Goal: Task Accomplishment & Management: Use online tool/utility

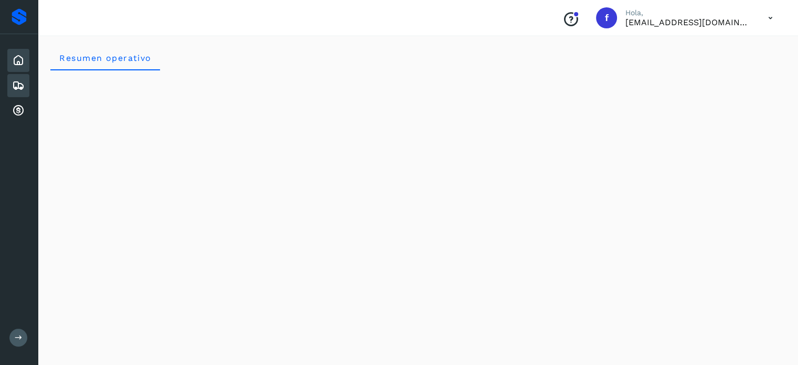
click at [25, 89] on div "Embarques" at bounding box center [18, 85] width 22 height 23
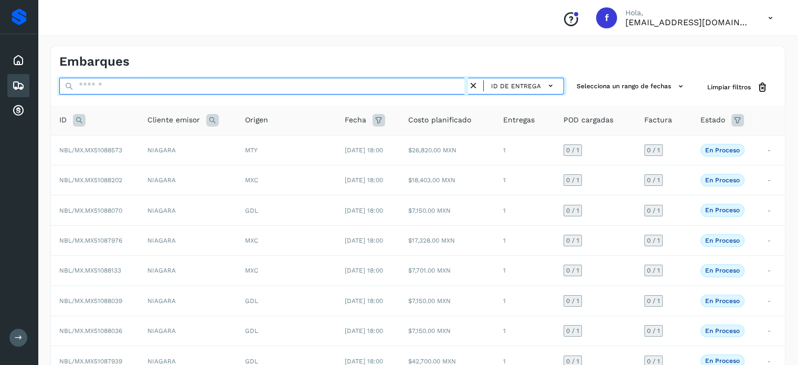
click at [108, 86] on input "text" at bounding box center [263, 86] width 409 height 17
paste input "**********"
type input "**********"
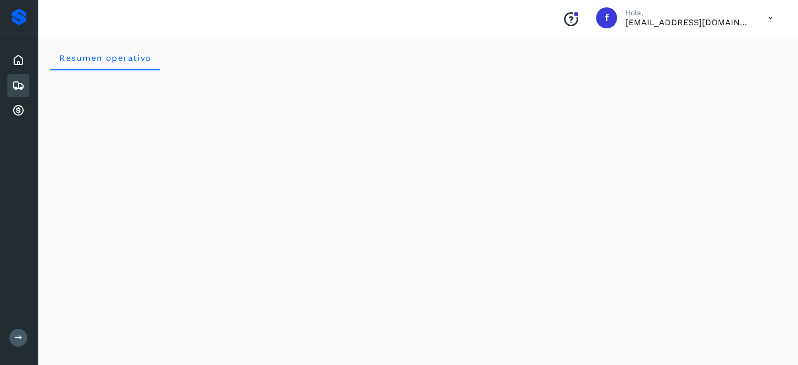
click at [23, 83] on icon at bounding box center [18, 85] width 13 height 13
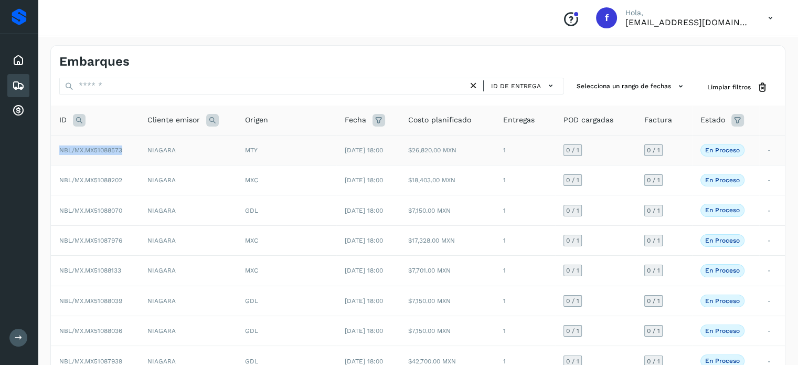
drag, startPoint x: 123, startPoint y: 152, endPoint x: 60, endPoint y: 152, distance: 63.0
click at [60, 152] on span "NBL/MX.MX51088573" at bounding box center [90, 149] width 63 height 7
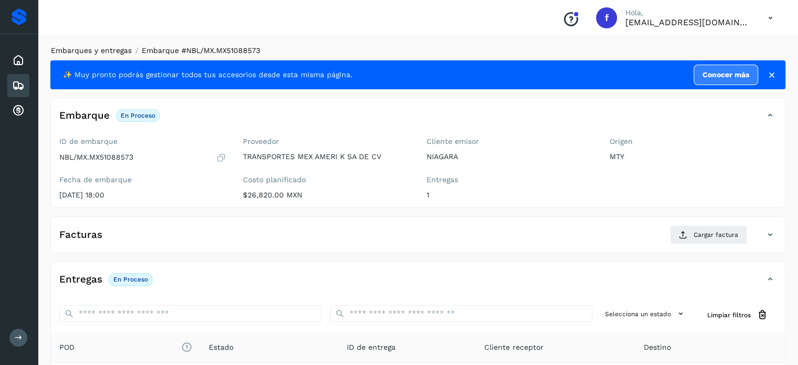
click at [82, 53] on link "Embarques y entregas" at bounding box center [91, 50] width 81 height 8
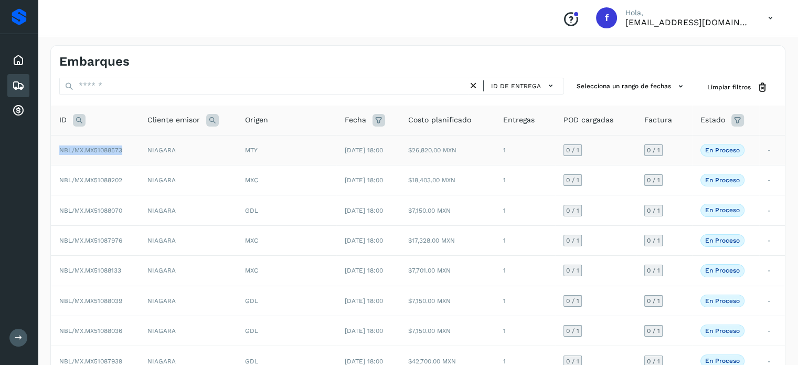
drag, startPoint x: 124, startPoint y: 150, endPoint x: 56, endPoint y: 151, distance: 68.2
click at [56, 151] on td "NBL/MX.MX51088573" at bounding box center [95, 150] width 88 height 30
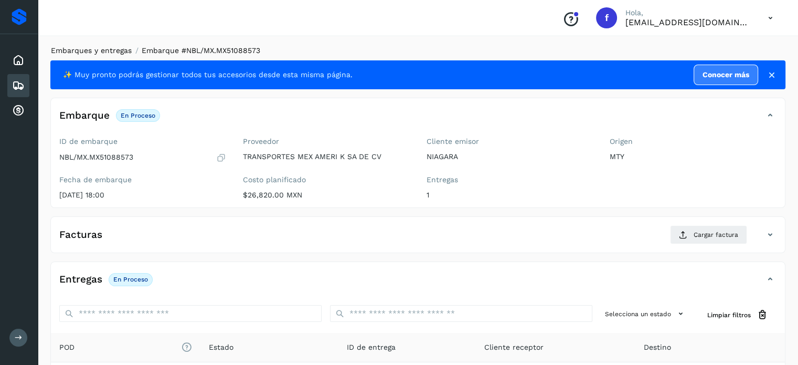
click at [72, 54] on link "Embarques y entregas" at bounding box center [91, 50] width 81 height 8
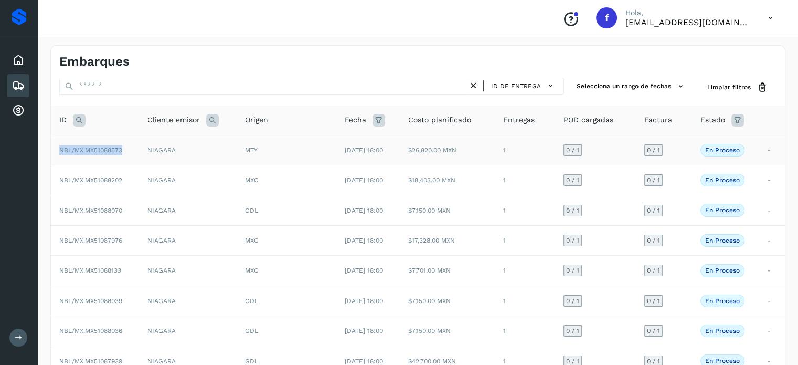
drag, startPoint x: 128, startPoint y: 155, endPoint x: 61, endPoint y: 156, distance: 67.2
click at [61, 156] on td "NBL/MX.MX51088573" at bounding box center [95, 150] width 88 height 30
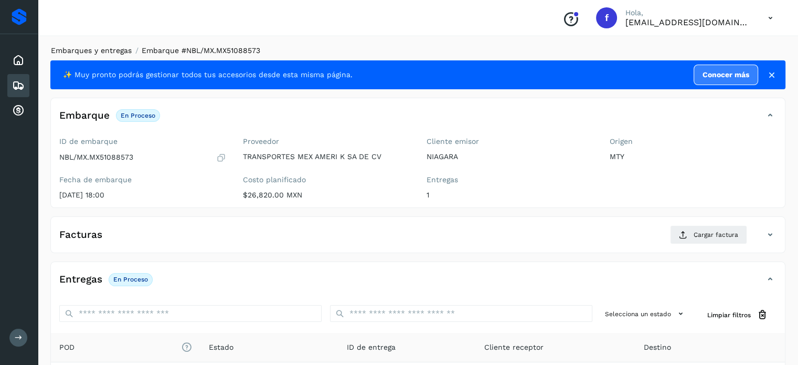
click at [80, 52] on link "Embarques y entregas" at bounding box center [91, 50] width 81 height 8
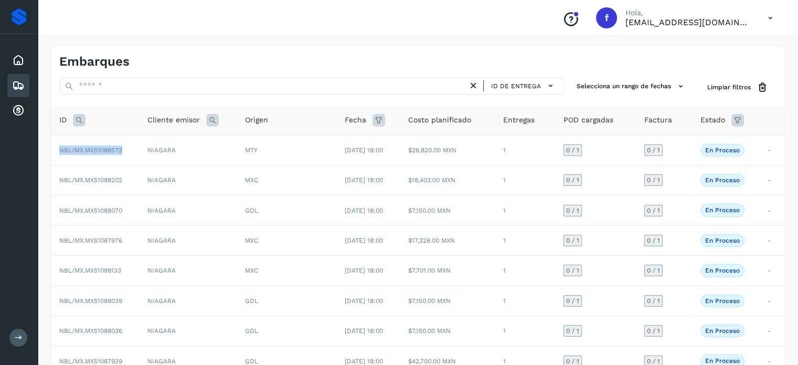
drag, startPoint x: 126, startPoint y: 150, endPoint x: 46, endPoint y: 159, distance: 80.8
click at [46, 159] on div "Embarques ID de entrega Selecciona un rango de fechas Selects date range for wh…" at bounding box center [418, 268] width 760 height 471
copy table "ID Cliente emisor Origen Fecha Costo planificado Entregas POD cargadas Factura …"
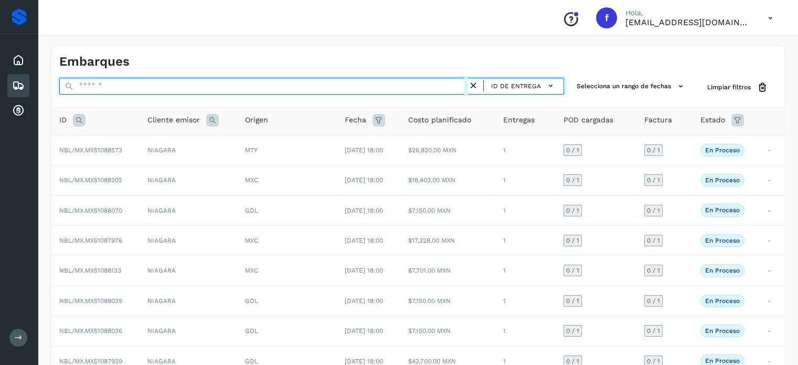
click at [120, 82] on input "text" at bounding box center [263, 86] width 409 height 17
paste input "**********"
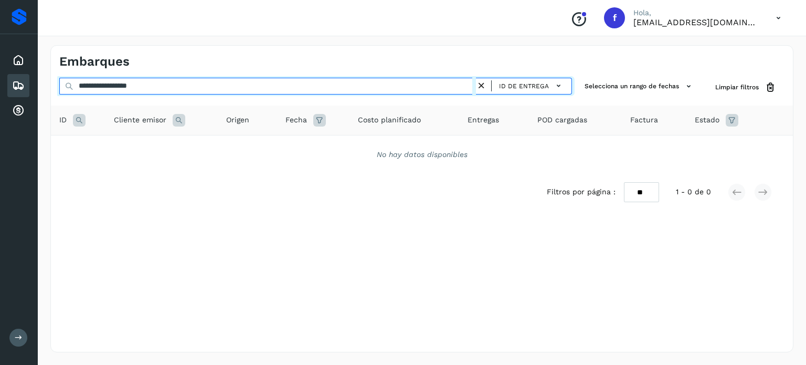
drag, startPoint x: 112, startPoint y: 86, endPoint x: 73, endPoint y: 91, distance: 39.6
click at [73, 91] on div "**********" at bounding box center [315, 87] width 513 height 19
type input "**********"
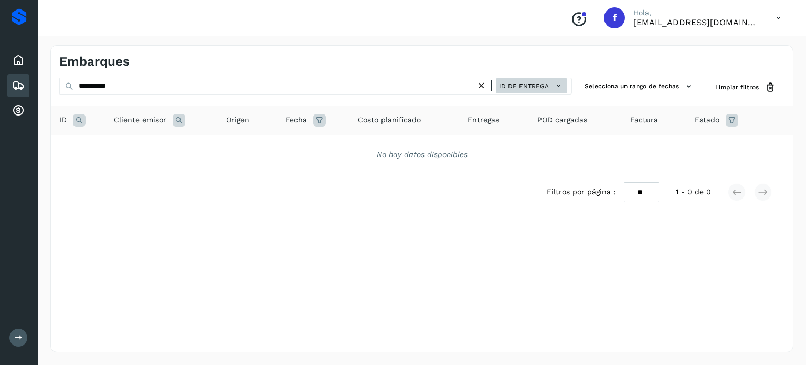
click at [559, 82] on icon at bounding box center [558, 85] width 11 height 11
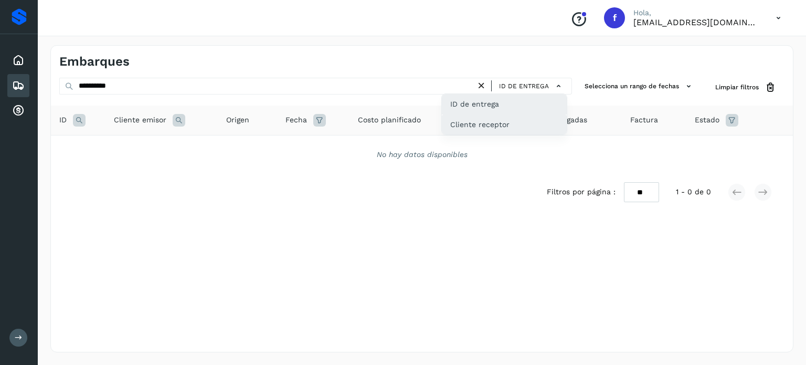
click at [484, 123] on div "Cliente receptor" at bounding box center [504, 124] width 125 height 20
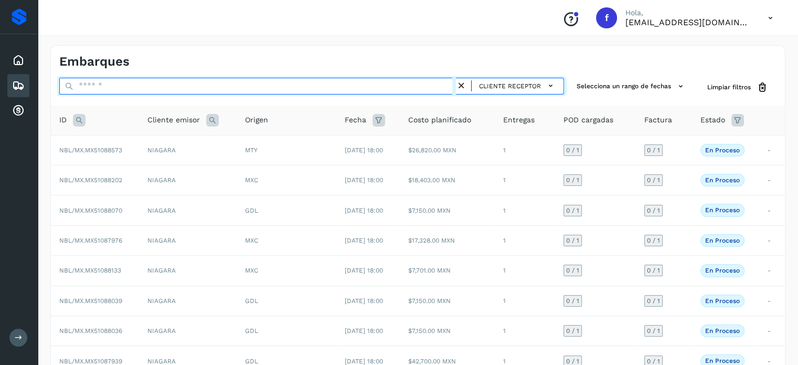
click at [455, 90] on input "text" at bounding box center [257, 86] width 397 height 17
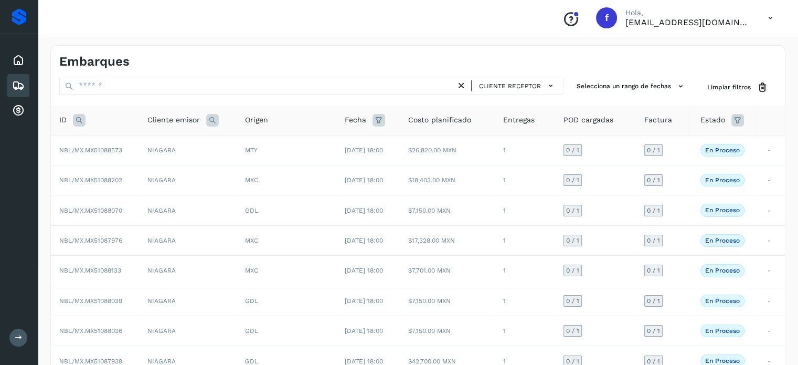
click at [460, 85] on icon at bounding box center [461, 85] width 11 height 11
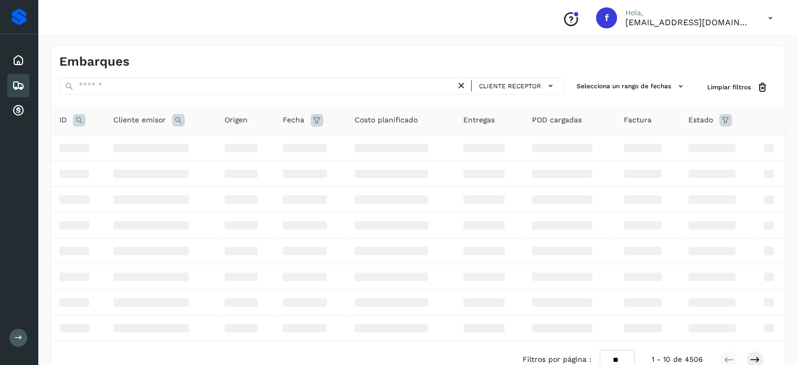
click at [462, 85] on icon at bounding box center [461, 85] width 11 height 11
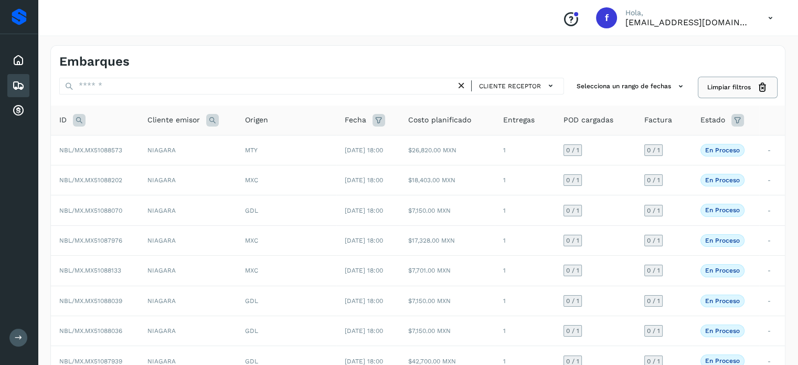
click at [734, 84] on span "Limpiar filtros" at bounding box center [729, 86] width 44 height 9
click at [744, 85] on span "Limpiar filtros" at bounding box center [729, 86] width 44 height 9
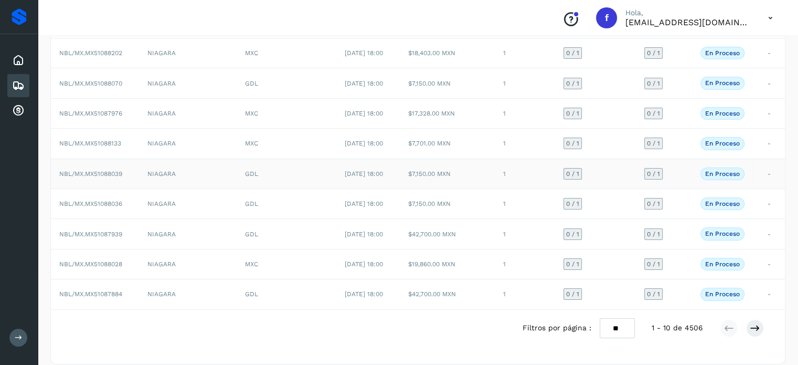
scroll to position [135, 0]
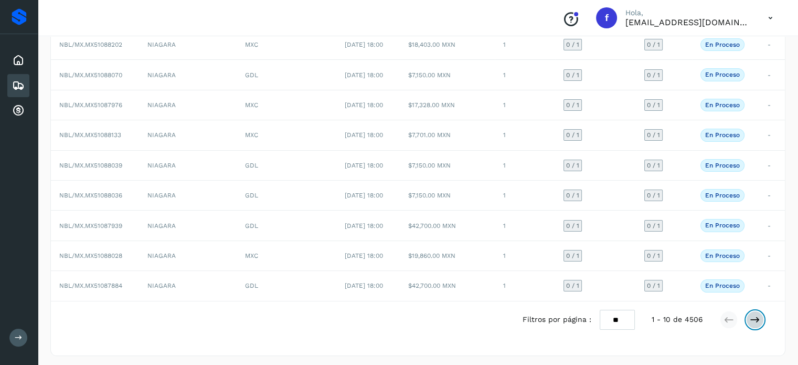
click at [754, 314] on icon at bounding box center [755, 319] width 10 height 10
click at [756, 314] on icon at bounding box center [755, 319] width 10 height 10
click at [757, 314] on icon at bounding box center [755, 319] width 10 height 10
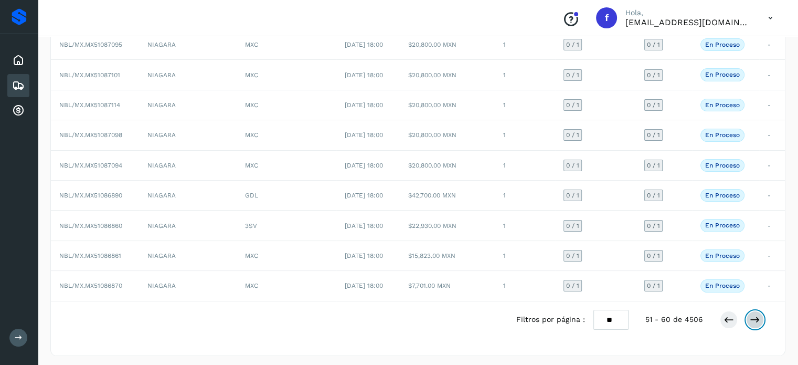
click at [757, 314] on icon at bounding box center [755, 319] width 10 height 10
click at [300, 281] on div "MXC" at bounding box center [286, 285] width 83 height 9
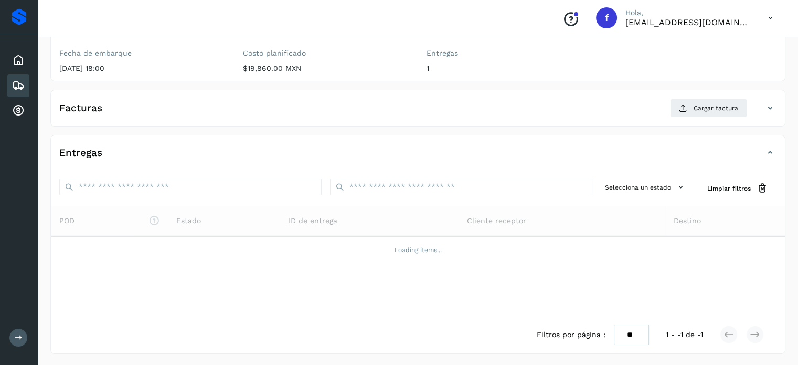
scroll to position [133, 0]
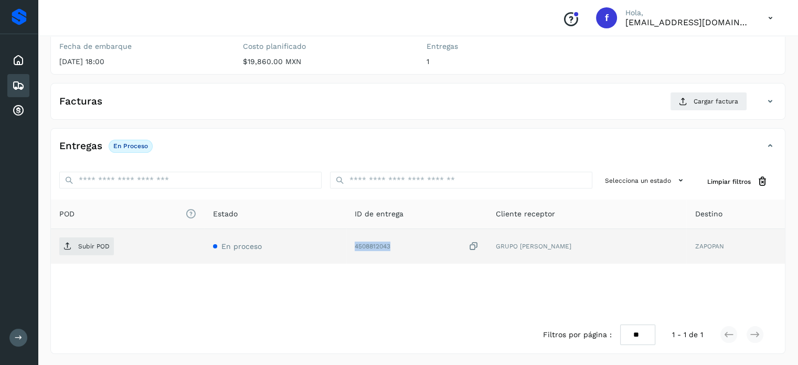
drag, startPoint x: 390, startPoint y: 250, endPoint x: 355, endPoint y: 250, distance: 35.7
click at [355, 250] on tr "Subir POD En proceso 4508812043 GRUPO MERZA ZAPOPAN" at bounding box center [418, 246] width 734 height 35
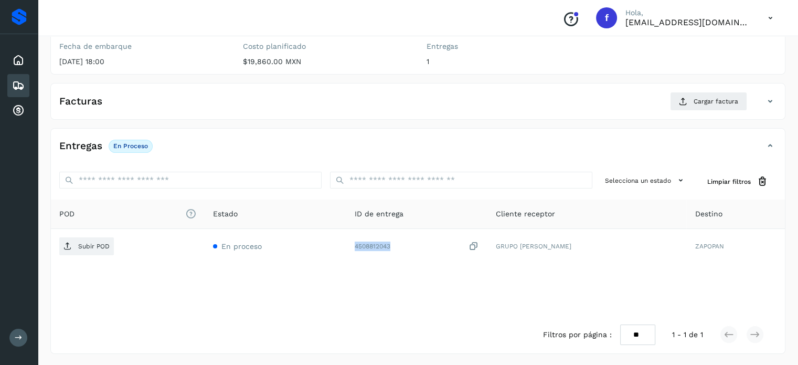
copy tr "4508812043"
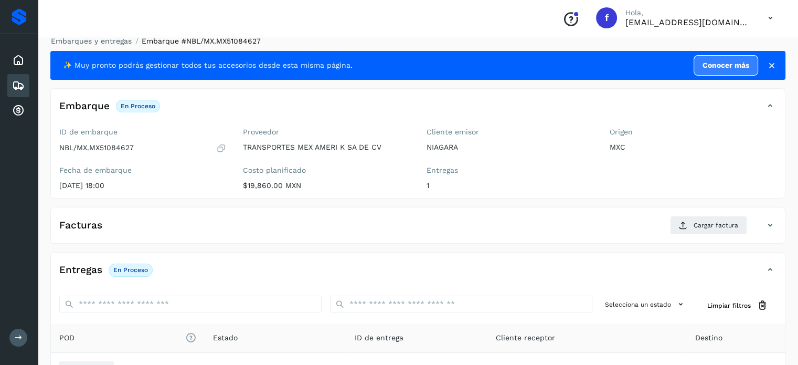
scroll to position [0, 0]
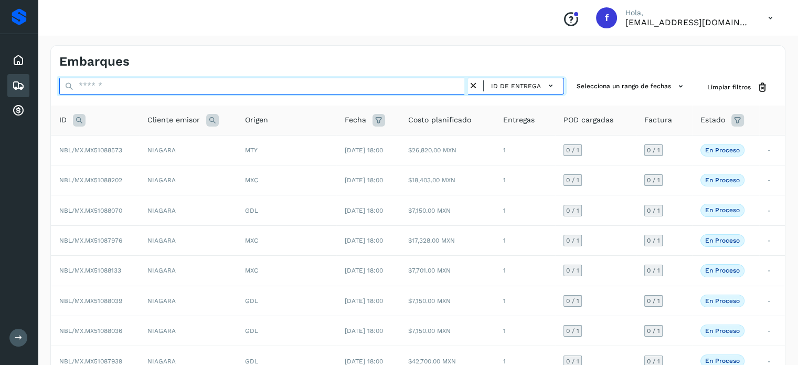
click at [128, 88] on input "text" at bounding box center [263, 86] width 409 height 17
paste input "**********"
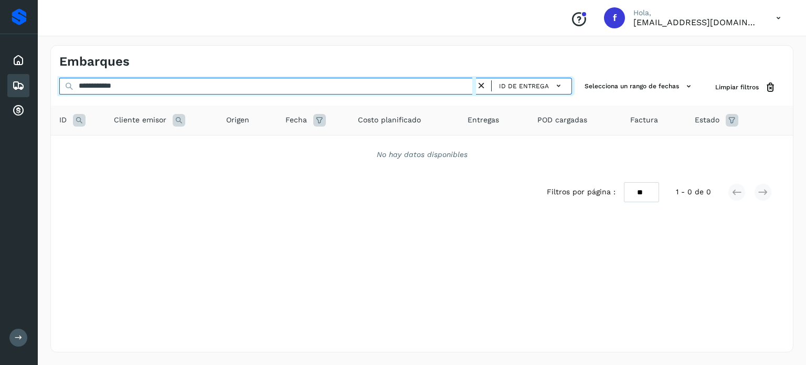
drag, startPoint x: 150, startPoint y: 87, endPoint x: 34, endPoint y: 83, distance: 116.0
click at [36, 83] on div "**********" at bounding box center [403, 182] width 806 height 365
paste input "text"
type input "**********"
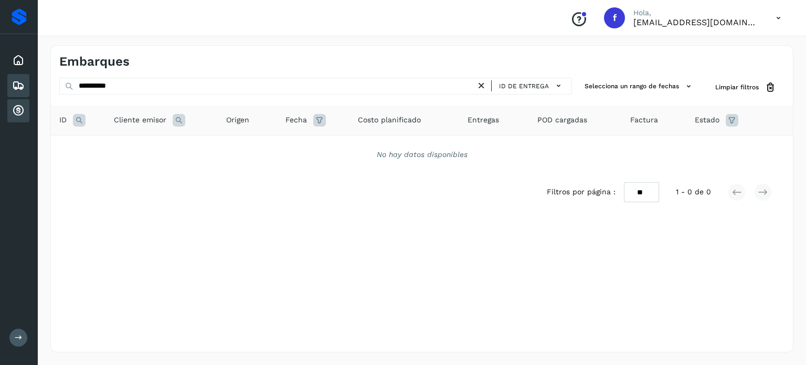
click at [23, 106] on icon at bounding box center [18, 110] width 13 height 13
click at [20, 52] on div "Inicio" at bounding box center [18, 60] width 22 height 23
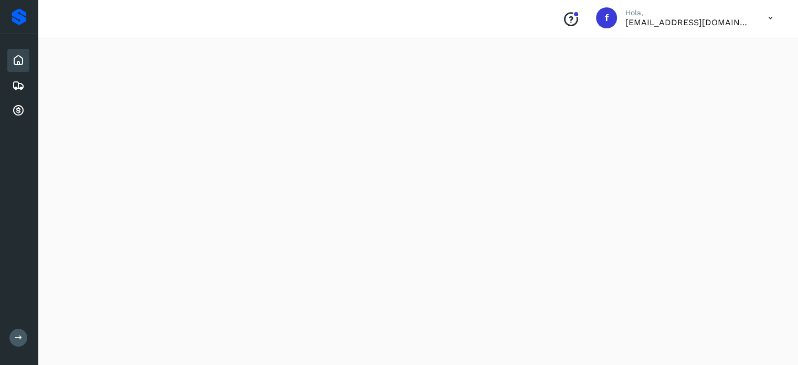
scroll to position [971, 0]
click at [23, 83] on icon at bounding box center [18, 85] width 13 height 13
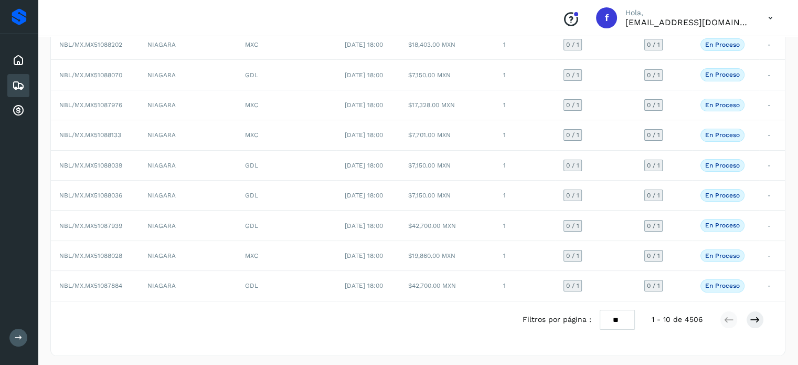
click at [108, 48] on td "NBL/MX.MX51088202" at bounding box center [95, 45] width 88 height 30
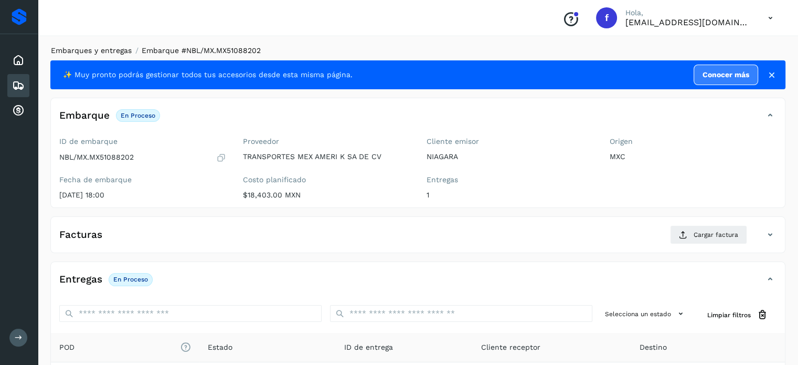
click at [73, 47] on link "Embarques y entregas" at bounding box center [91, 50] width 81 height 8
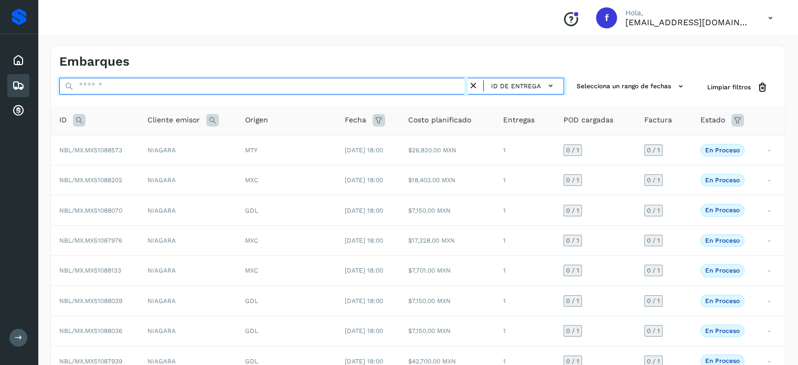
click at [109, 83] on input "text" at bounding box center [263, 86] width 409 height 17
paste input "**********"
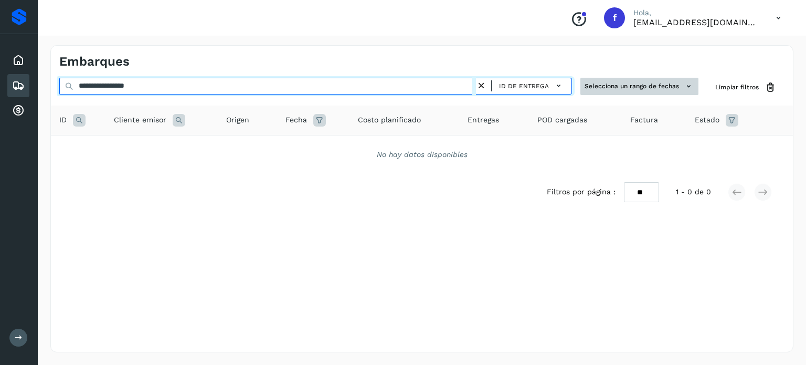
type input "**********"
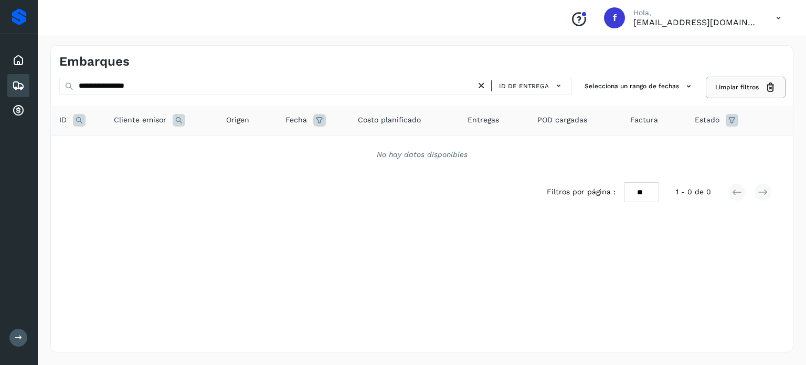
click at [769, 82] on icon at bounding box center [770, 87] width 11 height 11
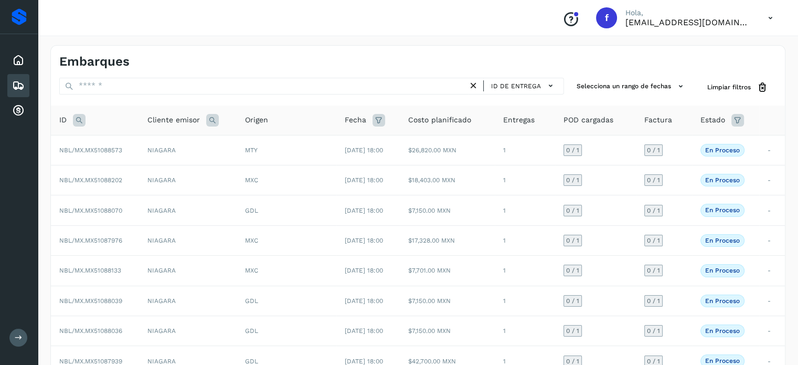
click at [474, 88] on icon at bounding box center [473, 85] width 11 height 11
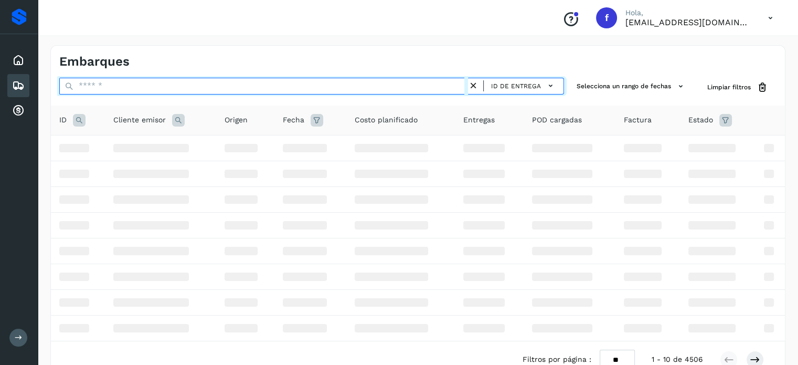
click at [454, 88] on input "text" at bounding box center [263, 86] width 409 height 17
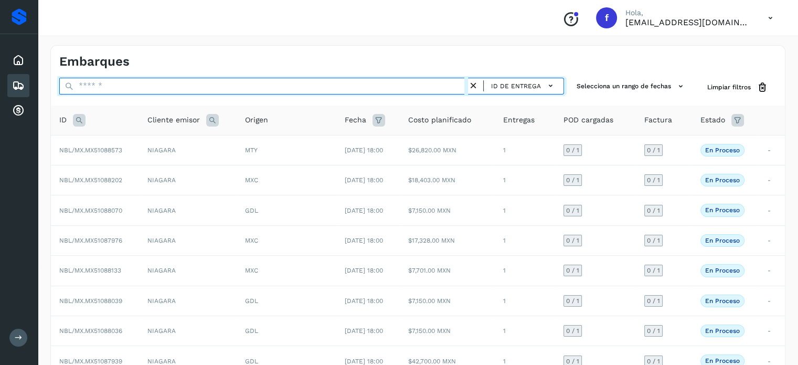
paste input "**********"
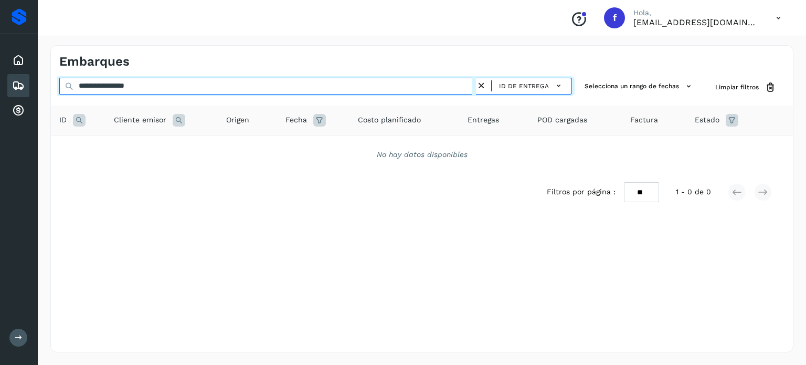
drag, startPoint x: 109, startPoint y: 86, endPoint x: 15, endPoint y: 81, distance: 94.0
click at [15, 83] on div "**********" at bounding box center [403, 182] width 806 height 365
drag, startPoint x: 149, startPoint y: 89, endPoint x: 69, endPoint y: 104, distance: 81.8
click at [35, 103] on div "**********" at bounding box center [403, 182] width 806 height 365
paste input "text"
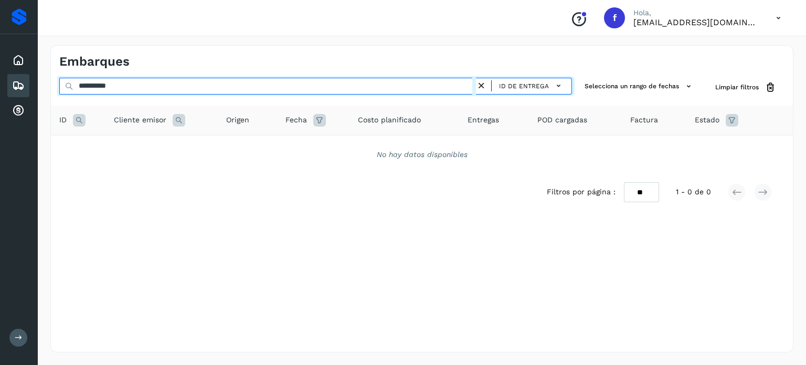
drag, startPoint x: 132, startPoint y: 91, endPoint x: 16, endPoint y: 89, distance: 115.9
click at [16, 89] on div "**********" at bounding box center [403, 182] width 806 height 365
paste input "text"
type input "**********"
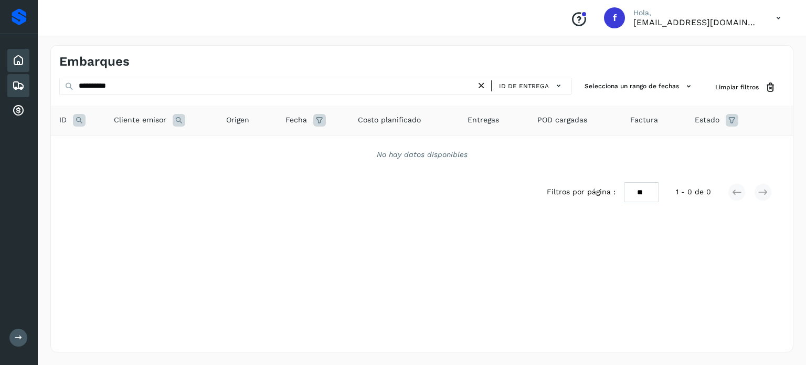
click at [10, 54] on div "Inicio" at bounding box center [18, 60] width 22 height 23
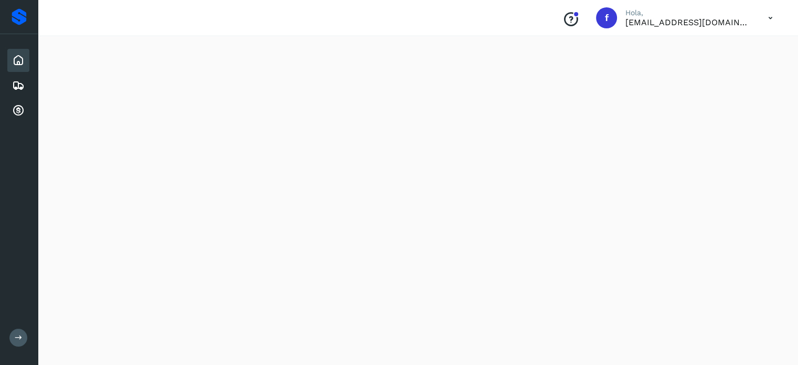
scroll to position [971, 0]
click at [10, 85] on div "Embarques" at bounding box center [18, 85] width 22 height 23
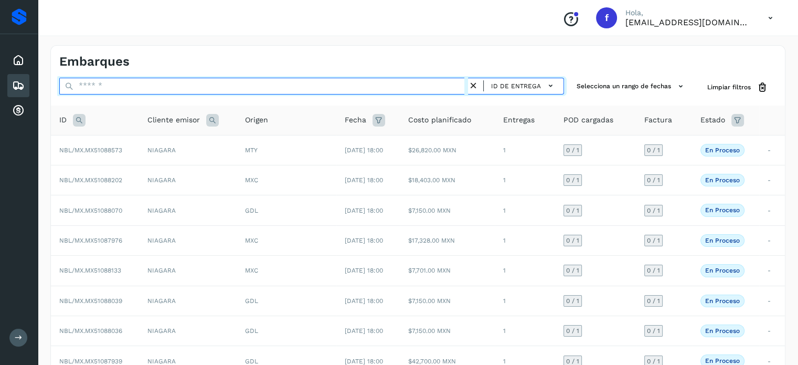
click at [136, 82] on input "text" at bounding box center [263, 86] width 409 height 17
paste input "**********"
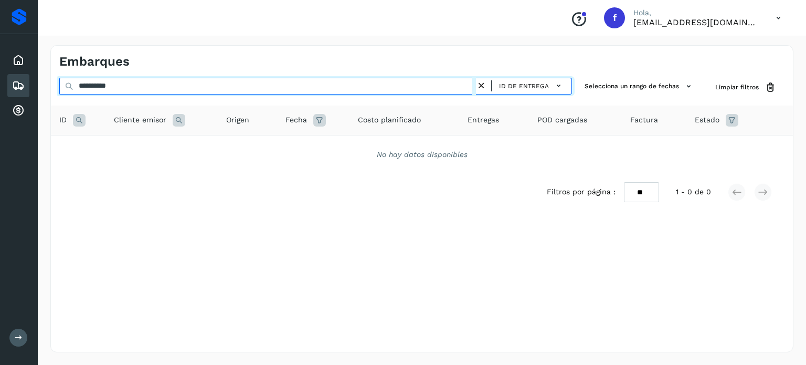
drag, startPoint x: 130, startPoint y: 83, endPoint x: 0, endPoint y: 83, distance: 130.1
click at [0, 83] on div "**********" at bounding box center [403, 182] width 806 height 365
paste input "text"
type input "**********"
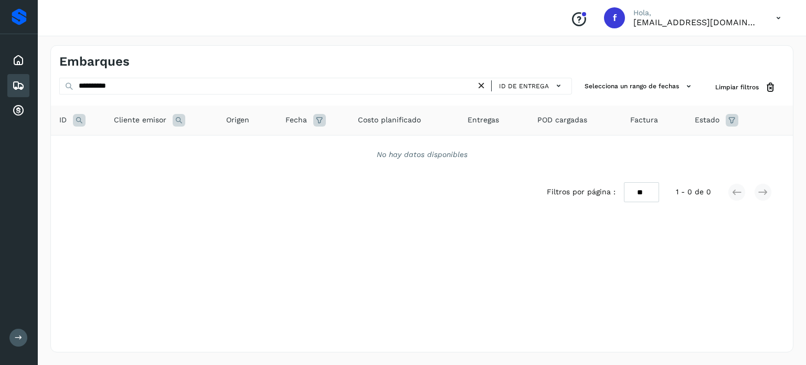
click at [395, 155] on div "No hay datos disponibles" at bounding box center [422, 154] width 715 height 11
click at [317, 118] on icon at bounding box center [319, 120] width 13 height 13
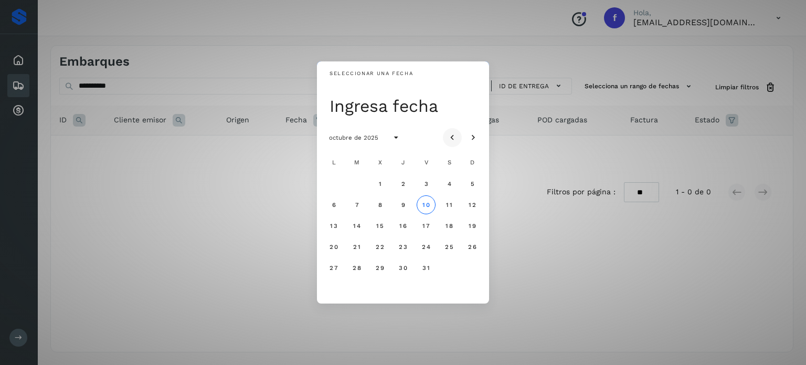
click at [449, 136] on icon "Mes anterior" at bounding box center [452, 137] width 10 height 10
click at [337, 181] on button "1" at bounding box center [333, 183] width 19 height 19
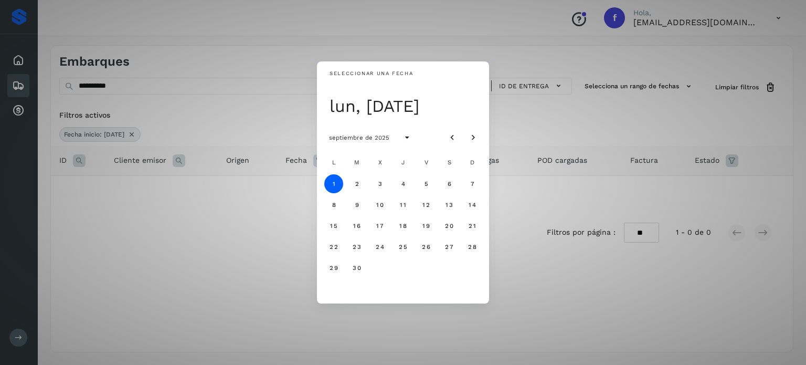
click at [266, 120] on div "Seleccionar una fecha lun, [DATE] septiembre de 2025 L M X J V S D 1 2 3 4 5 6 …" at bounding box center [403, 182] width 806 height 365
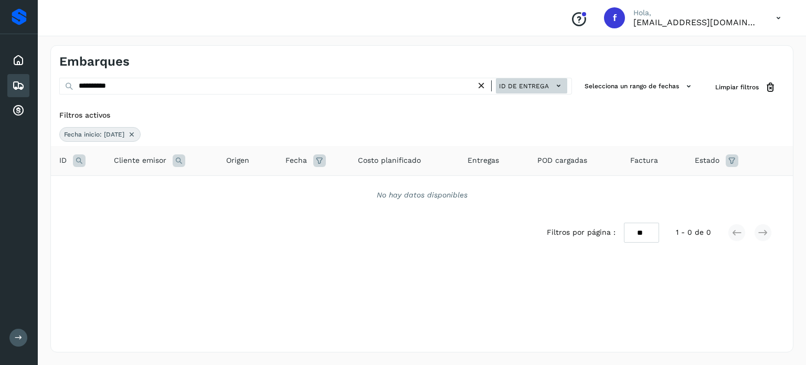
click at [535, 83] on span "ID de entrega" at bounding box center [524, 85] width 50 height 9
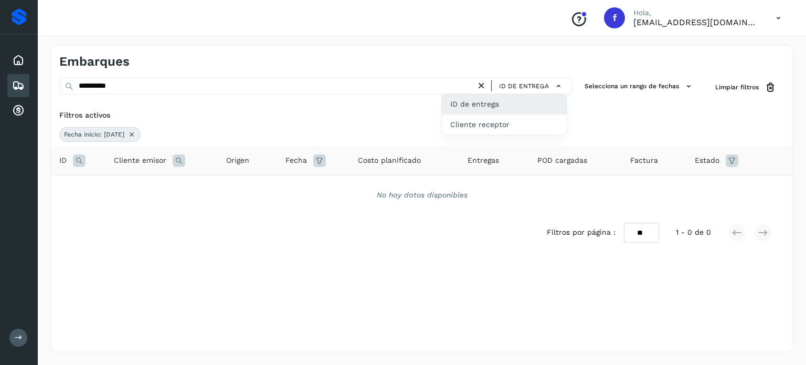
click at [616, 91] on div at bounding box center [403, 182] width 806 height 365
click at [622, 87] on div at bounding box center [403, 182] width 806 height 365
click at [516, 100] on div "ID de entrega" at bounding box center [504, 104] width 125 height 20
click at [176, 161] on icon at bounding box center [179, 160] width 13 height 13
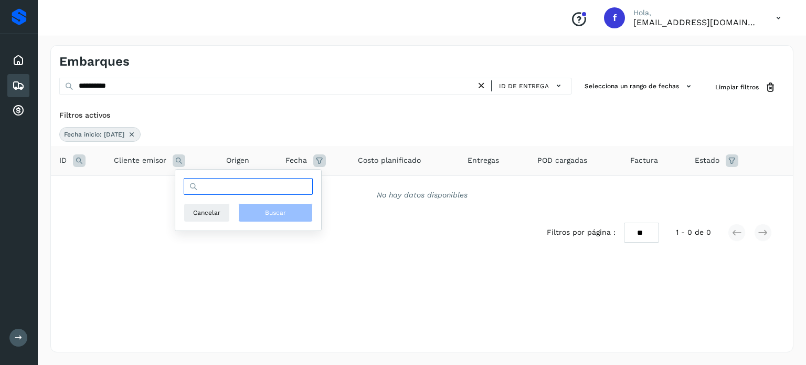
click at [227, 193] on input "text" at bounding box center [248, 186] width 129 height 17
click at [78, 157] on icon at bounding box center [79, 160] width 13 height 13
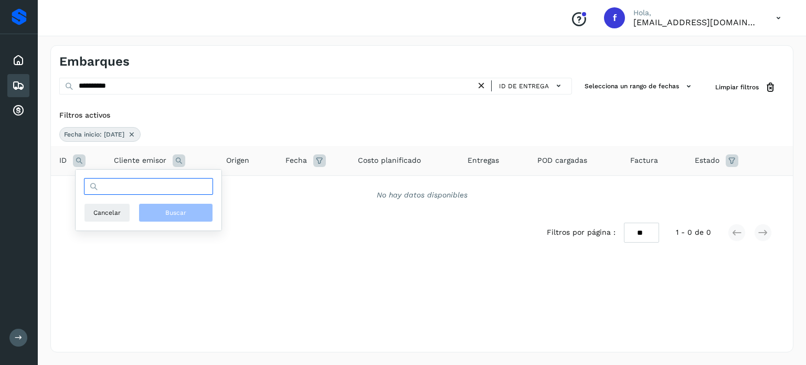
click at [120, 180] on input "text" at bounding box center [148, 186] width 129 height 17
paste input "**********"
type input "**********"
click at [180, 214] on span "Buscar" at bounding box center [175, 212] width 21 height 9
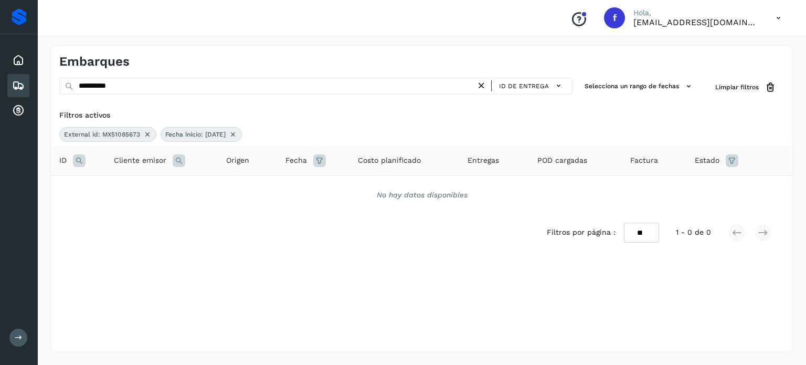
click at [237, 133] on icon at bounding box center [233, 134] width 8 height 8
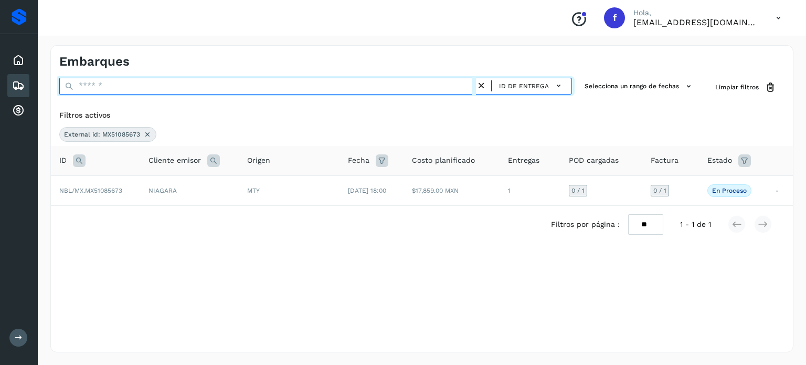
click at [185, 86] on input "text" at bounding box center [267, 86] width 417 height 17
paste input "**********"
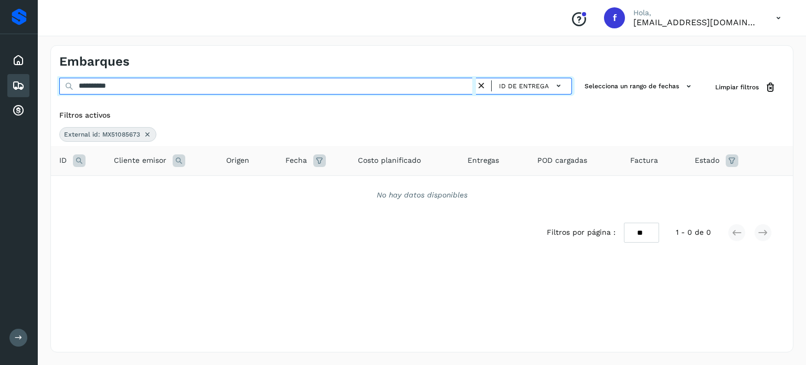
type input "**********"
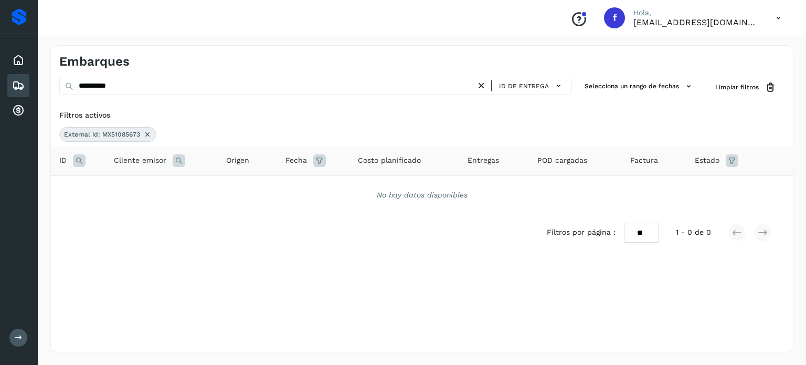
click at [108, 134] on span "External id: MX51085673" at bounding box center [102, 134] width 76 height 9
drag, startPoint x: 488, startPoint y: 82, endPoint x: 484, endPoint y: 86, distance: 5.6
click at [488, 83] on div "ID de entrega" at bounding box center [527, 85] width 80 height 15
click at [482, 88] on icon at bounding box center [481, 85] width 11 height 11
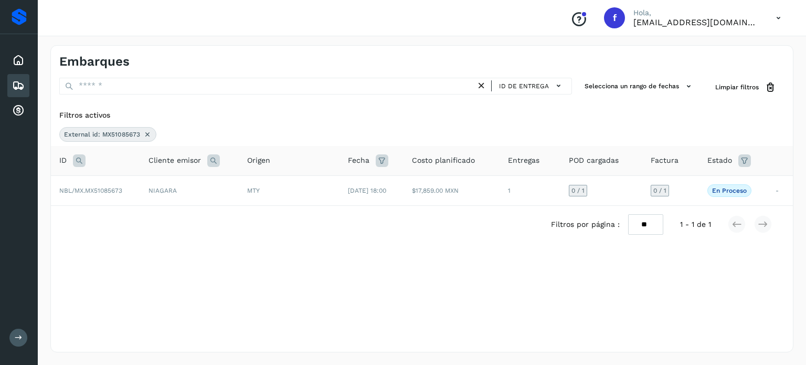
click at [82, 157] on icon at bounding box center [79, 160] width 13 height 13
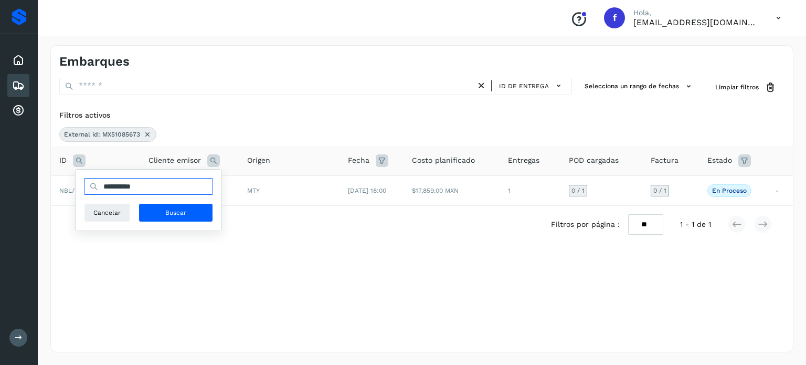
drag, startPoint x: 153, startPoint y: 189, endPoint x: 78, endPoint y: 192, distance: 75.1
click at [71, 188] on table "**********" at bounding box center [422, 176] width 742 height 60
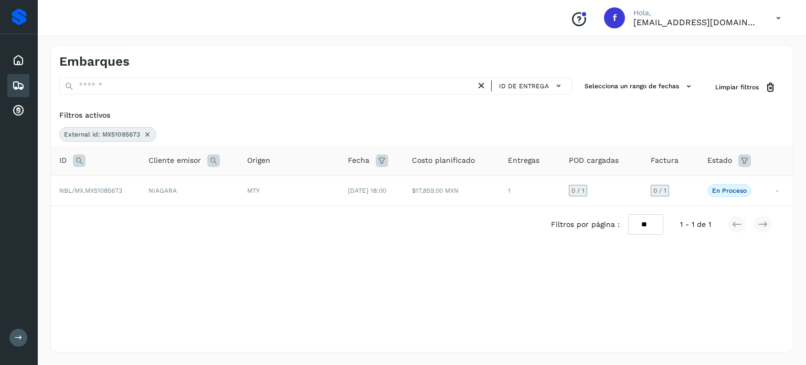
paste input "text"
type input "**********"
click at [69, 155] on div "ID" at bounding box center [95, 160] width 72 height 13
click at [78, 156] on icon at bounding box center [79, 160] width 13 height 13
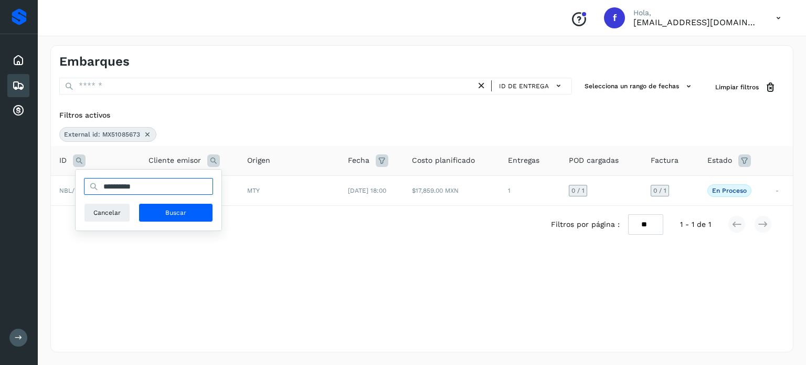
click at [120, 181] on input "**********" at bounding box center [148, 186] width 129 height 17
paste input "text"
type input "**********"
click at [174, 214] on span "Buscar" at bounding box center [175, 212] width 21 height 9
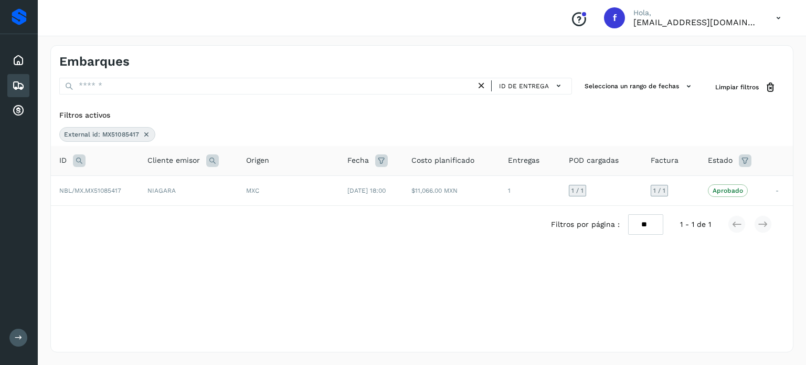
click at [76, 158] on icon at bounding box center [79, 160] width 13 height 13
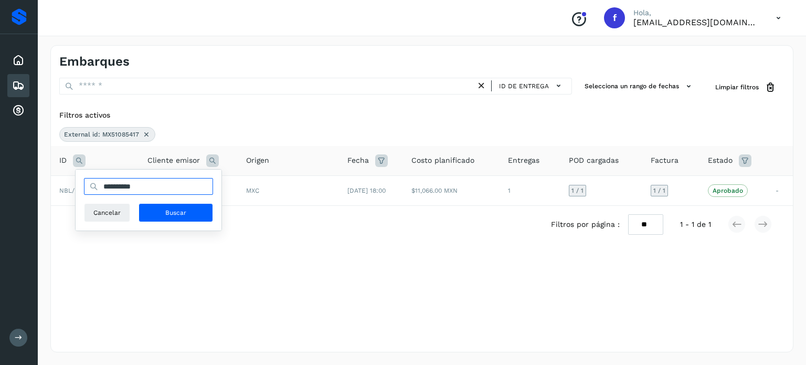
click at [125, 191] on input "**********" at bounding box center [148, 186] width 129 height 17
paste input "text"
type input "**********"
click at [159, 214] on button "Buscar" at bounding box center [175, 212] width 74 height 19
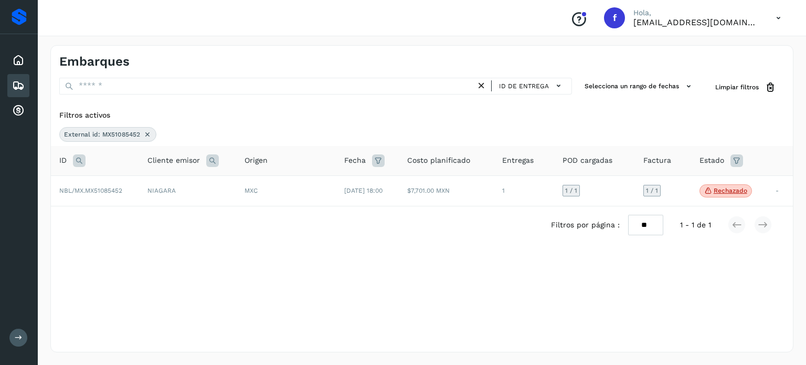
click at [83, 163] on icon at bounding box center [79, 160] width 13 height 13
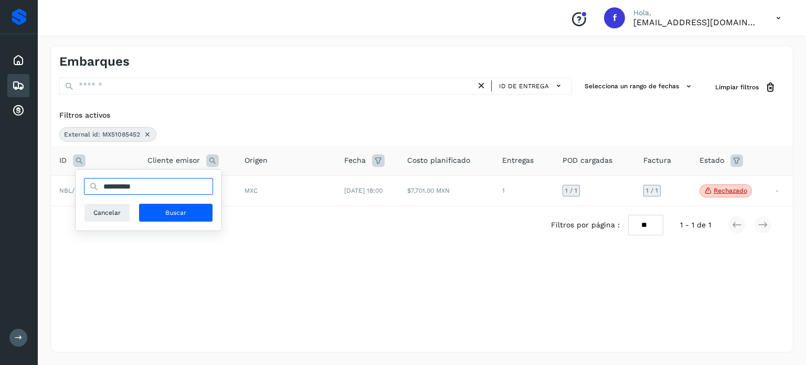
click at [123, 185] on input "**********" at bounding box center [148, 186] width 129 height 17
click at [136, 187] on input "**********" at bounding box center [148, 186] width 129 height 17
paste input "text"
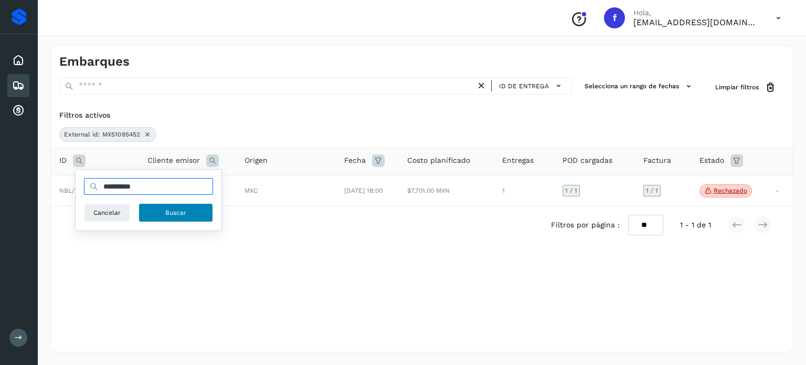
type input "**********"
click at [174, 216] on span "Buscar" at bounding box center [175, 212] width 21 height 9
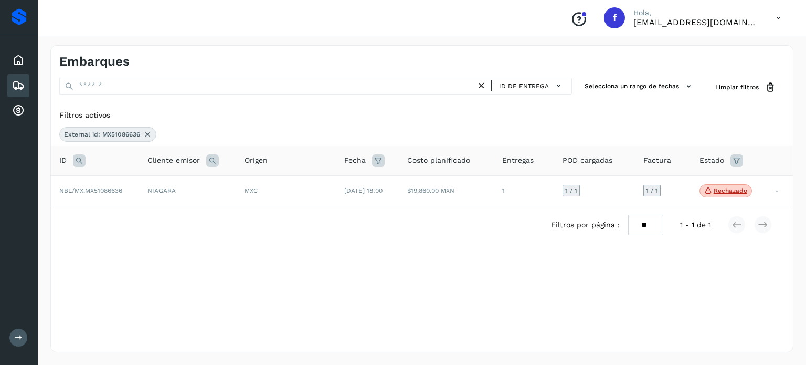
click at [145, 134] on icon at bounding box center [147, 134] width 8 height 8
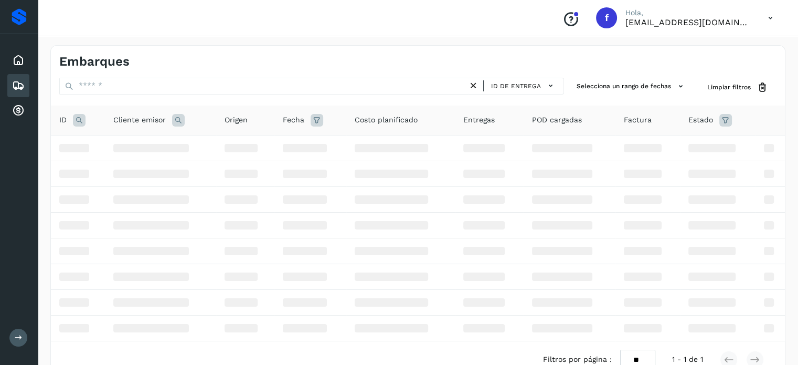
click at [80, 121] on icon at bounding box center [79, 120] width 13 height 13
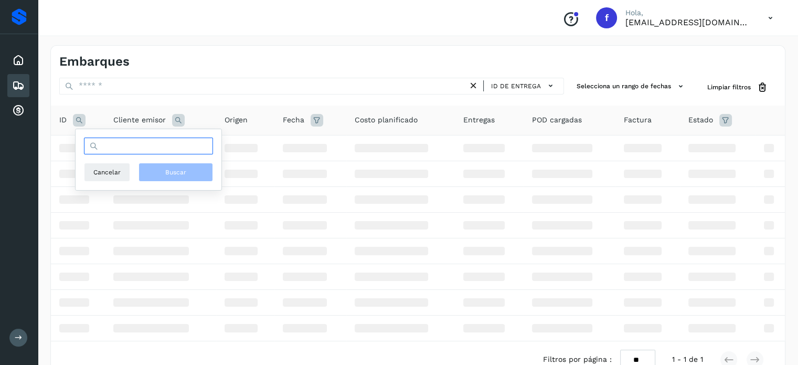
click at [116, 147] on input "text" at bounding box center [148, 145] width 129 height 17
paste input "**********"
type input "**********"
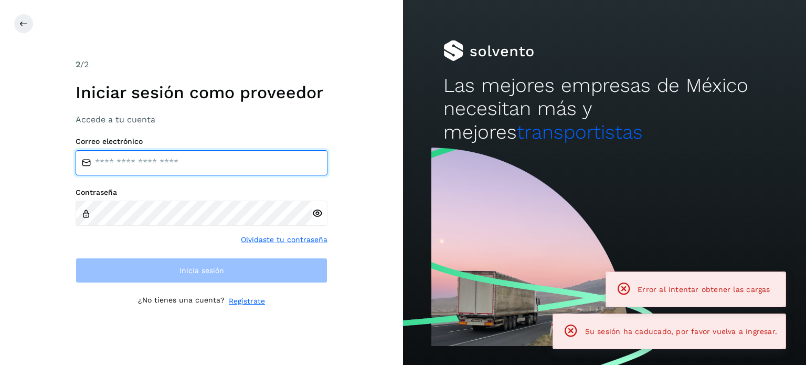
type input "**********"
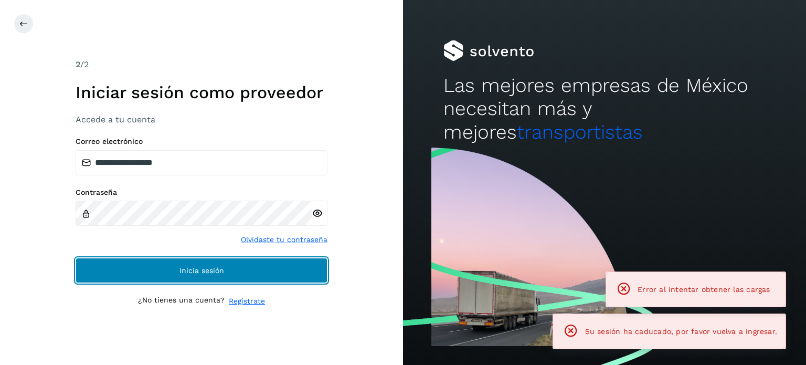
click at [269, 269] on button "Inicia sesión" at bounding box center [202, 270] width 252 height 25
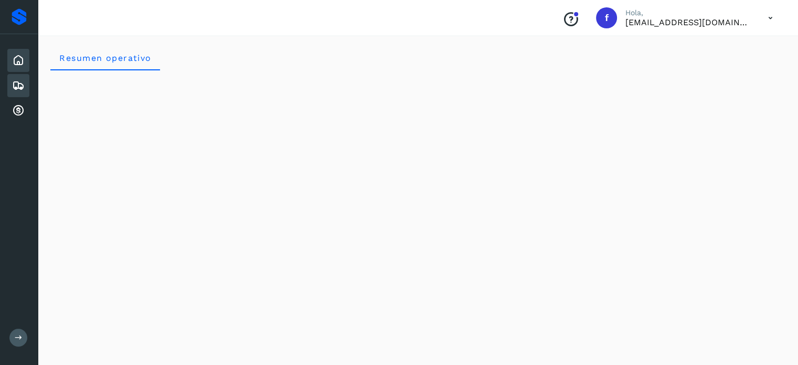
click at [19, 83] on icon at bounding box center [18, 85] width 13 height 13
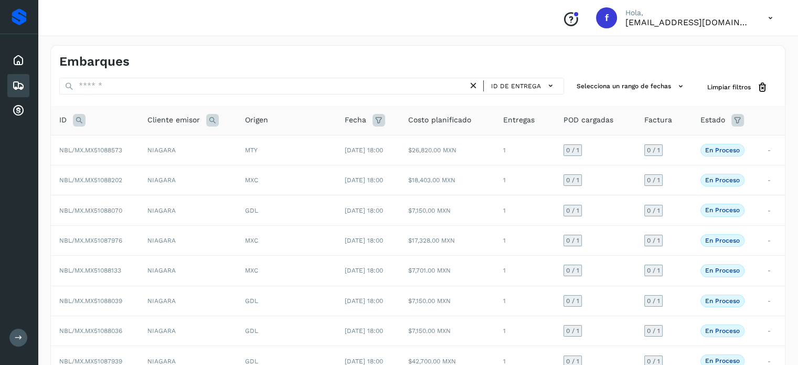
click at [80, 125] on icon at bounding box center [79, 120] width 13 height 13
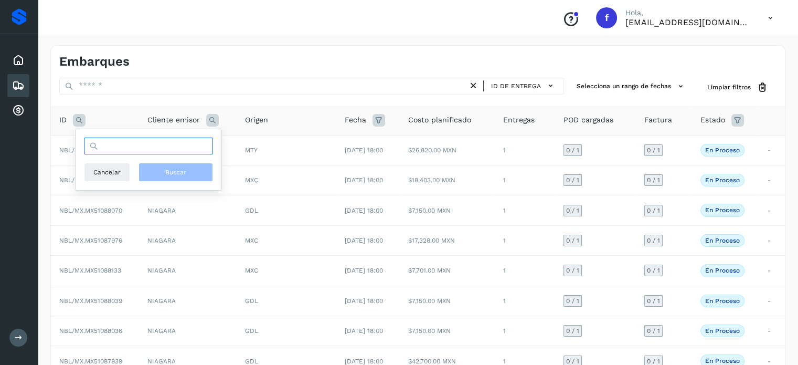
click at [142, 150] on input "text" at bounding box center [148, 145] width 129 height 17
paste input "**********"
type input "**********"
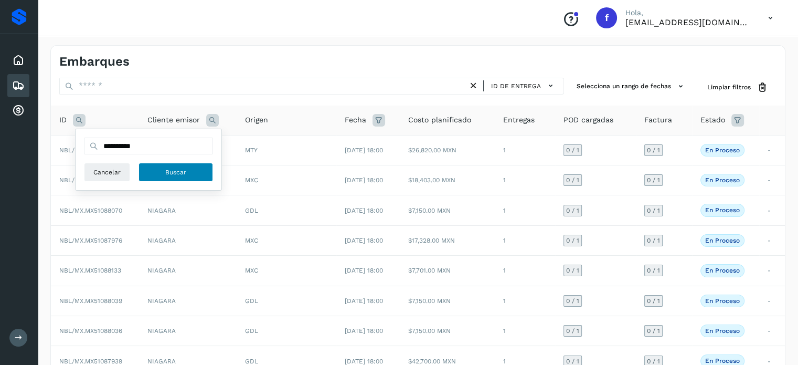
click at [169, 174] on span "Buscar" at bounding box center [175, 171] width 21 height 9
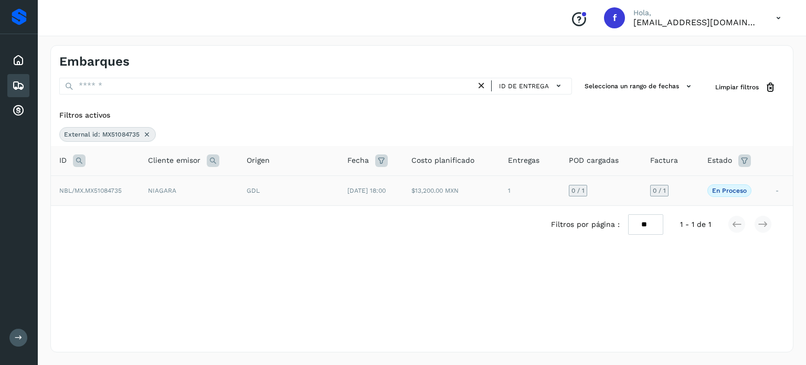
click at [282, 190] on div "GDL" at bounding box center [289, 190] width 84 height 9
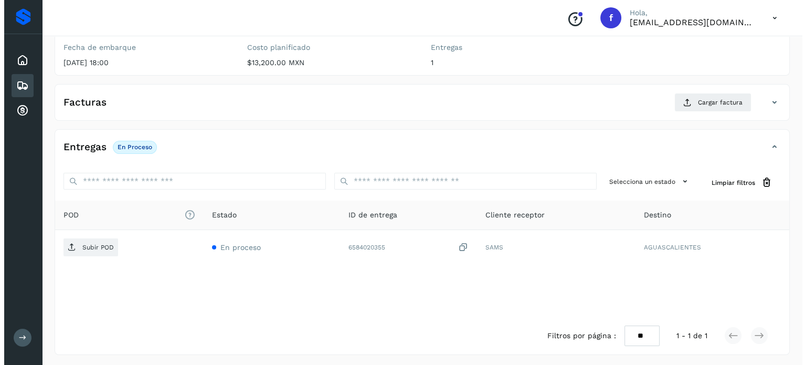
scroll to position [133, 0]
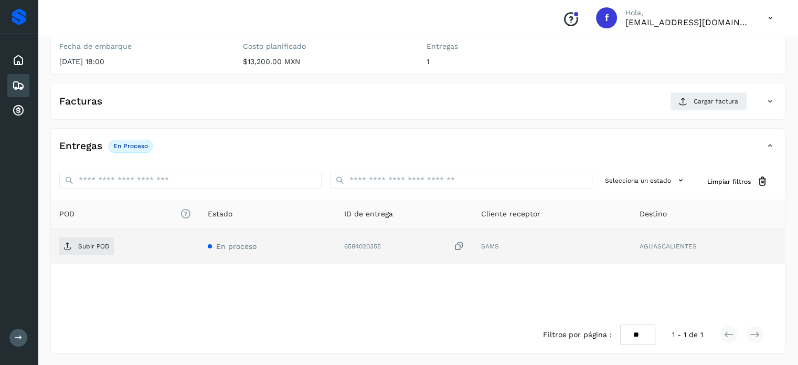
click at [459, 246] on icon at bounding box center [459, 246] width 10 height 11
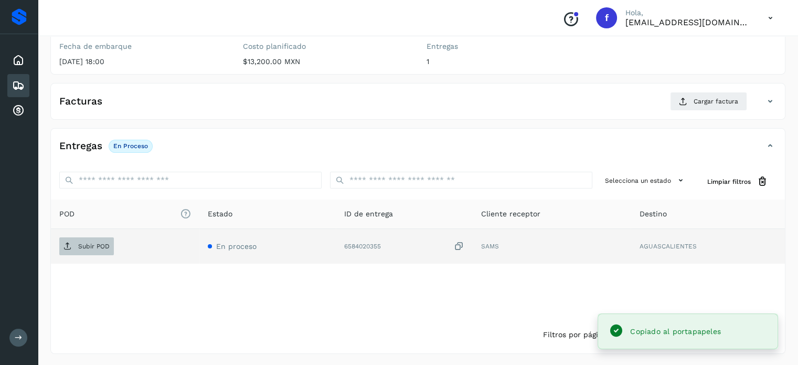
click at [92, 242] on p "Subir POD" at bounding box center [93, 245] width 31 height 7
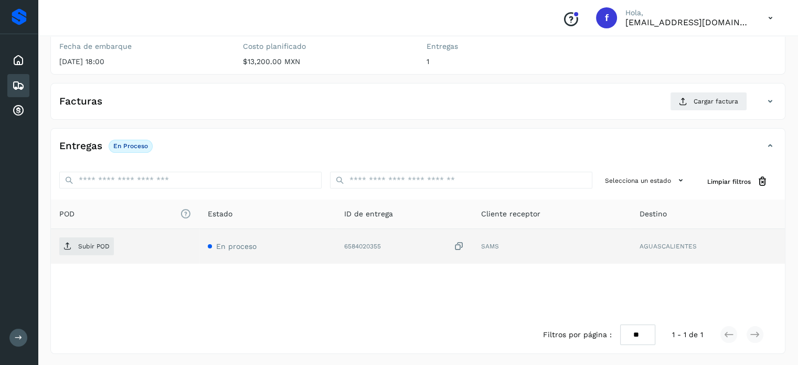
click at [460, 248] on icon at bounding box center [459, 246] width 10 height 11
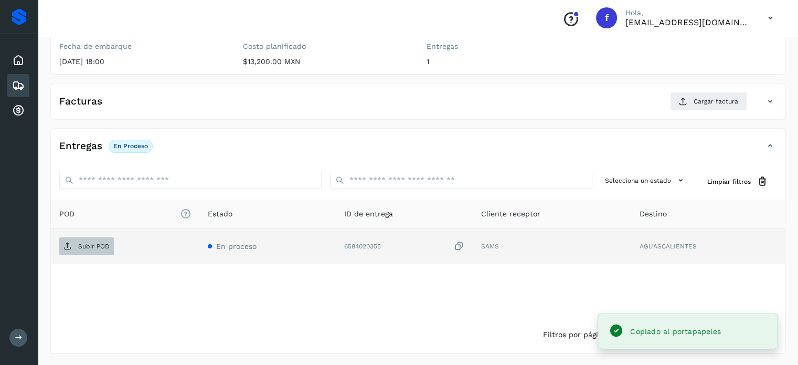
click at [89, 244] on p "Subir POD" at bounding box center [93, 245] width 31 height 7
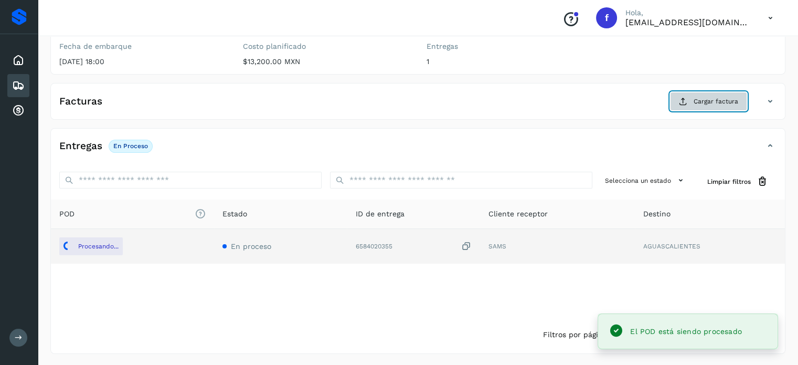
click at [717, 98] on span "Cargar factura" at bounding box center [716, 101] width 45 height 9
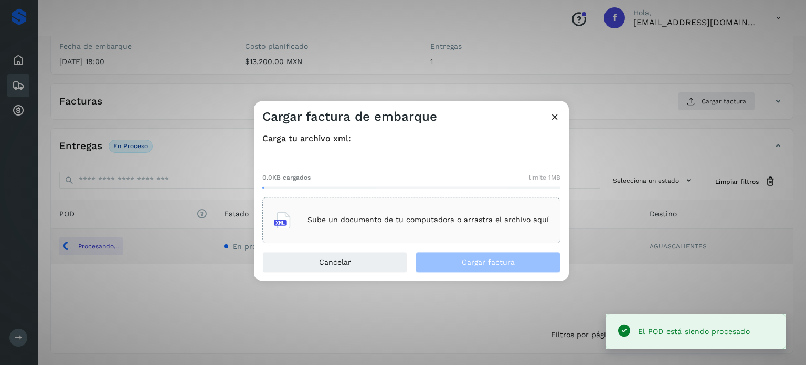
click at [398, 229] on div "Sube un documento de tu computadora o arrastra el archivo aquí" at bounding box center [411, 220] width 275 height 28
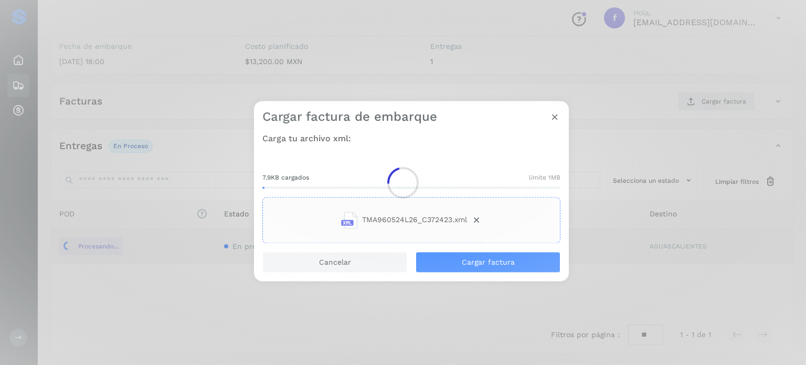
click at [464, 261] on div at bounding box center [403, 182] width 806 height 365
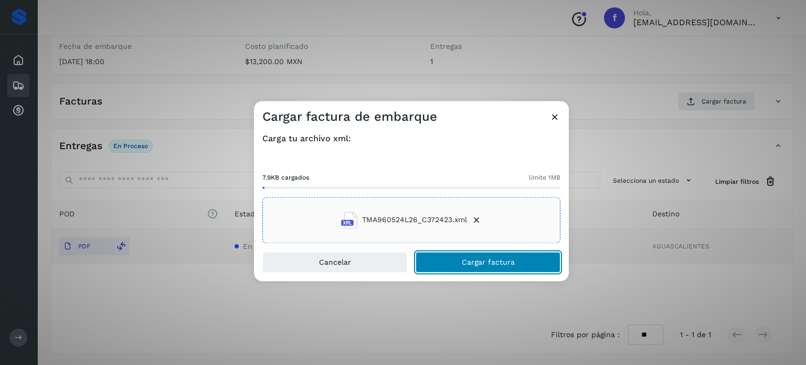
click at [462, 266] on button "Cargar factura" at bounding box center [487, 261] width 145 height 21
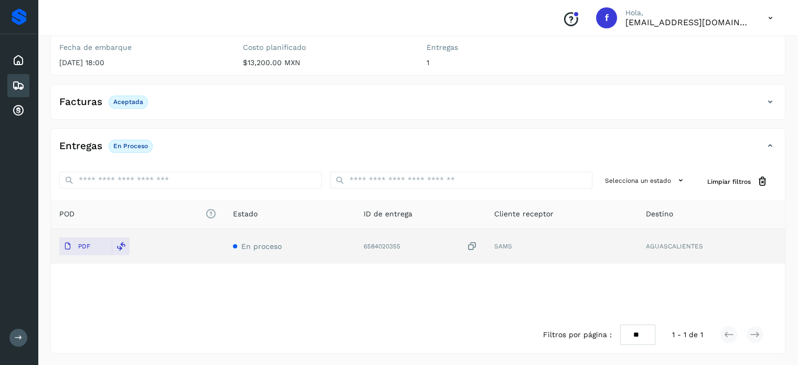
scroll to position [0, 0]
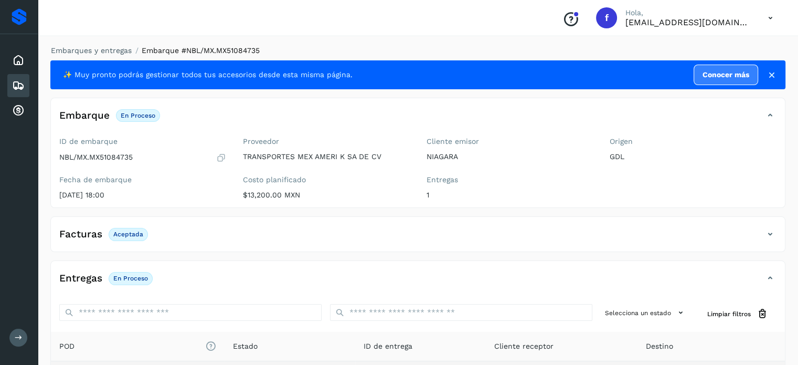
click at [92, 56] on li "Embarques y entregas" at bounding box center [88, 50] width 88 height 11
click at [100, 52] on link "Embarques y entregas" at bounding box center [91, 50] width 81 height 8
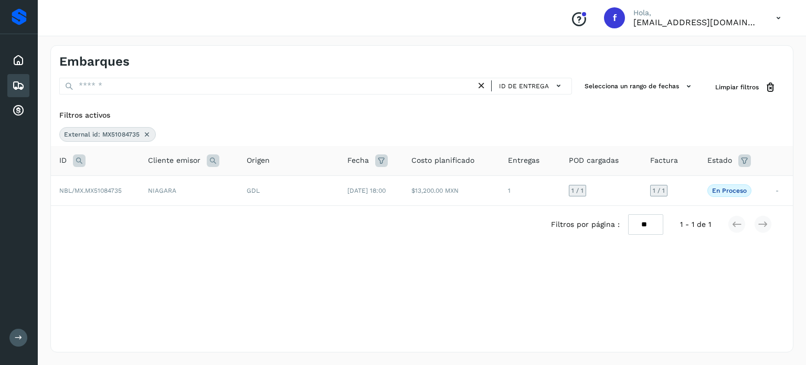
click at [77, 155] on icon at bounding box center [79, 160] width 13 height 13
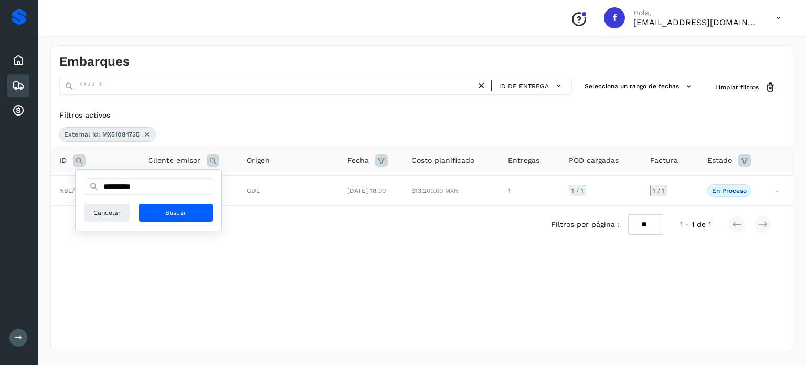
click at [77, 158] on icon at bounding box center [79, 160] width 13 height 13
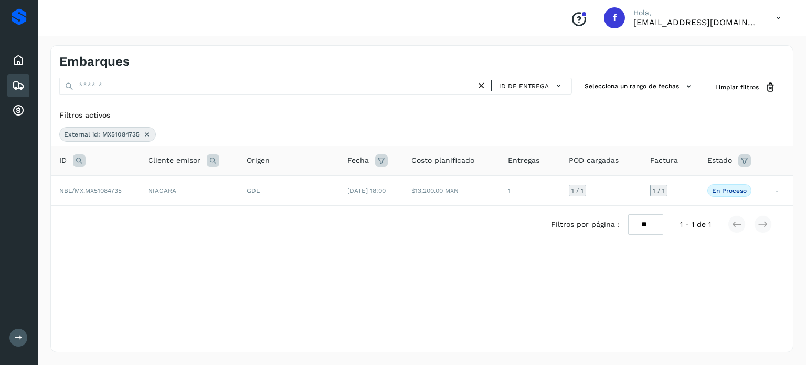
click at [78, 158] on icon at bounding box center [79, 160] width 13 height 13
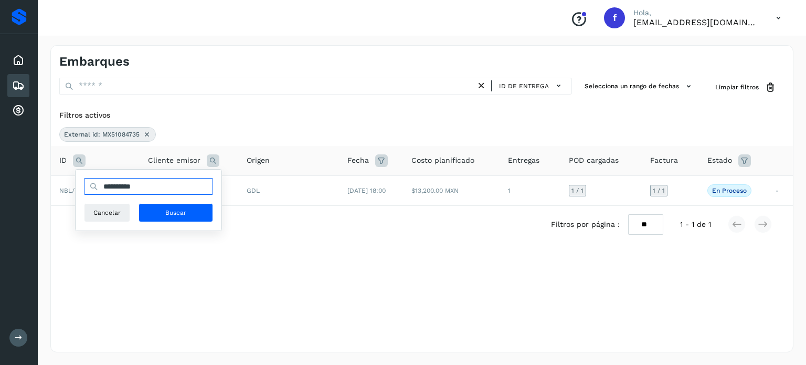
click at [126, 186] on input "**********" at bounding box center [148, 186] width 129 height 17
paste input "text"
type input "**********"
click at [162, 215] on button "Buscar" at bounding box center [175, 212] width 74 height 19
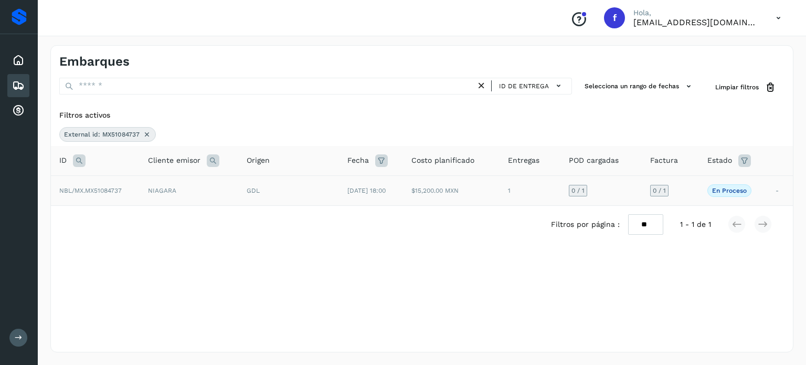
click at [162, 194] on td "NIAGARA" at bounding box center [189, 190] width 99 height 30
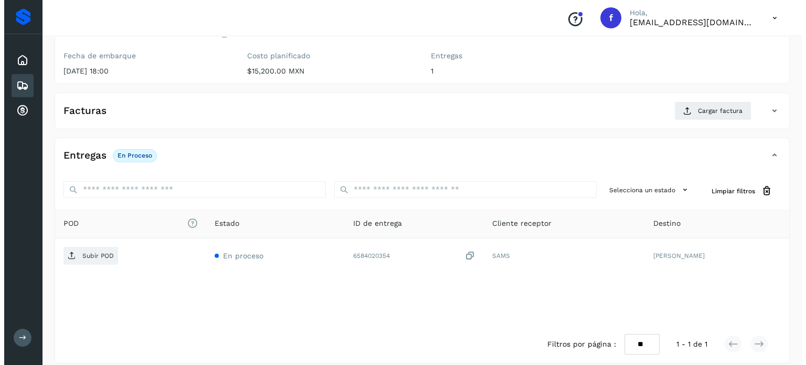
scroll to position [133, 0]
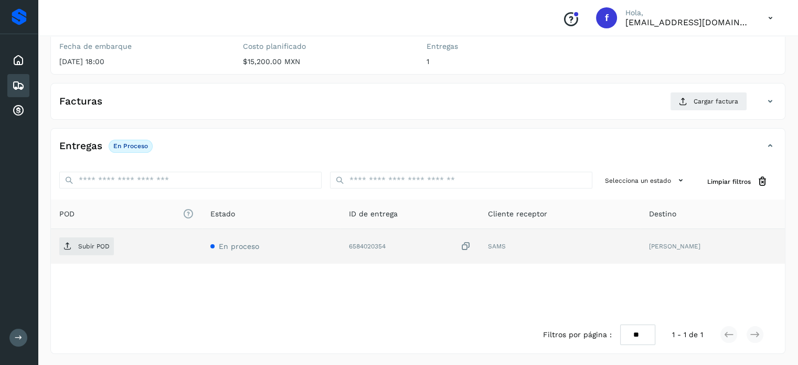
click at [471, 243] on icon at bounding box center [466, 246] width 10 height 11
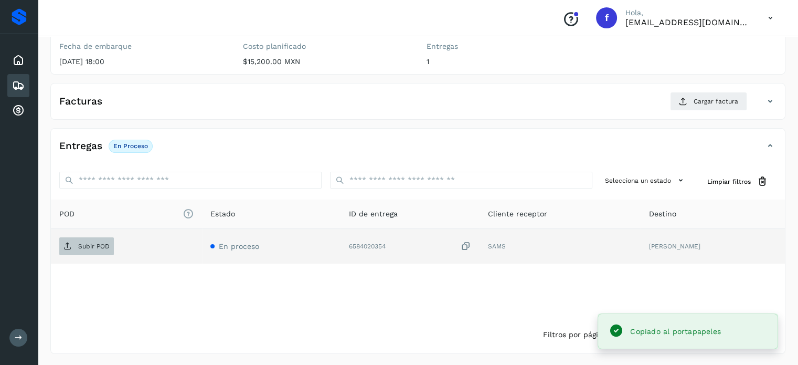
click at [82, 247] on p "Subir POD" at bounding box center [93, 245] width 31 height 7
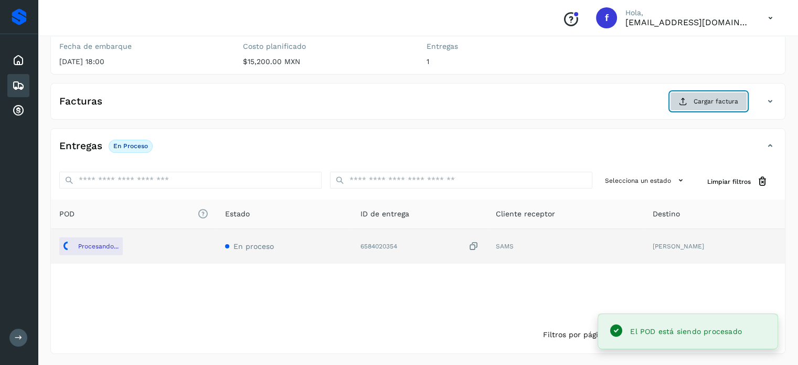
click at [687, 101] on icon at bounding box center [683, 101] width 8 height 8
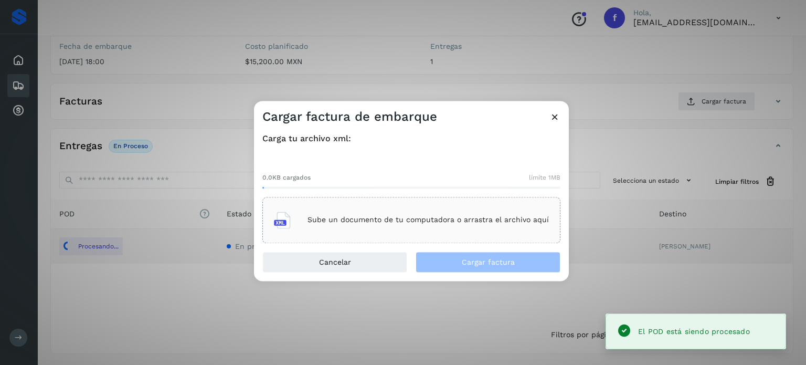
click at [470, 226] on div "Sube un documento de tu computadora o arrastra el archivo aquí" at bounding box center [411, 220] width 275 height 28
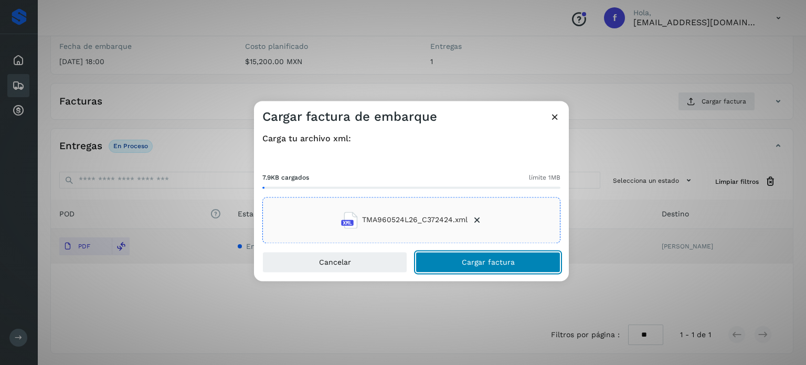
click at [456, 261] on button "Cargar factura" at bounding box center [487, 261] width 145 height 21
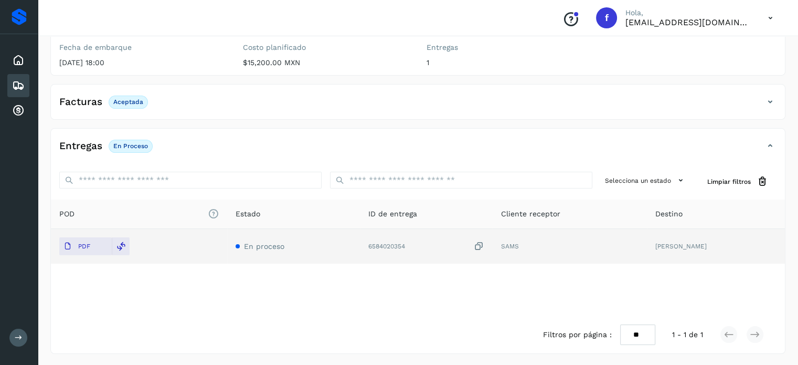
scroll to position [0, 0]
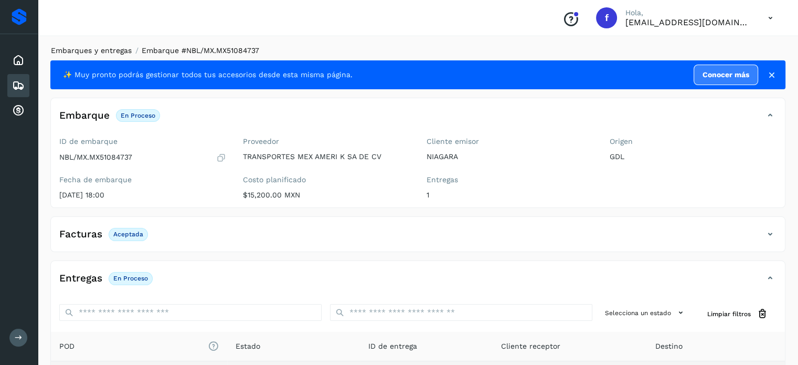
click at [98, 51] on link "Embarques y entregas" at bounding box center [91, 50] width 81 height 8
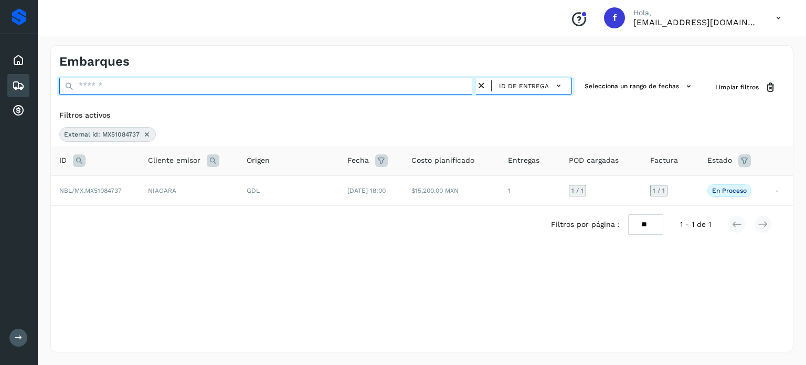
click at [115, 87] on input "text" at bounding box center [267, 86] width 417 height 17
paste input "**********"
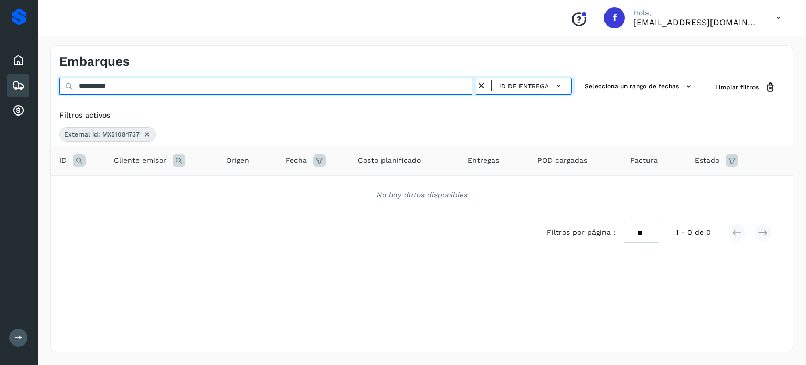
type input "**********"
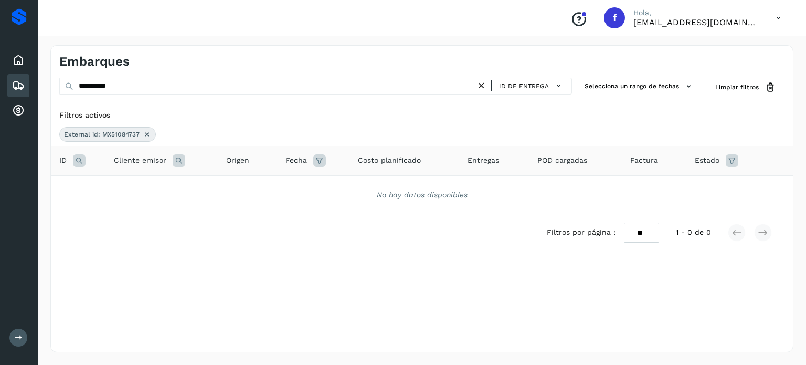
click at [485, 88] on icon at bounding box center [481, 85] width 11 height 11
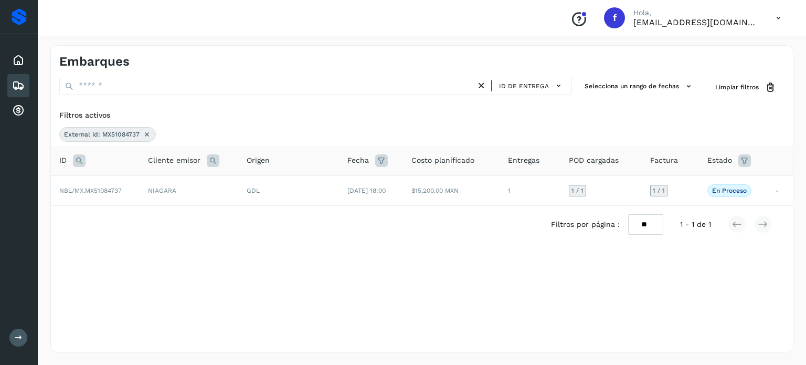
click at [78, 155] on icon at bounding box center [79, 160] width 13 height 13
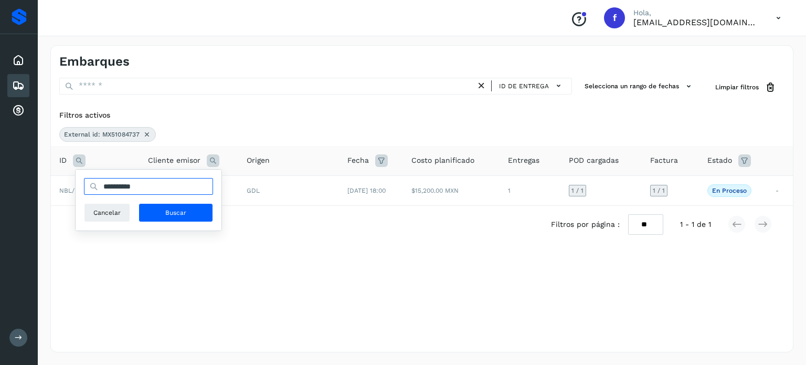
click at [132, 187] on input "**********" at bounding box center [148, 186] width 129 height 17
paste input "text"
type input "**********"
click at [176, 215] on span "Buscar" at bounding box center [175, 212] width 21 height 9
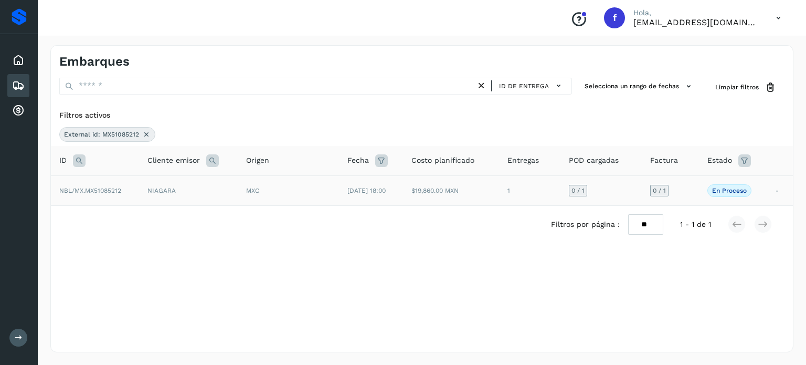
click at [339, 197] on td "[DATE] 18:00" at bounding box center [371, 190] width 64 height 30
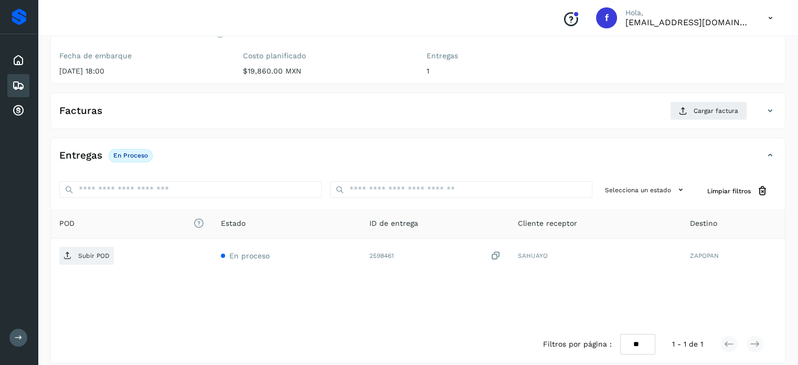
scroll to position [133, 0]
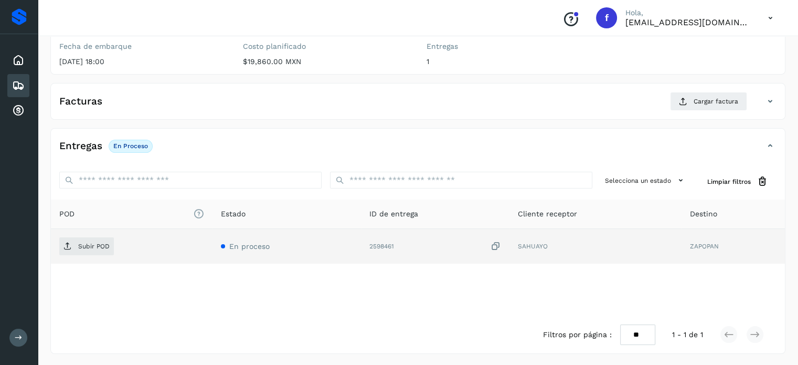
click at [495, 243] on icon at bounding box center [496, 246] width 10 height 11
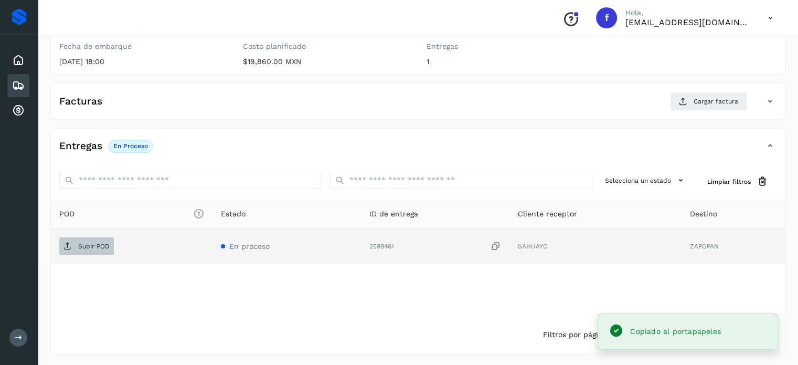
click at [92, 247] on p "Subir POD" at bounding box center [93, 245] width 31 height 7
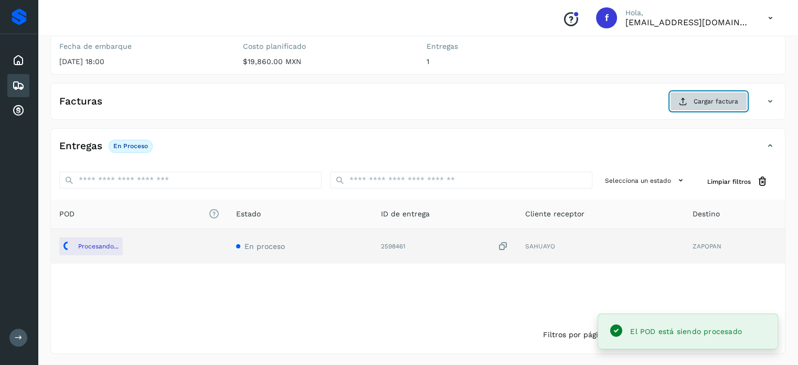
click at [683, 104] on button "Cargar factura" at bounding box center [708, 101] width 77 height 19
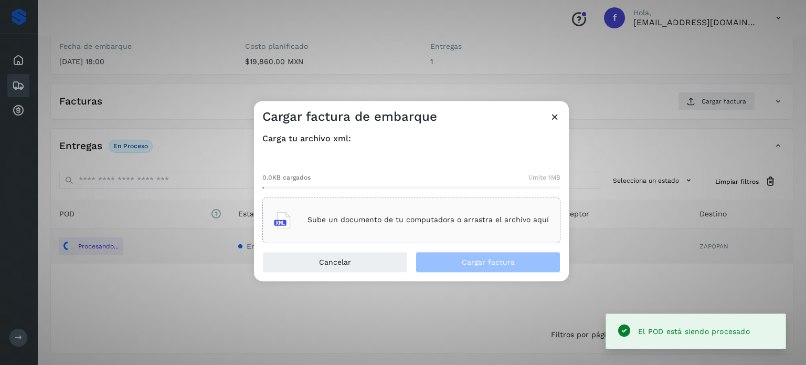
click at [453, 219] on p "Sube un documento de tu computadora o arrastra el archivo aquí" at bounding box center [427, 220] width 241 height 9
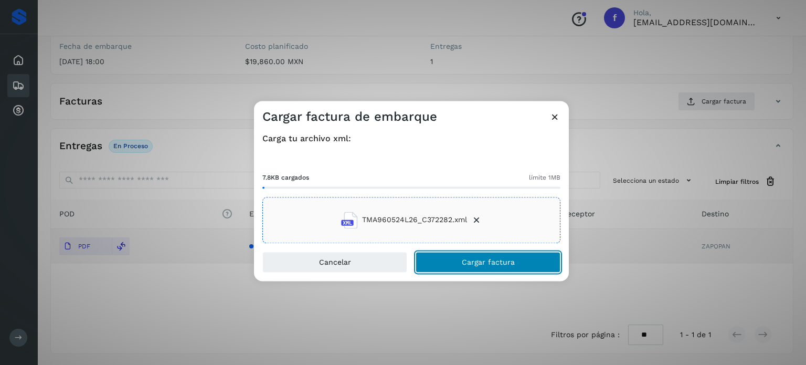
click at [457, 260] on button "Cargar factura" at bounding box center [487, 261] width 145 height 21
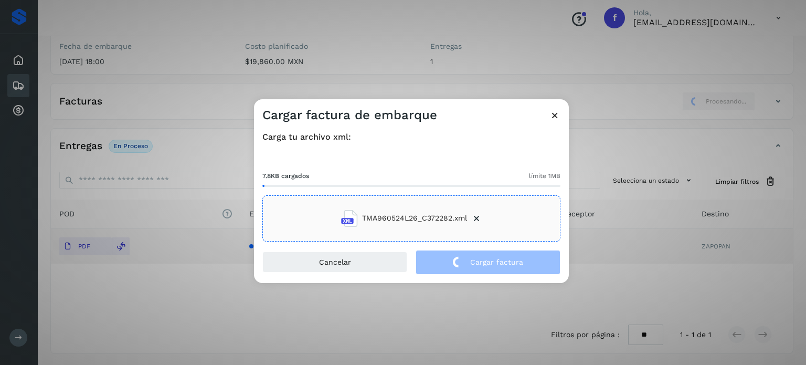
click at [174, 41] on div "Cargar factura de embarque Carga tu archivo xml: 7.8KB cargados límite 1MB TMA9…" at bounding box center [403, 182] width 806 height 365
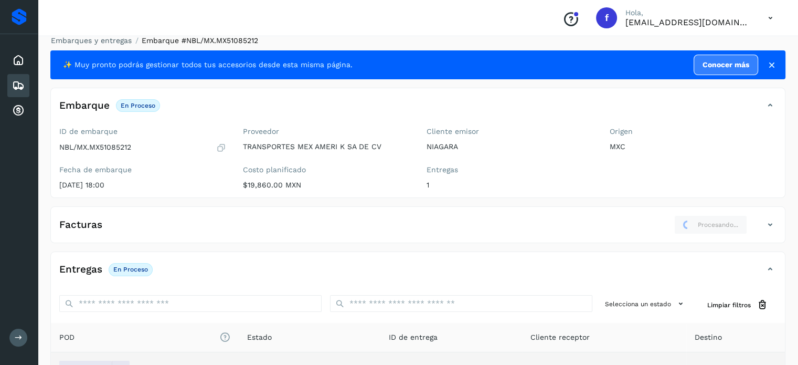
scroll to position [0, 0]
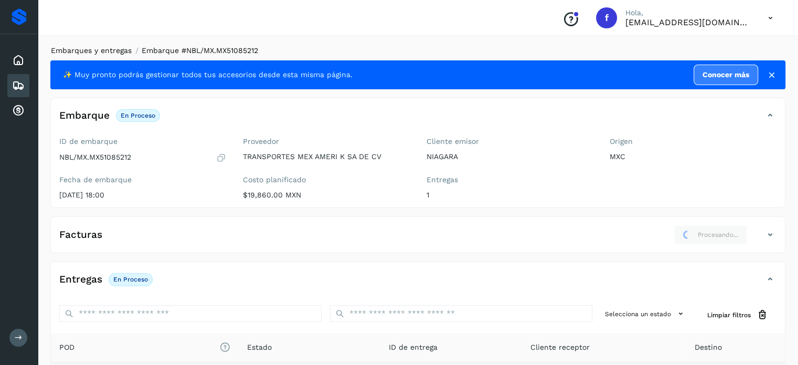
click at [116, 52] on link "Embarques y entregas" at bounding box center [91, 50] width 81 height 8
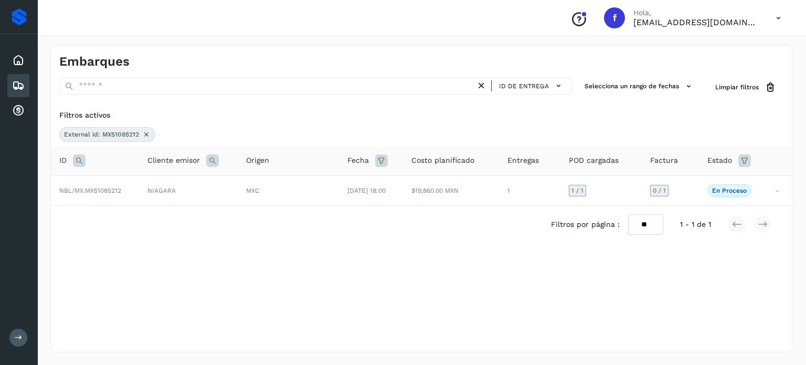
click at [146, 133] on icon at bounding box center [146, 134] width 8 height 8
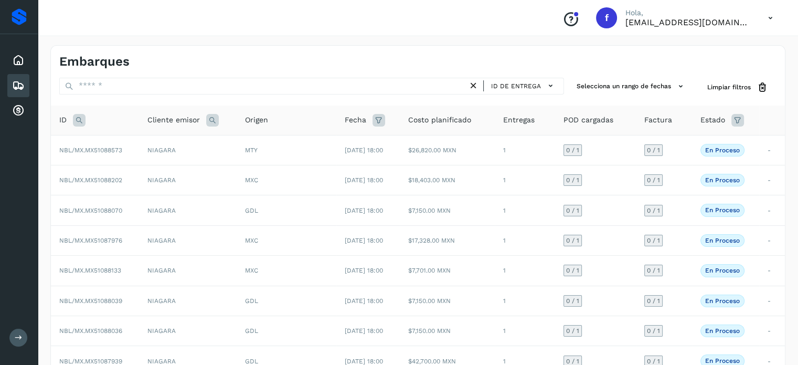
click at [78, 123] on icon at bounding box center [79, 120] width 13 height 13
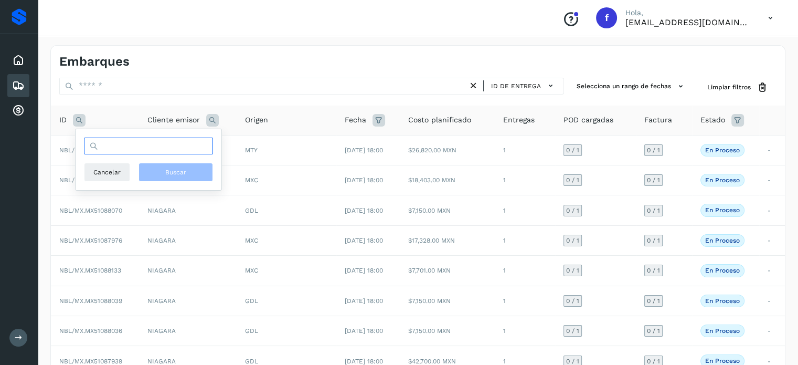
click at [141, 152] on input "text" at bounding box center [148, 145] width 129 height 17
paste input "**********"
type input "**********"
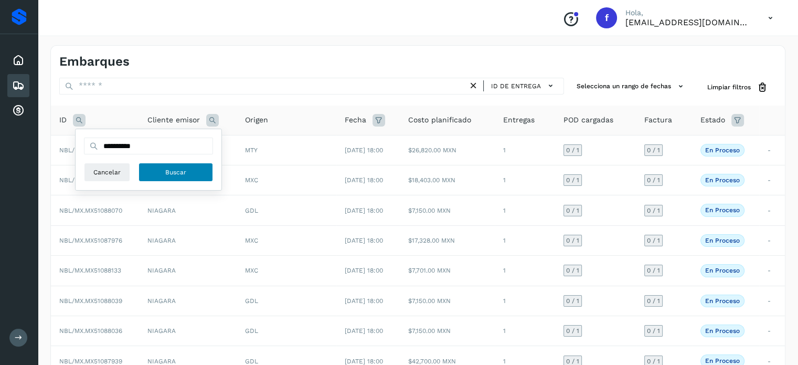
click at [164, 173] on button "Buscar" at bounding box center [175, 172] width 74 height 19
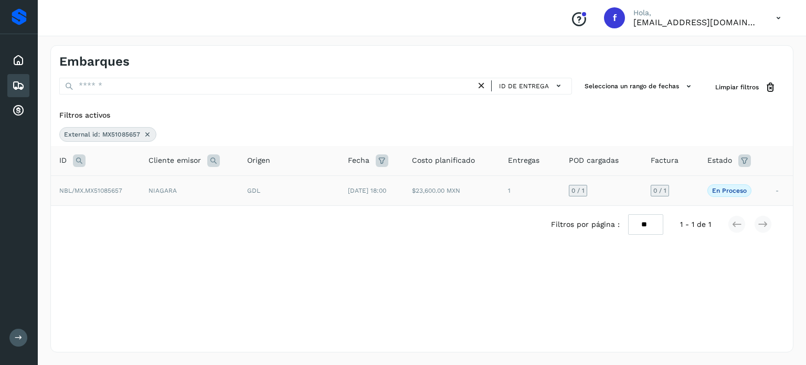
click at [279, 193] on div "GDL" at bounding box center [289, 190] width 84 height 9
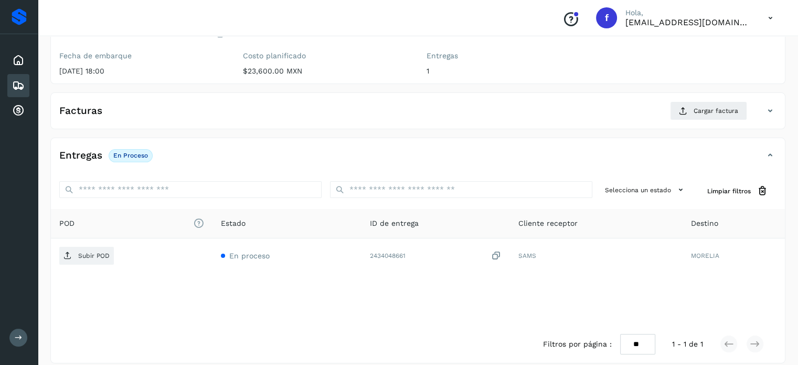
scroll to position [133, 0]
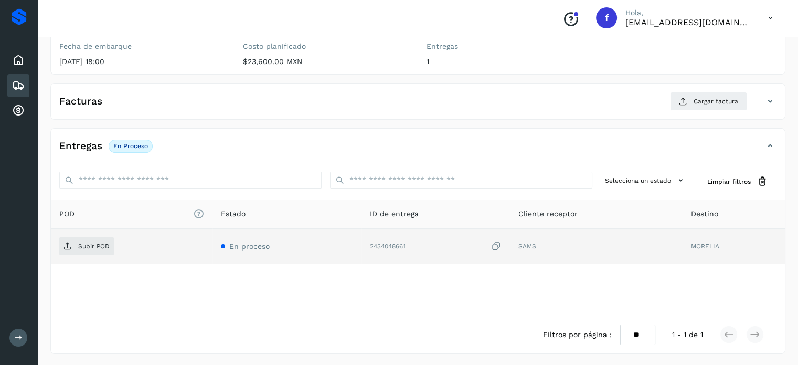
click at [495, 243] on icon at bounding box center [496, 246] width 10 height 11
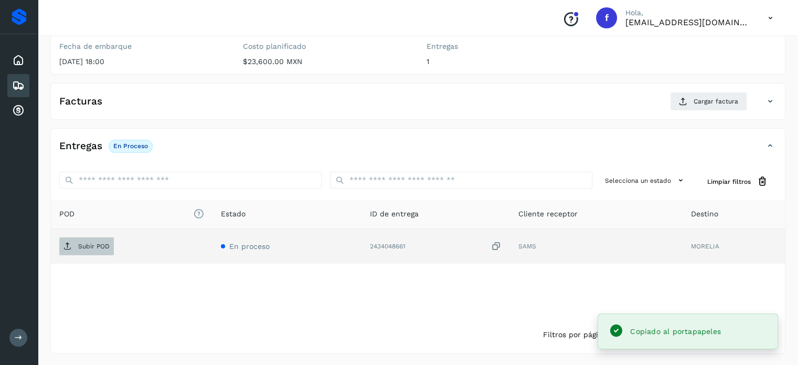
click at [89, 249] on span "Subir POD" at bounding box center [86, 246] width 55 height 17
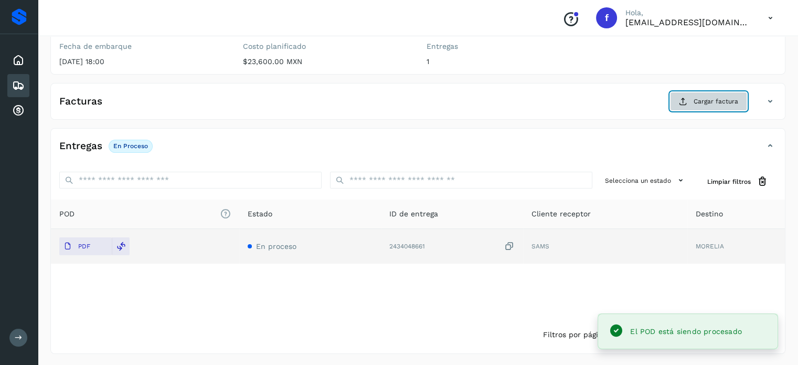
click at [710, 102] on span "Cargar factura" at bounding box center [716, 101] width 45 height 9
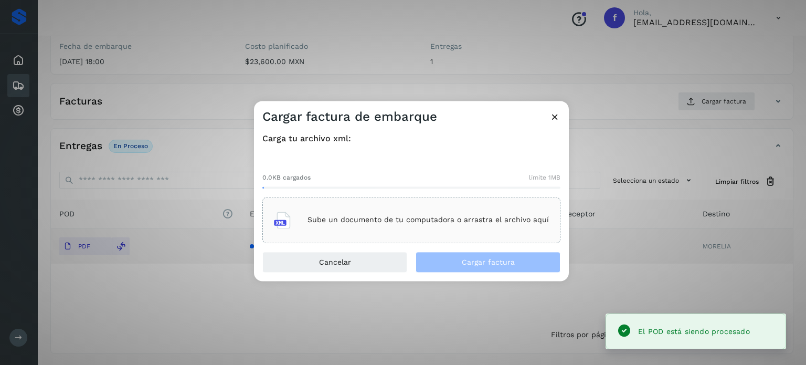
click at [461, 225] on div "Sube un documento de tu computadora o arrastra el archivo aquí" at bounding box center [411, 220] width 275 height 28
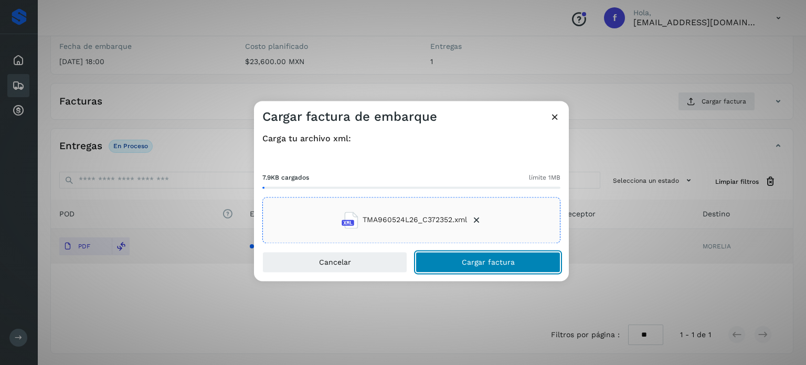
click at [488, 263] on span "Cargar factura" at bounding box center [488, 261] width 53 height 7
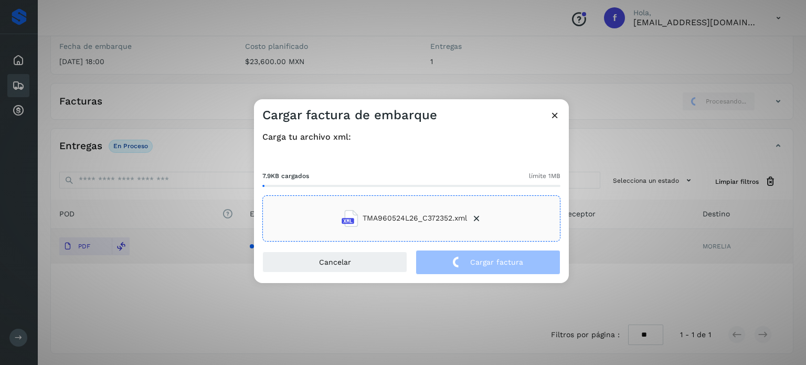
click at [206, 61] on div "Cargar factura de embarque Carga tu archivo xml: 7.9KB cargados límite 1MB TMA9…" at bounding box center [403, 182] width 806 height 365
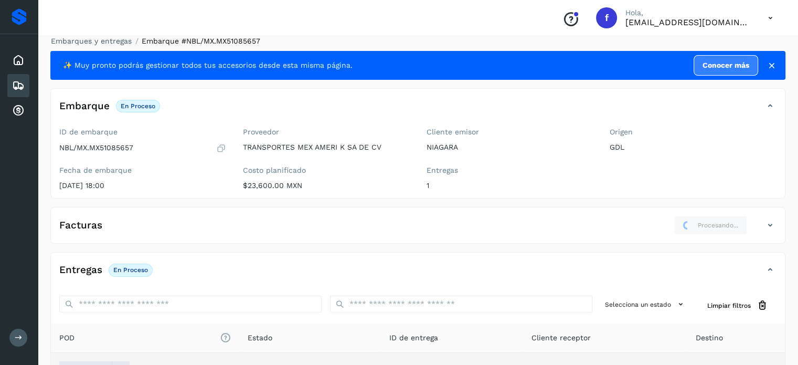
scroll to position [0, 0]
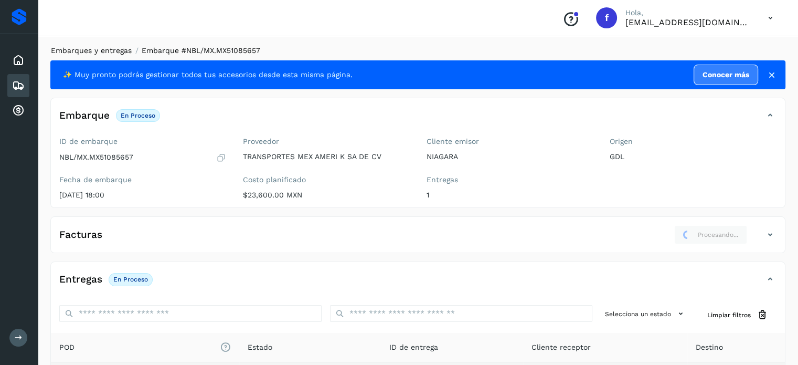
click at [101, 51] on link "Embarques y entregas" at bounding box center [91, 50] width 81 height 8
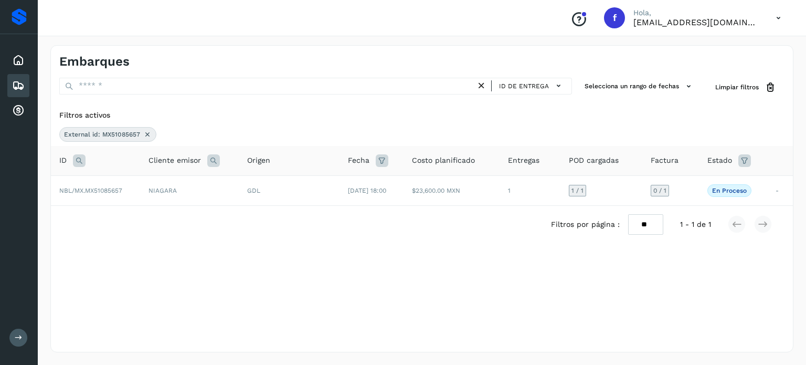
click at [147, 132] on icon at bounding box center [147, 134] width 8 height 8
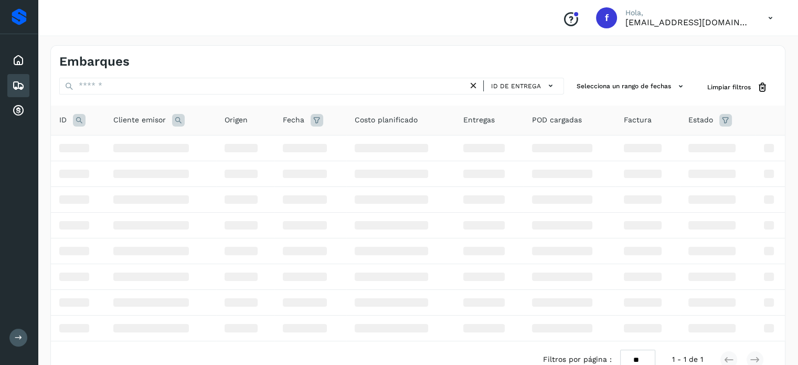
click at [79, 118] on icon at bounding box center [79, 120] width 13 height 13
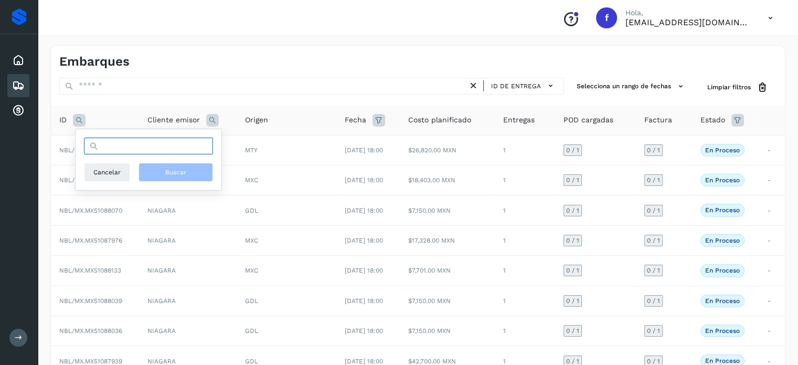
click at [157, 153] on input "text" at bounding box center [148, 145] width 129 height 17
paste input "**********"
type input "**********"
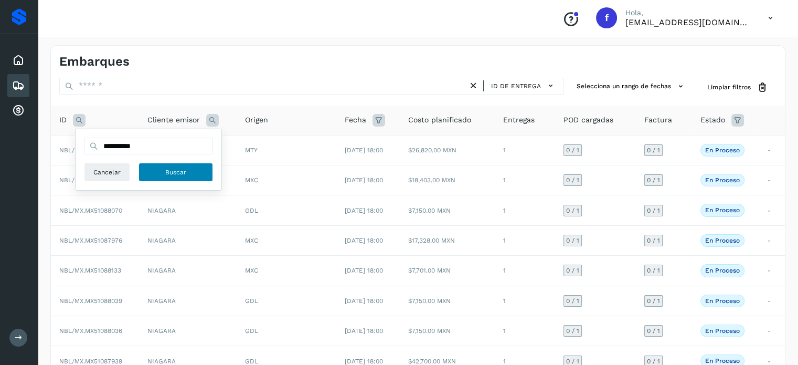
click at [164, 169] on button "Buscar" at bounding box center [175, 172] width 74 height 19
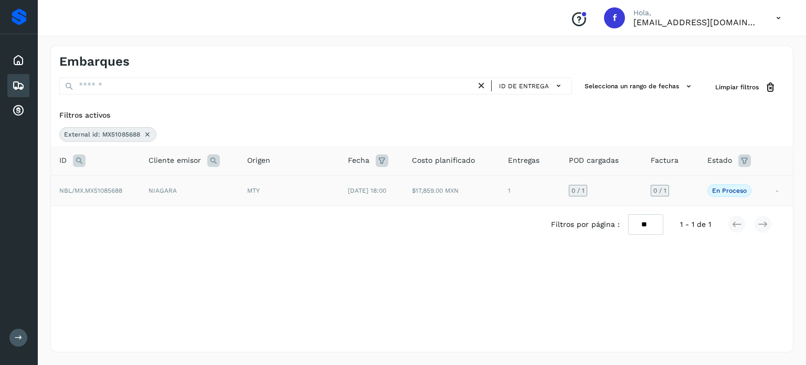
click at [207, 190] on td "NIAGARA" at bounding box center [189, 190] width 99 height 30
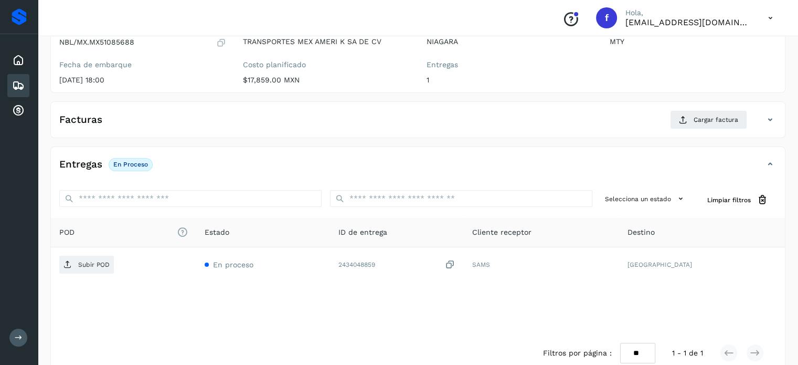
scroll to position [133, 0]
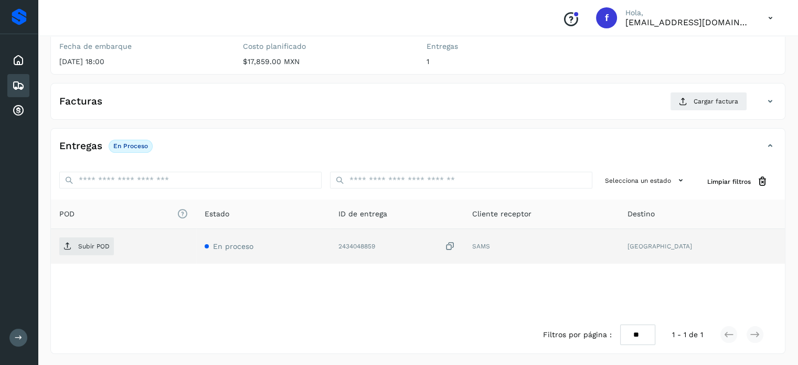
click at [455, 245] on icon at bounding box center [450, 246] width 10 height 11
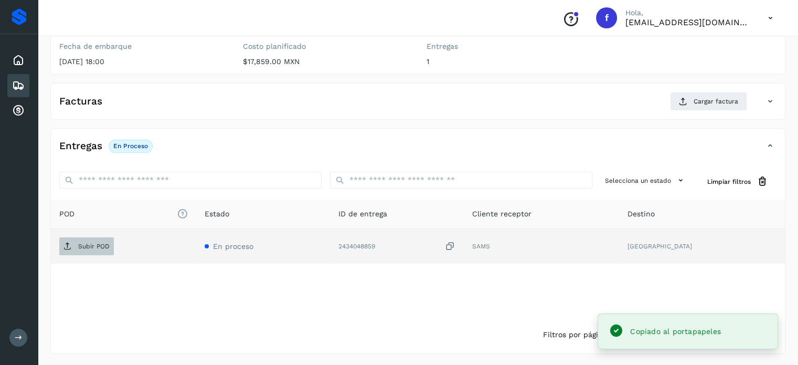
click at [74, 244] on span "Subir POD" at bounding box center [86, 246] width 55 height 17
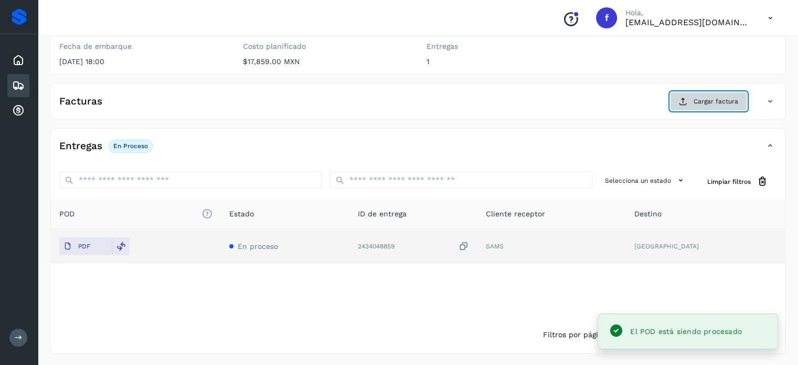
click at [720, 97] on span "Cargar factura" at bounding box center [716, 101] width 45 height 9
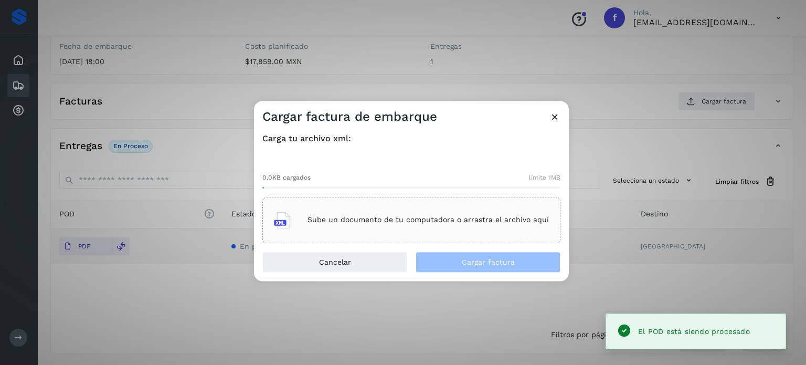
click at [432, 222] on p "Sube un documento de tu computadora o arrastra el archivo aquí" at bounding box center [427, 220] width 241 height 9
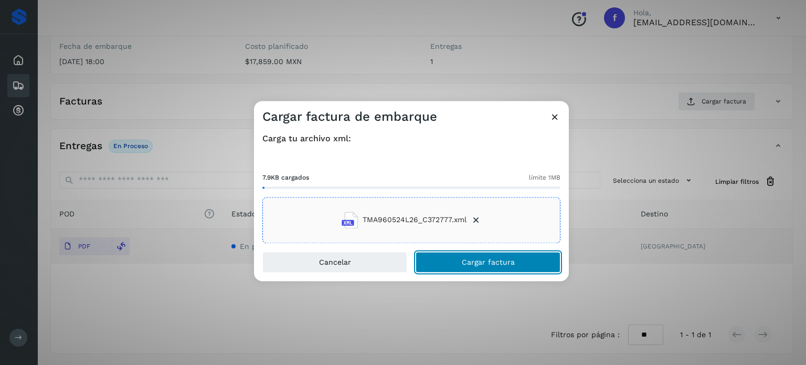
click at [443, 259] on button "Cargar factura" at bounding box center [487, 261] width 145 height 21
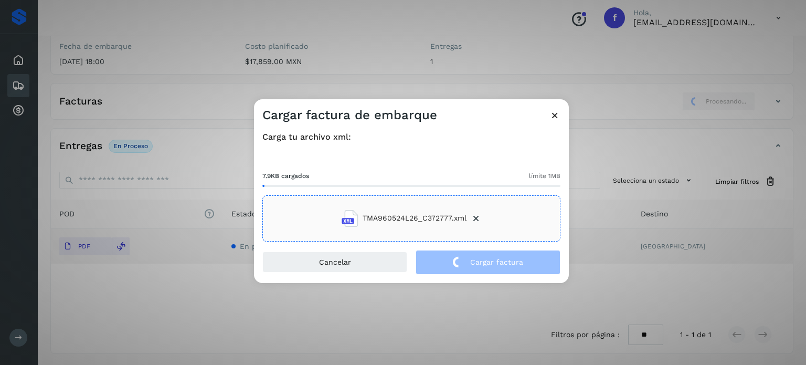
click at [200, 39] on div "Cargar factura de embarque Carga tu archivo xml: 7.9KB cargados límite 1MB TMA9…" at bounding box center [403, 182] width 806 height 365
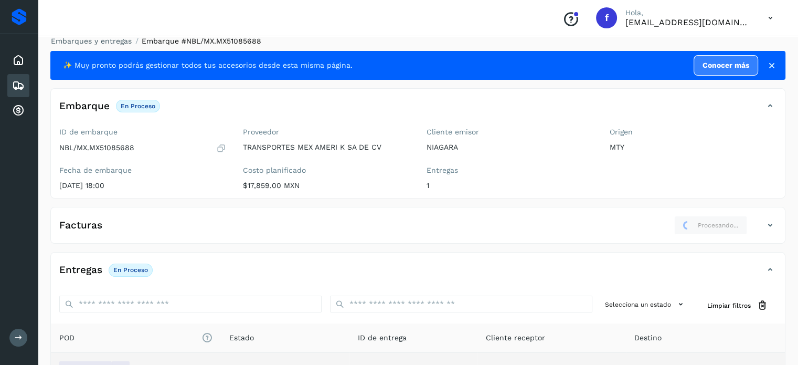
scroll to position [0, 0]
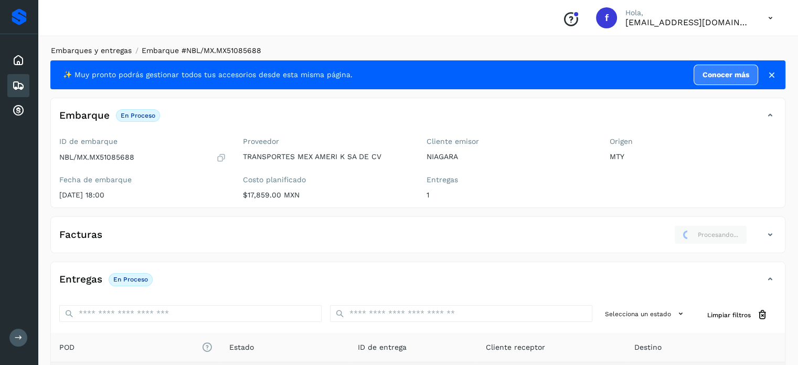
click at [104, 51] on link "Embarques y entregas" at bounding box center [91, 50] width 81 height 8
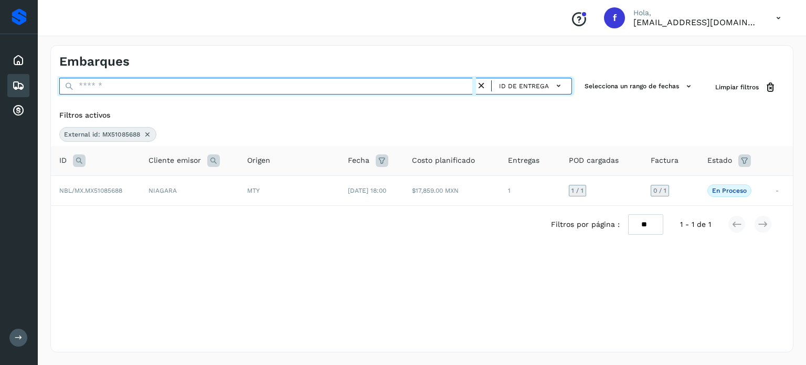
click at [104, 85] on input "text" at bounding box center [267, 86] width 417 height 17
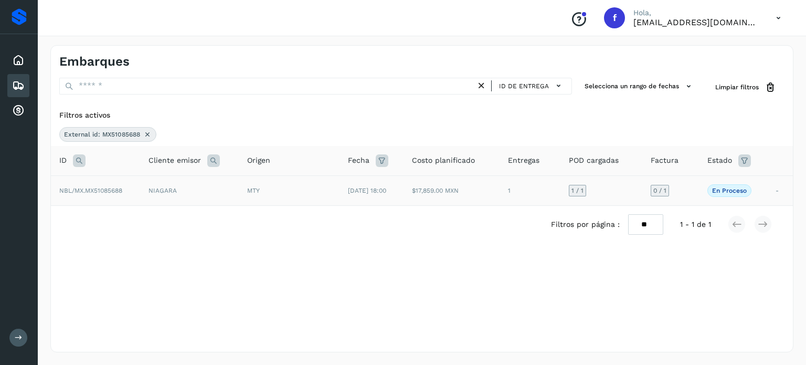
click at [147, 136] on icon at bounding box center [147, 134] width 8 height 8
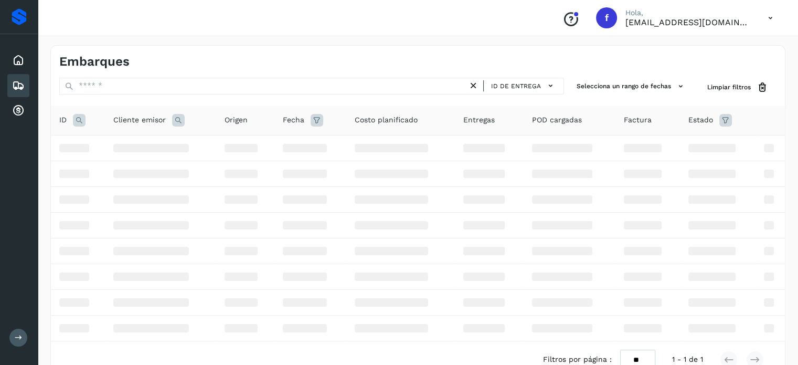
click at [80, 124] on icon at bounding box center [79, 120] width 13 height 13
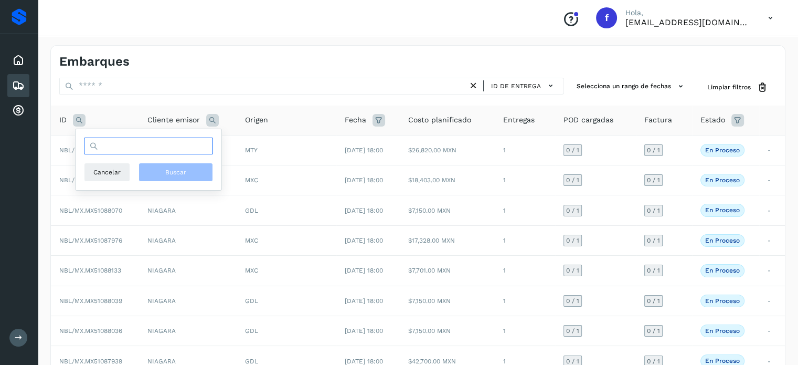
click at [132, 148] on input "text" at bounding box center [148, 145] width 129 height 17
paste input "**********"
type input "**********"
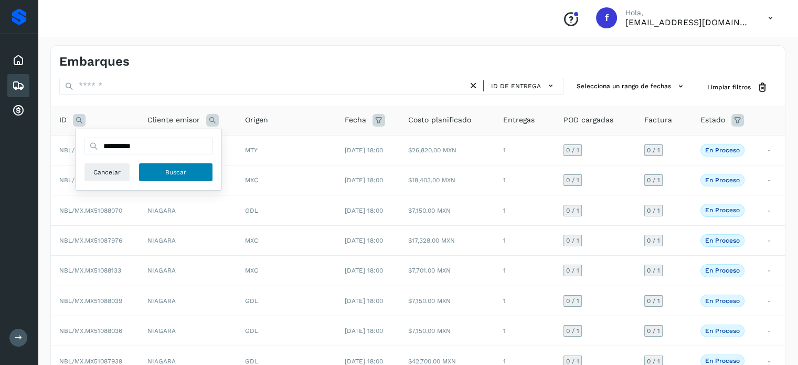
click at [183, 179] on button "Buscar" at bounding box center [175, 172] width 74 height 19
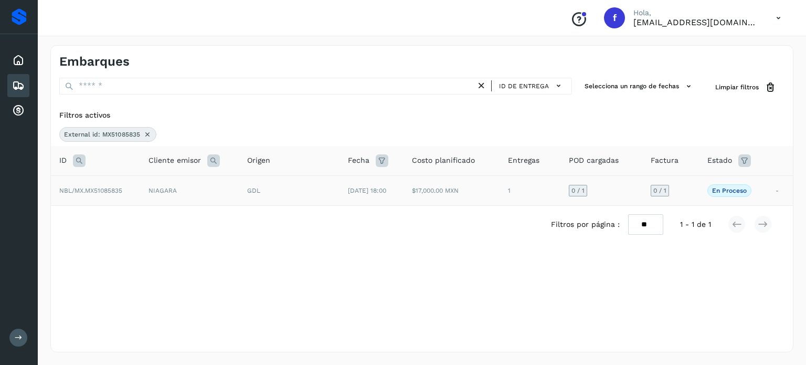
click at [199, 197] on td "NIAGARA" at bounding box center [189, 190] width 99 height 30
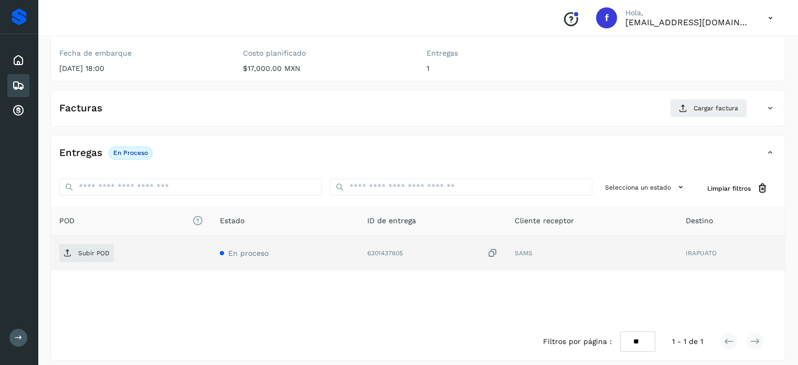
scroll to position [133, 0]
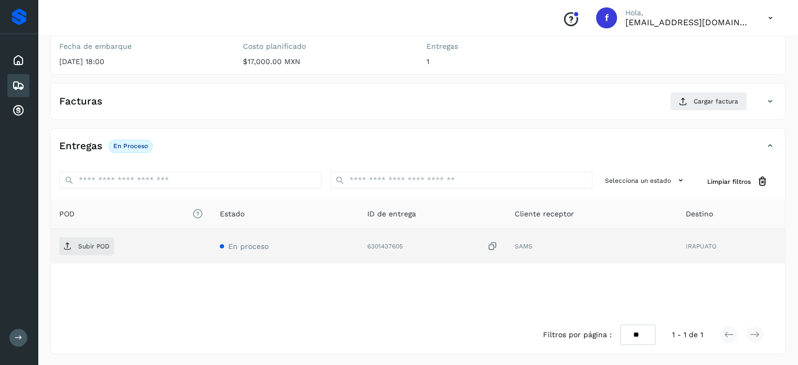
click at [496, 245] on icon at bounding box center [492, 246] width 10 height 11
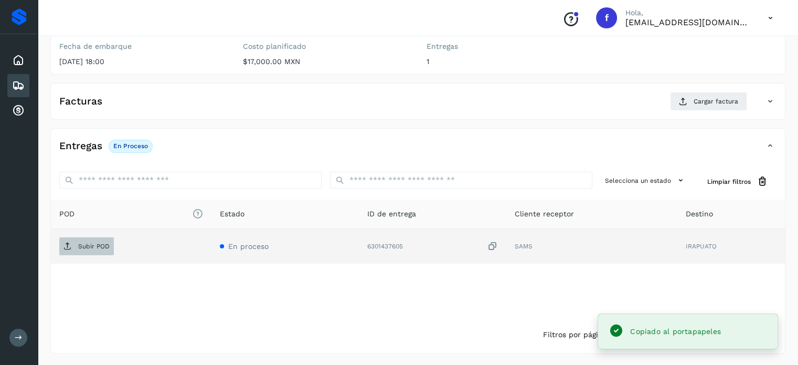
click at [103, 246] on p "Subir POD" at bounding box center [93, 245] width 31 height 7
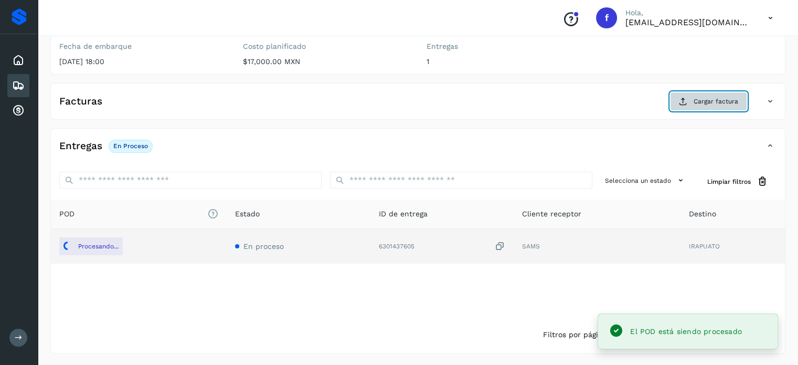
click at [733, 98] on span "Cargar factura" at bounding box center [716, 101] width 45 height 9
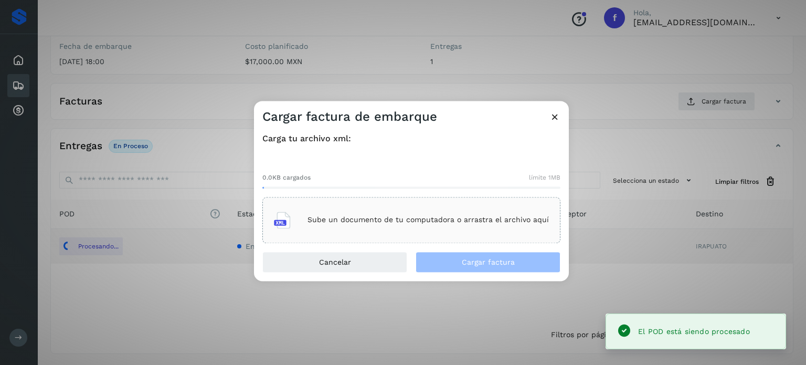
click at [394, 224] on p "Sube un documento de tu computadora o arrastra el archivo aquí" at bounding box center [427, 220] width 241 height 9
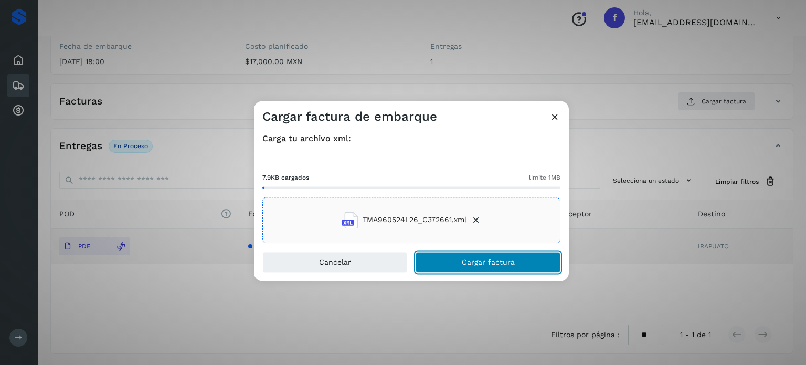
click at [506, 262] on span "Cargar factura" at bounding box center [488, 261] width 53 height 7
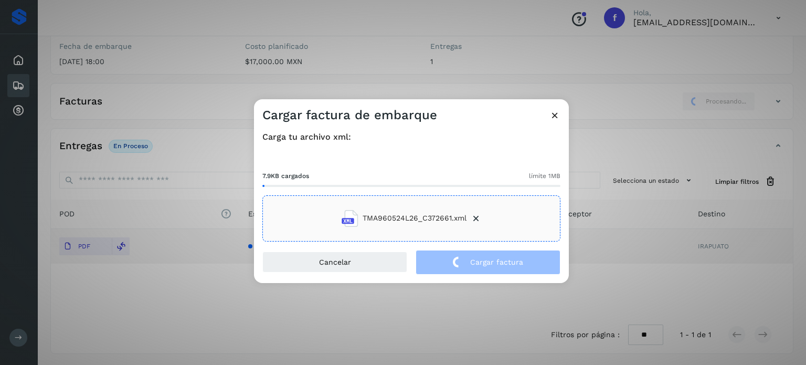
click at [172, 74] on div "Cargar factura de embarque Carga tu archivo xml: 7.9KB cargados límite 1MB TMA9…" at bounding box center [403, 182] width 806 height 365
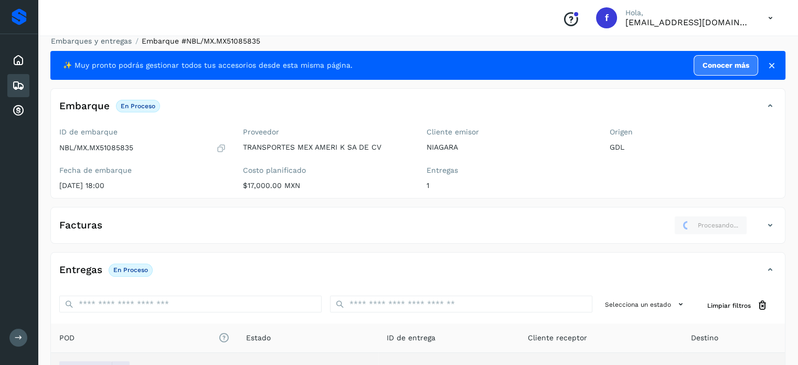
scroll to position [0, 0]
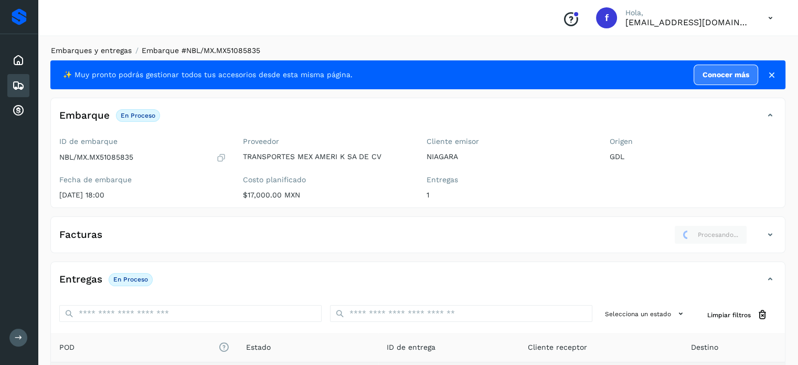
click at [103, 46] on link "Embarques y entregas" at bounding box center [91, 50] width 81 height 8
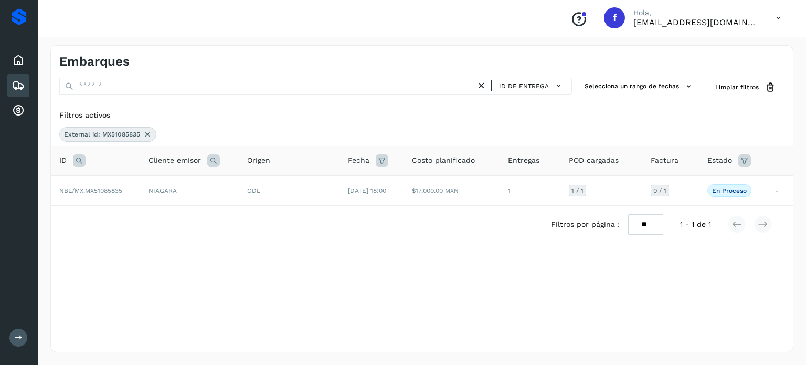
click at [144, 135] on icon at bounding box center [147, 134] width 8 height 8
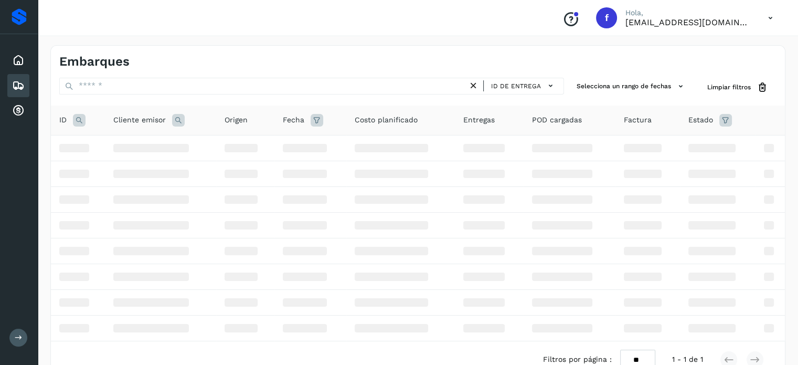
click at [83, 121] on icon at bounding box center [79, 120] width 13 height 13
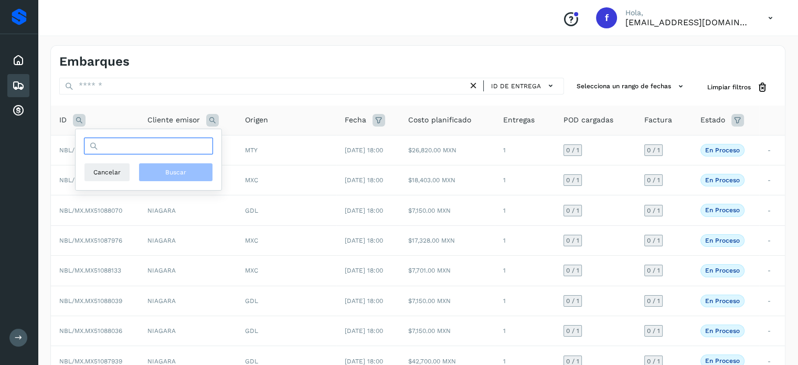
drag, startPoint x: 156, startPoint y: 146, endPoint x: 157, endPoint y: 162, distance: 15.8
click at [157, 146] on input "text" at bounding box center [148, 145] width 129 height 17
paste input "**********"
type input "**********"
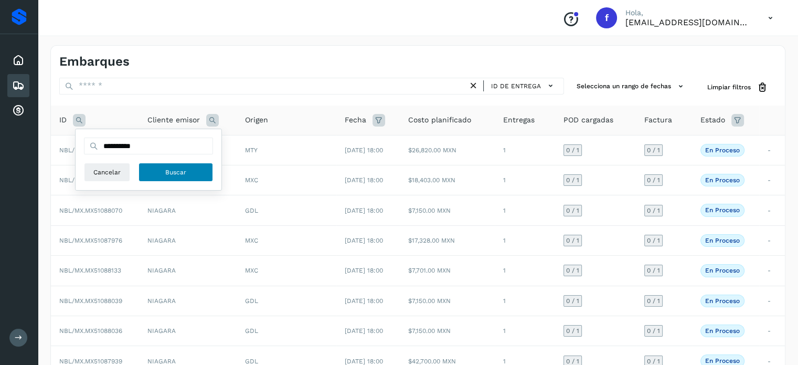
click at [172, 176] on span "Buscar" at bounding box center [175, 171] width 21 height 9
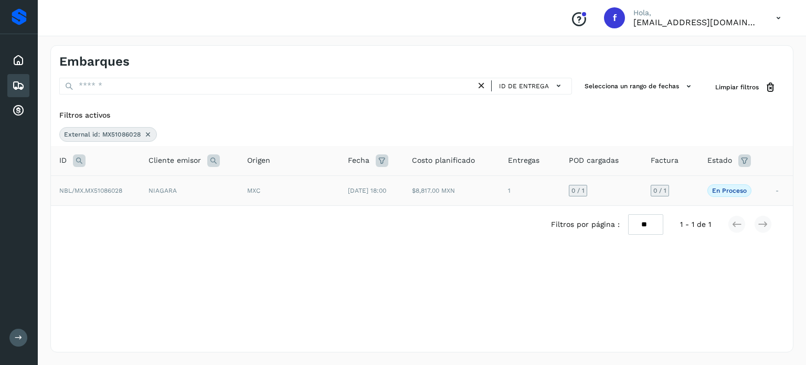
click at [361, 187] on span "[DATE] 18:00" at bounding box center [367, 190] width 38 height 7
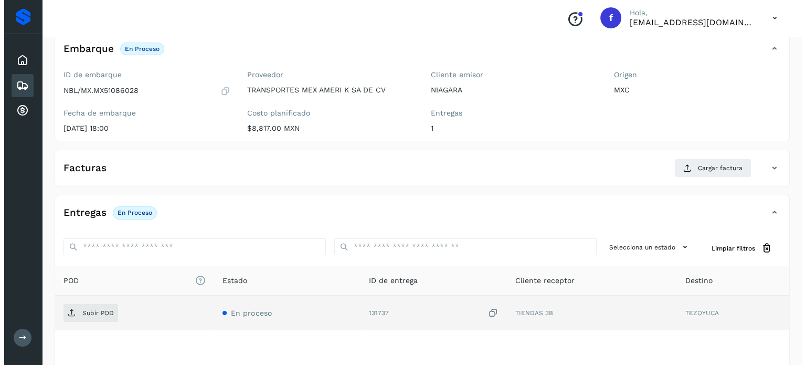
scroll to position [133, 0]
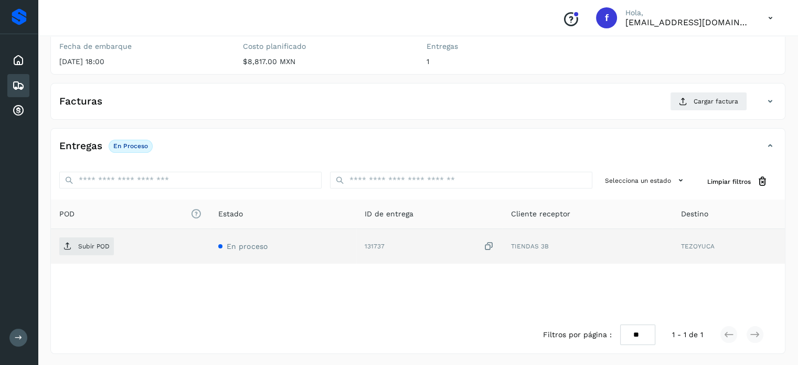
click at [491, 246] on icon at bounding box center [489, 246] width 10 height 11
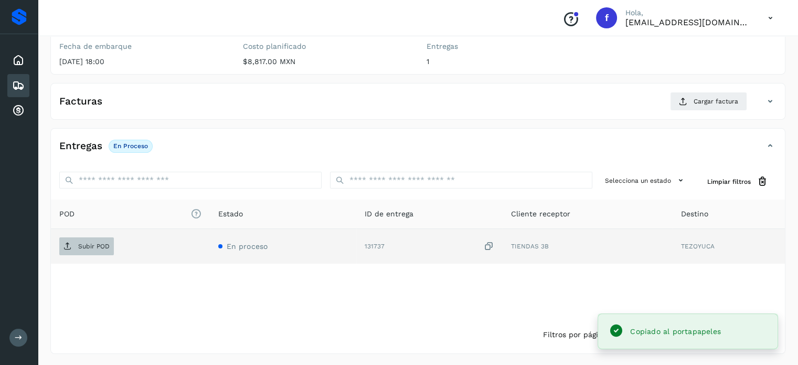
click at [78, 249] on span "Subir POD" at bounding box center [86, 246] width 55 height 17
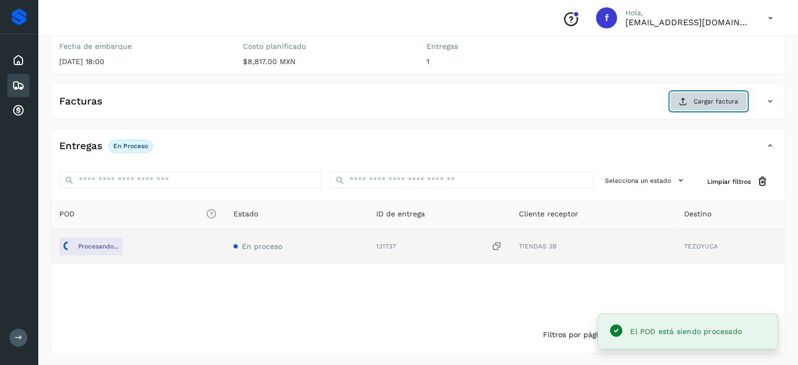
click at [701, 98] on span "Cargar factura" at bounding box center [716, 101] width 45 height 9
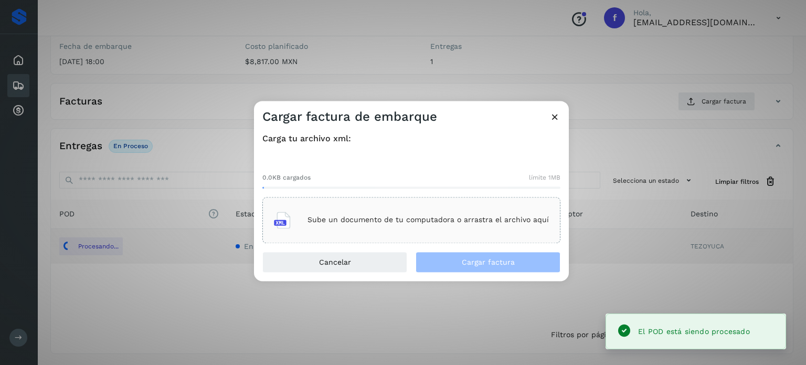
click at [447, 221] on p "Sube un documento de tu computadora o arrastra el archivo aquí" at bounding box center [427, 220] width 241 height 9
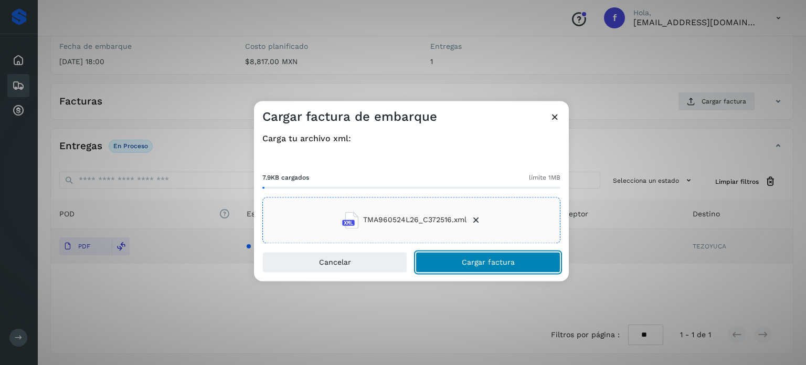
click at [455, 263] on button "Cargar factura" at bounding box center [487, 261] width 145 height 21
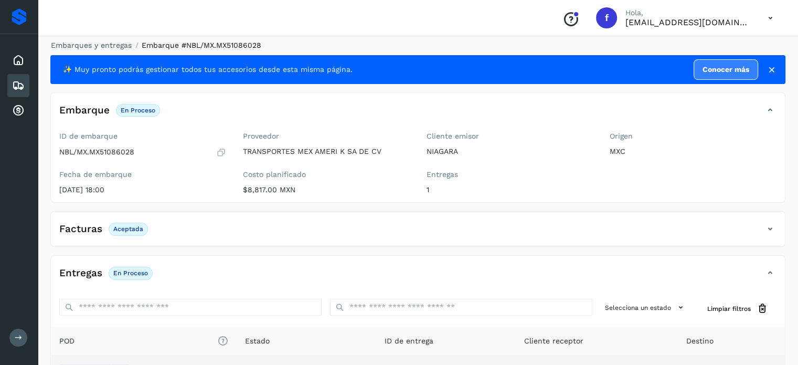
scroll to position [0, 0]
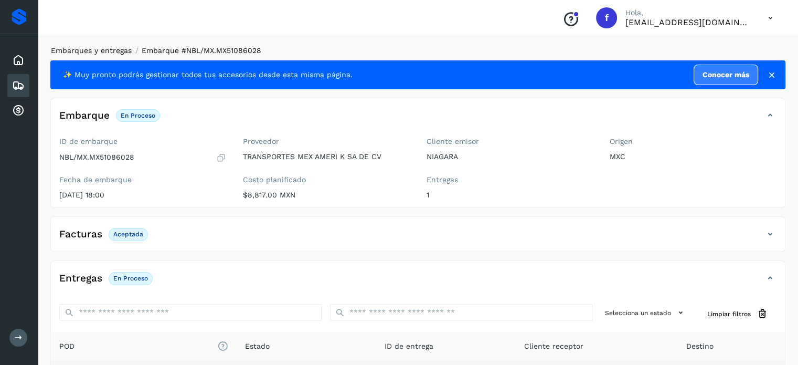
click at [93, 52] on link "Embarques y entregas" at bounding box center [91, 50] width 81 height 8
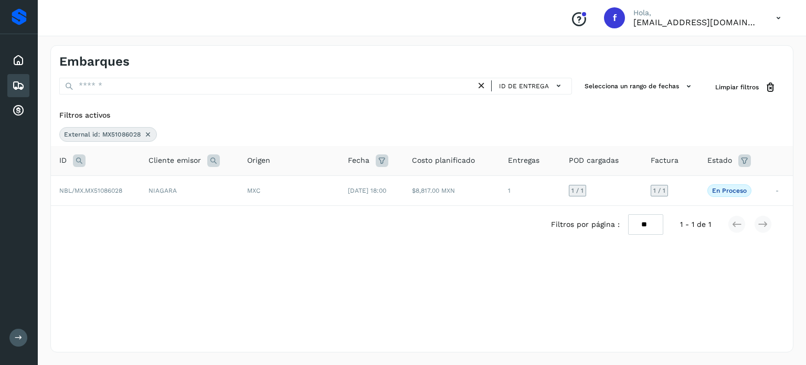
click at [148, 133] on icon at bounding box center [148, 134] width 8 height 8
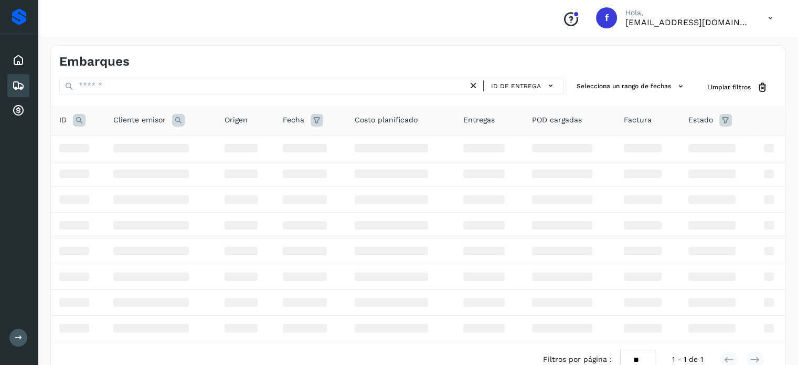
click at [82, 116] on icon at bounding box center [79, 120] width 13 height 13
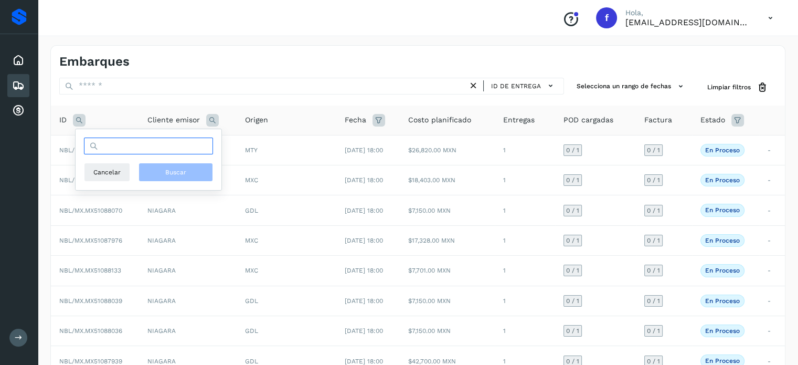
click at [165, 148] on input "text" at bounding box center [148, 145] width 129 height 17
paste input "**********"
type input "**********"
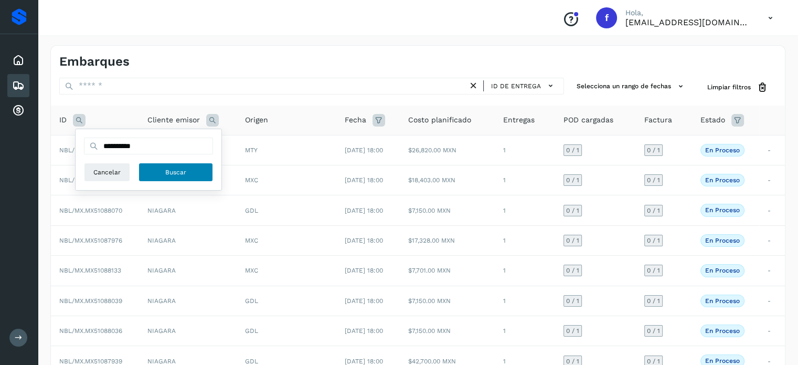
click at [173, 175] on span "Buscar" at bounding box center [175, 171] width 21 height 9
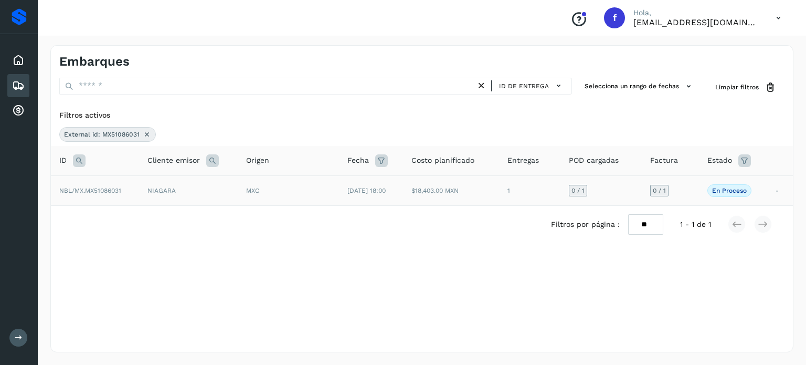
click at [339, 186] on td "[DATE] 18:00" at bounding box center [371, 190] width 64 height 30
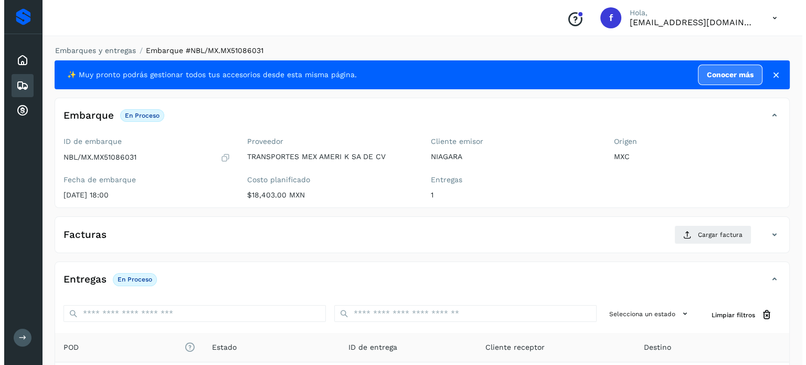
scroll to position [133, 0]
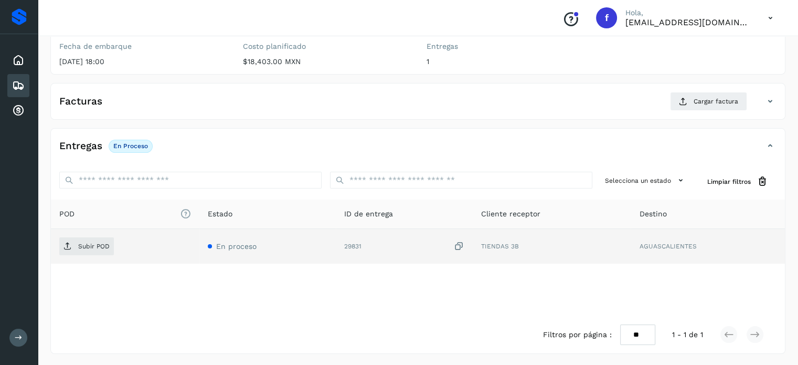
click at [455, 244] on icon at bounding box center [459, 246] width 10 height 11
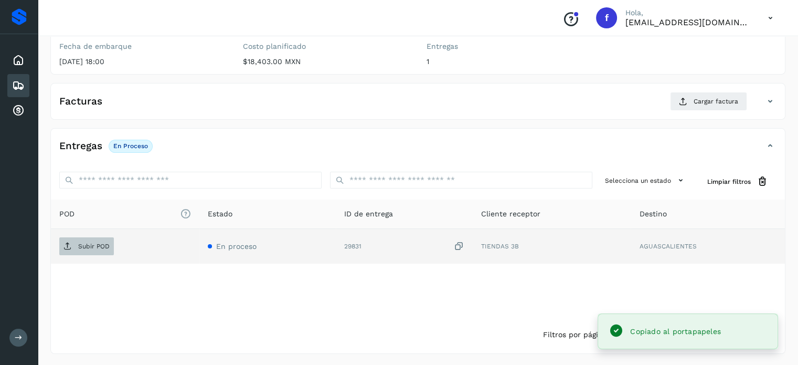
click at [92, 253] on button "Subir POD" at bounding box center [86, 246] width 55 height 18
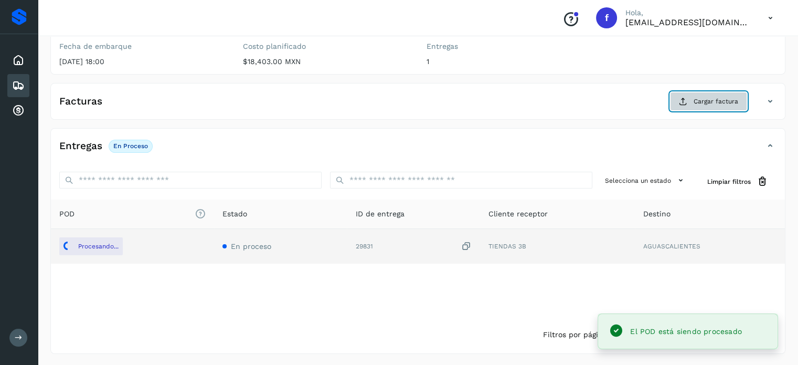
click at [684, 98] on icon at bounding box center [683, 101] width 8 height 8
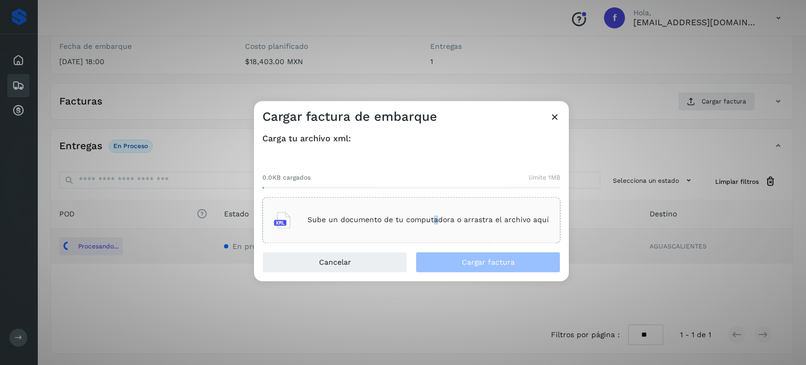
click at [435, 220] on div "Sube un documento de tu computadora o arrastra el archivo aquí" at bounding box center [411, 220] width 275 height 28
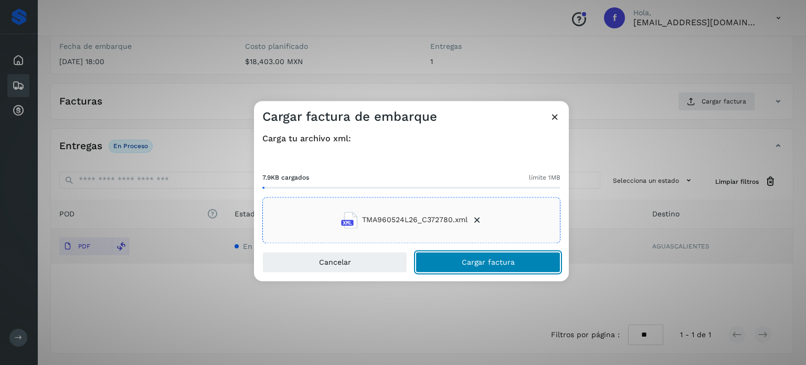
click at [488, 262] on span "Cargar factura" at bounding box center [488, 261] width 53 height 7
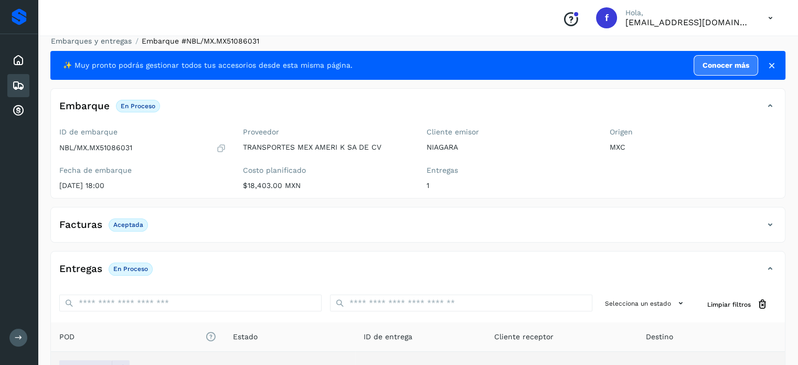
scroll to position [0, 0]
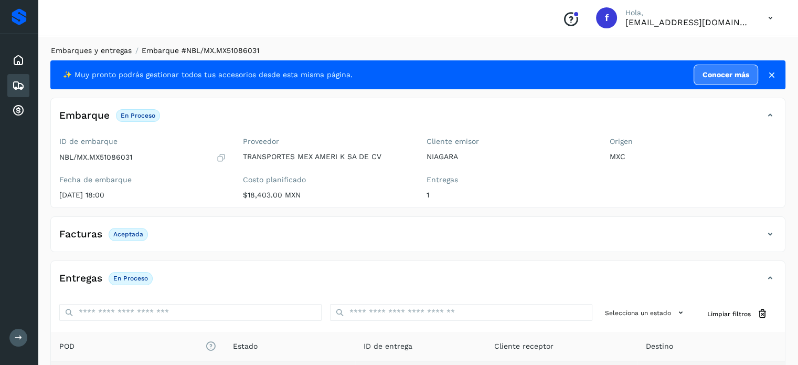
click at [102, 49] on link "Embarques y entregas" at bounding box center [91, 50] width 81 height 8
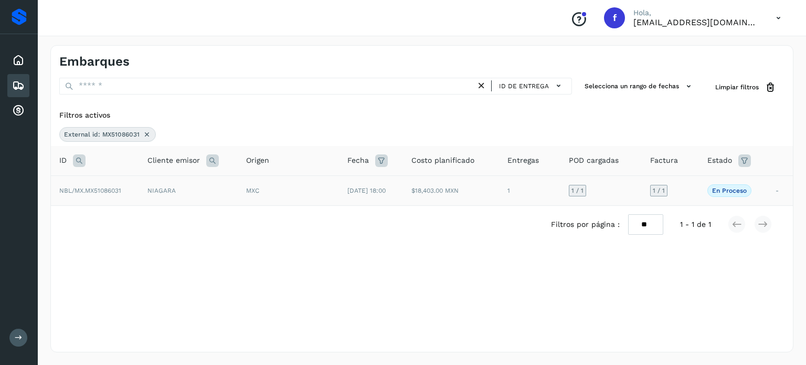
drag, startPoint x: 145, startPoint y: 132, endPoint x: 137, endPoint y: 139, distance: 10.8
click at [145, 132] on icon at bounding box center [147, 134] width 8 height 8
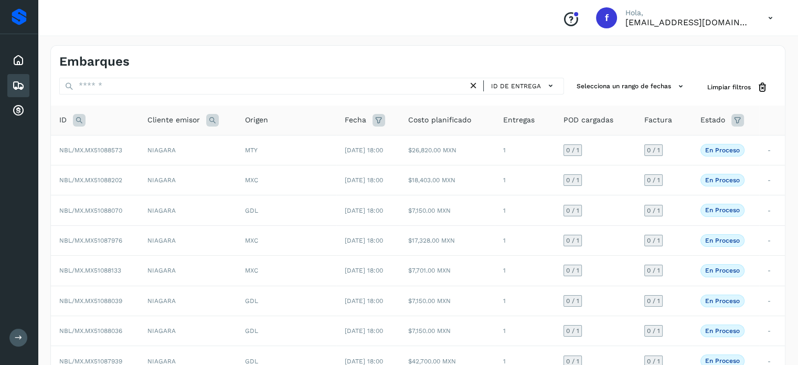
click at [84, 122] on icon at bounding box center [79, 120] width 13 height 13
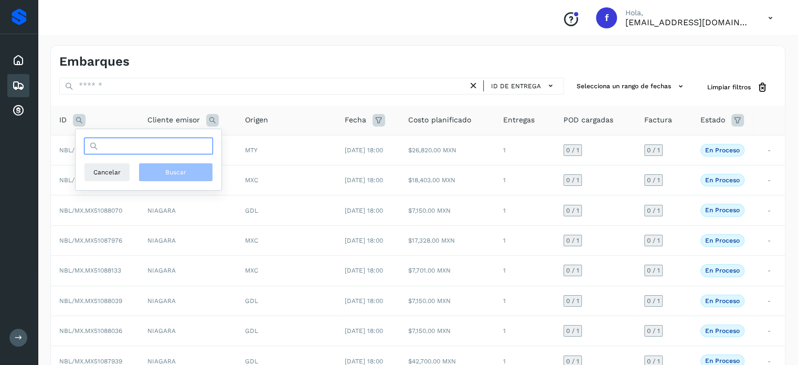
drag, startPoint x: 110, startPoint y: 144, endPoint x: 114, endPoint y: 149, distance: 6.3
click at [113, 148] on input "text" at bounding box center [148, 145] width 129 height 17
paste input "**********"
type input "**********"
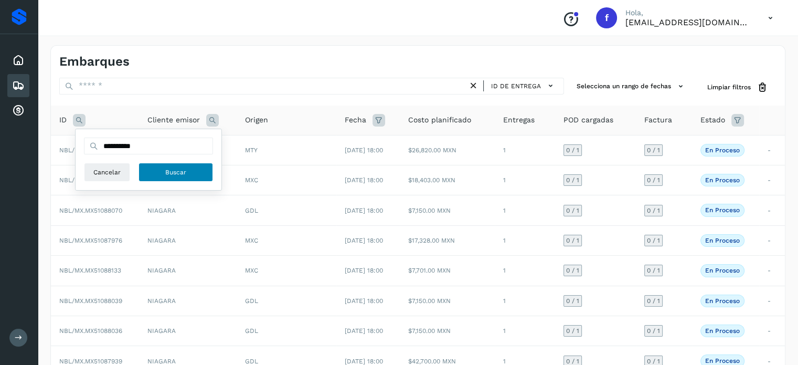
click at [190, 178] on button "Buscar" at bounding box center [175, 172] width 74 height 19
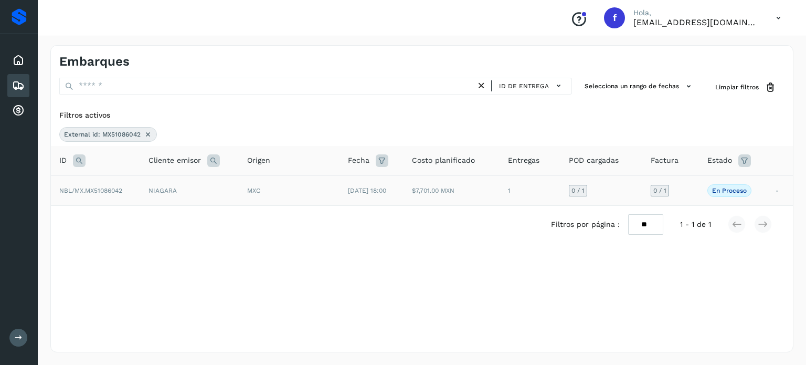
click at [308, 194] on div "MXC" at bounding box center [289, 190] width 84 height 9
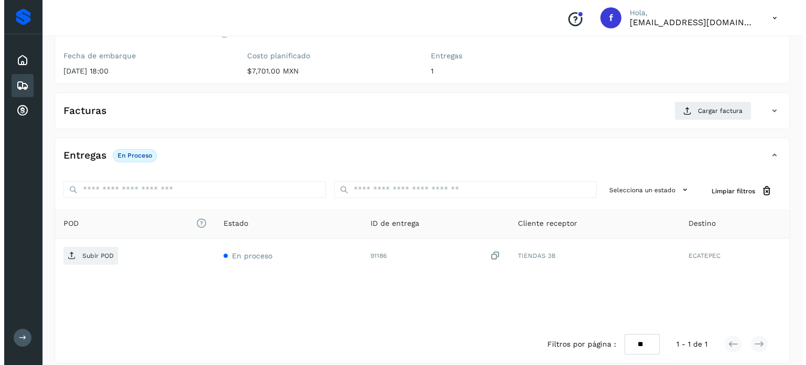
scroll to position [133, 0]
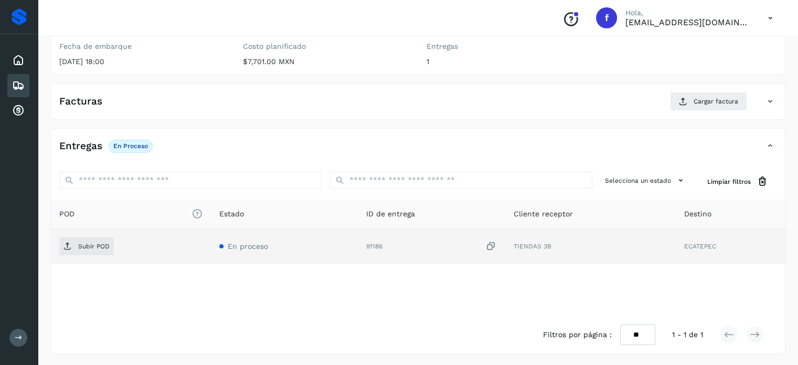
click at [494, 244] on icon at bounding box center [491, 246] width 10 height 11
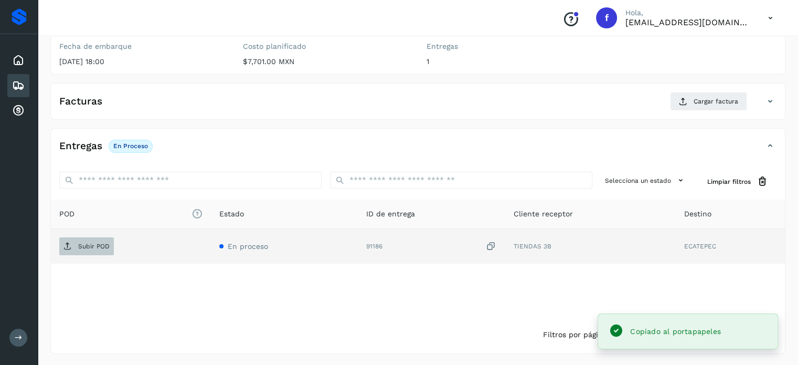
click at [71, 241] on span "Subir POD" at bounding box center [86, 246] width 55 height 17
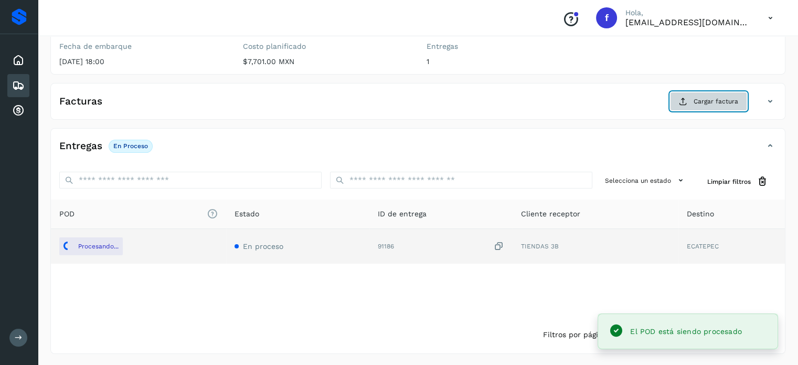
click at [692, 109] on button "Cargar factura" at bounding box center [708, 101] width 77 height 19
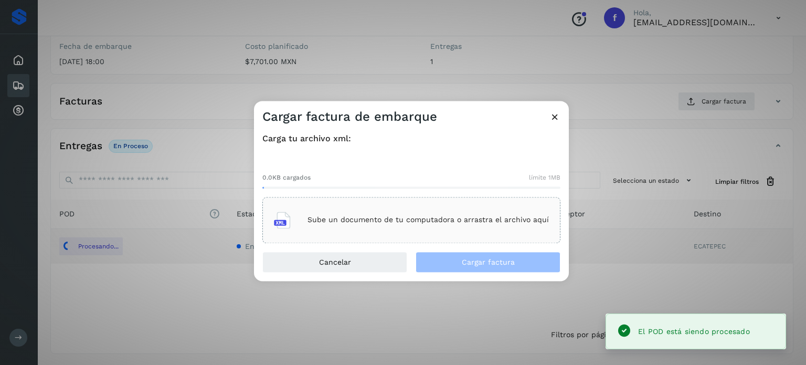
click at [458, 209] on div "Sube un documento de tu computadora o arrastra el archivo aquí" at bounding box center [411, 220] width 275 height 28
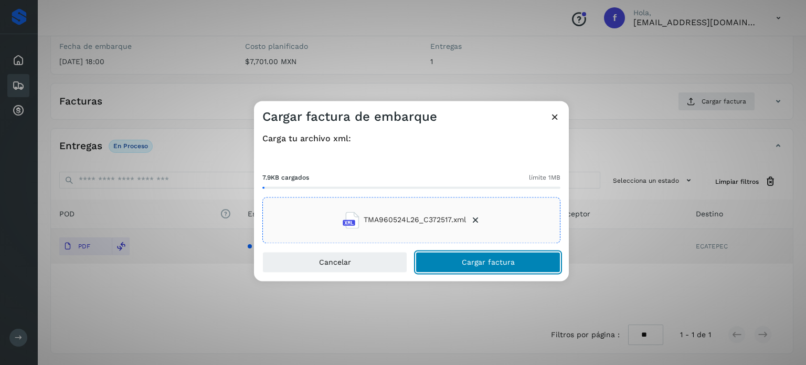
click at [492, 260] on span "Cargar factura" at bounding box center [488, 261] width 53 height 7
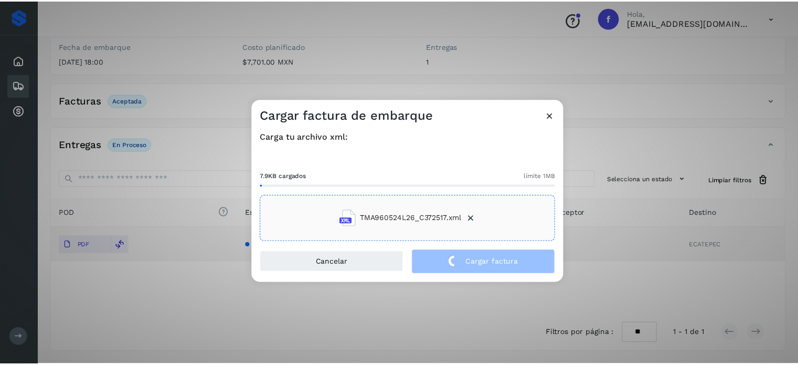
scroll to position [132, 0]
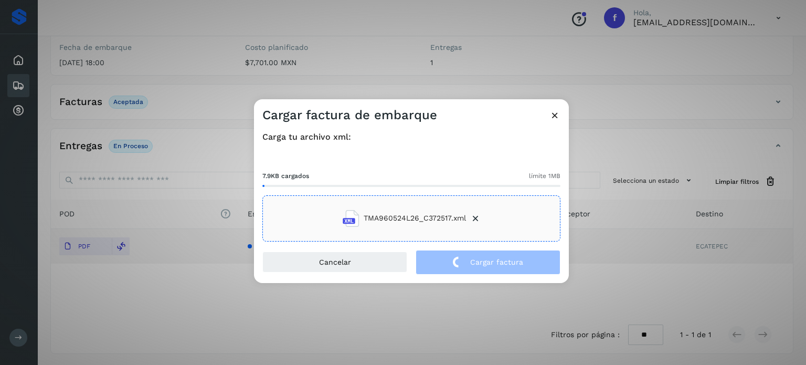
click at [271, 52] on div "Cargar factura de embarque Carga tu archivo xml: 7.9KB cargados límite 1MB TMA9…" at bounding box center [403, 182] width 806 height 365
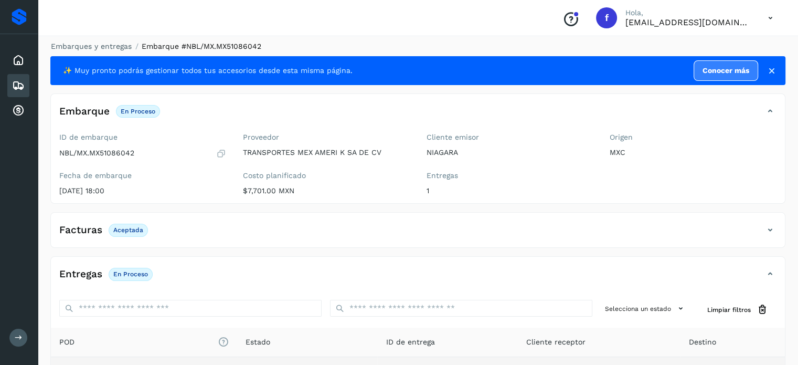
scroll to position [0, 0]
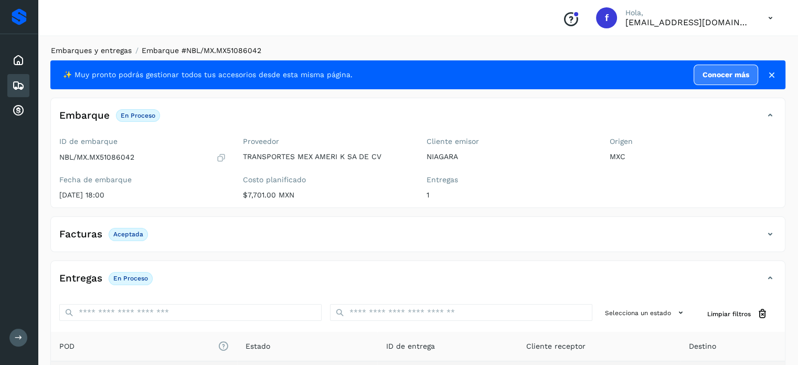
click at [104, 50] on link "Embarques y entregas" at bounding box center [91, 50] width 81 height 8
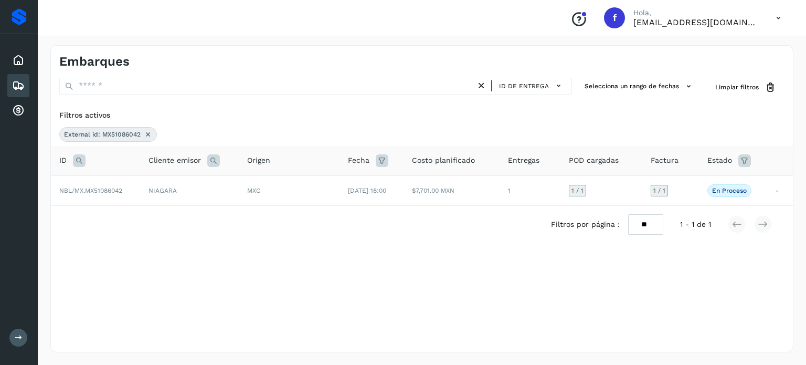
click at [146, 134] on icon at bounding box center [148, 134] width 8 height 8
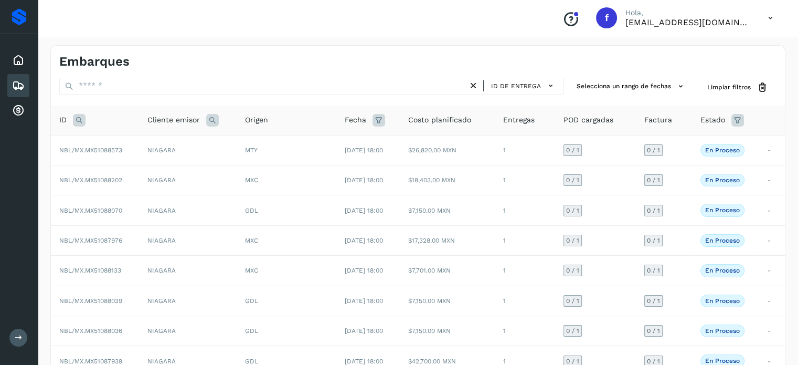
click at [79, 120] on icon at bounding box center [79, 120] width 13 height 13
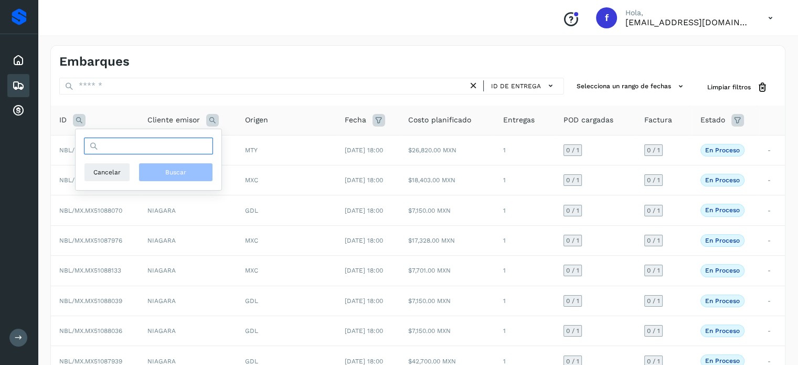
click at [171, 148] on input "text" at bounding box center [148, 145] width 129 height 17
paste input "**********"
type input "**********"
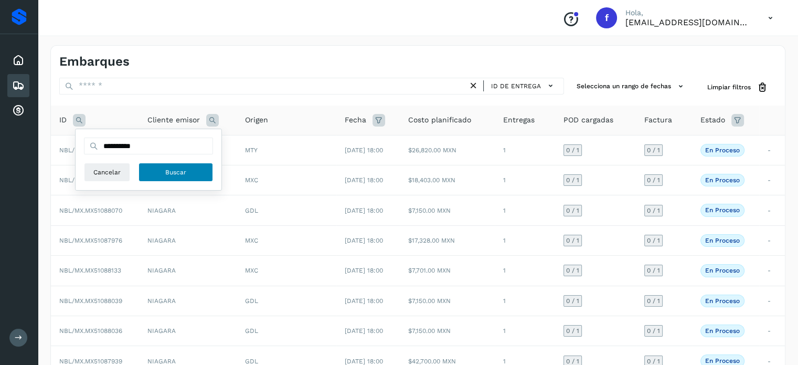
click at [173, 176] on span "Buscar" at bounding box center [175, 171] width 21 height 9
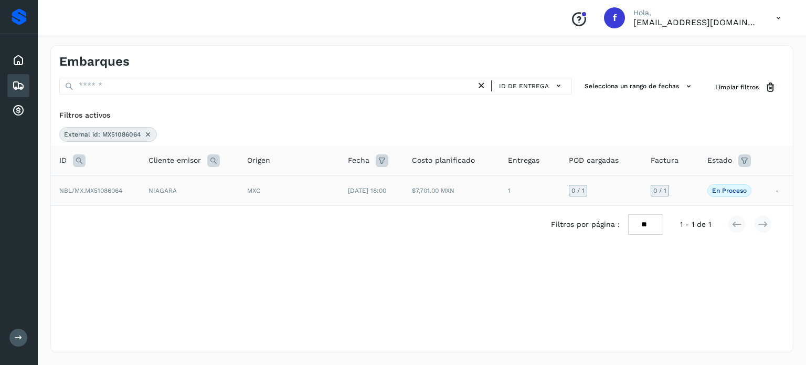
click at [255, 193] on div "MXC" at bounding box center [289, 190] width 84 height 9
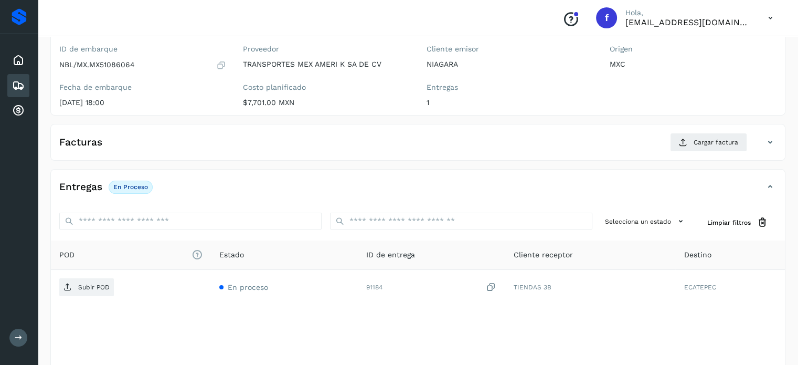
scroll to position [133, 0]
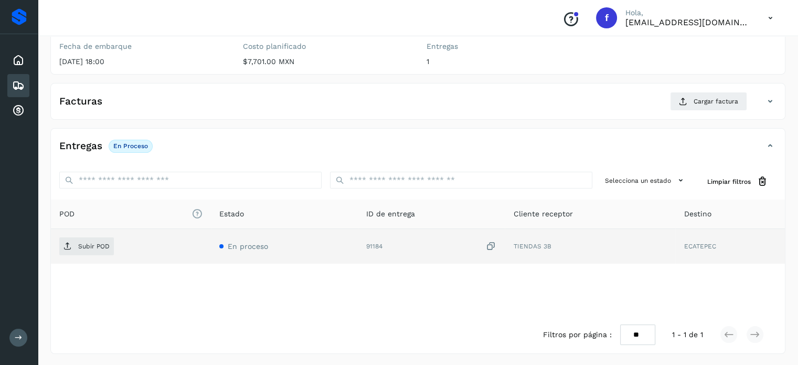
drag, startPoint x: 492, startPoint y: 248, endPoint x: 482, endPoint y: 246, distance: 10.2
click at [492, 247] on icon at bounding box center [491, 246] width 10 height 11
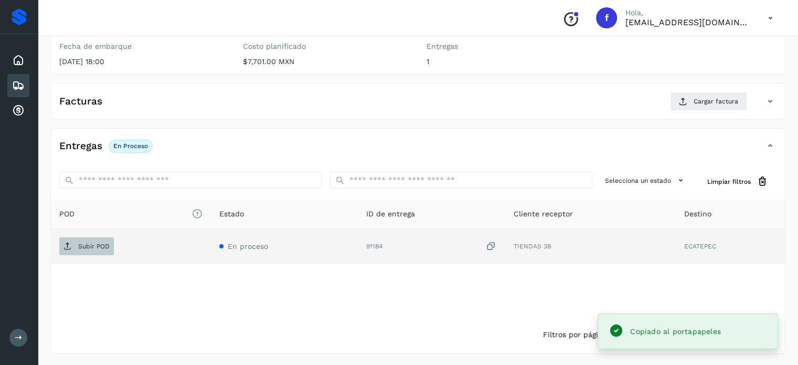
click at [91, 246] on p "Subir POD" at bounding box center [93, 245] width 31 height 7
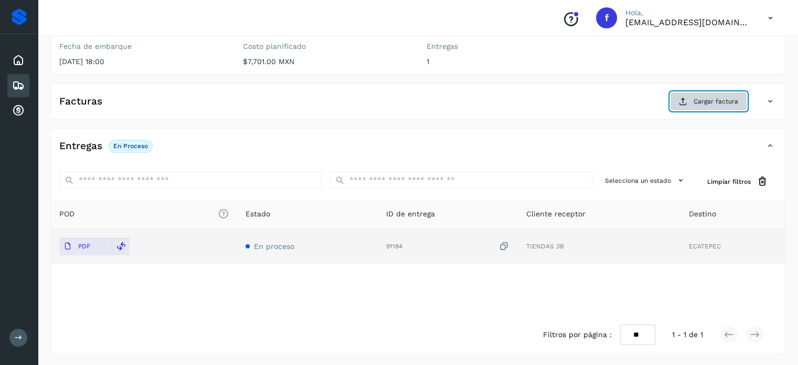
click at [713, 100] on span "Cargar factura" at bounding box center [716, 101] width 45 height 9
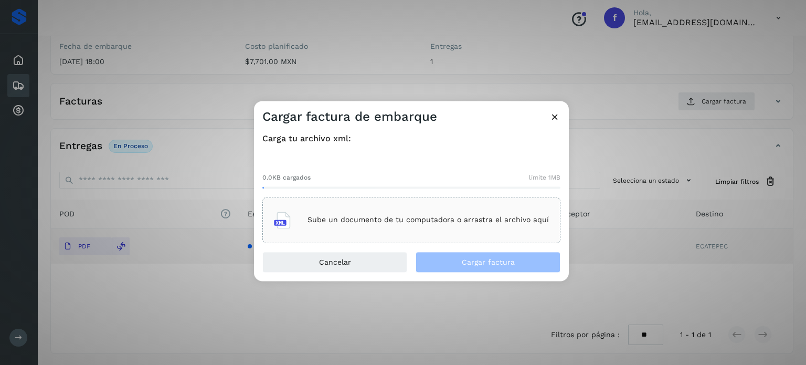
click at [405, 219] on p "Sube un documento de tu computadora o arrastra el archivo aquí" at bounding box center [427, 220] width 241 height 9
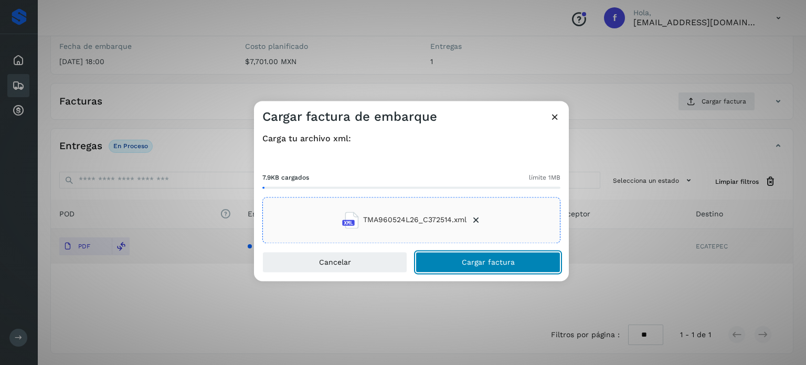
click at [485, 265] on span "Cargar factura" at bounding box center [488, 261] width 53 height 7
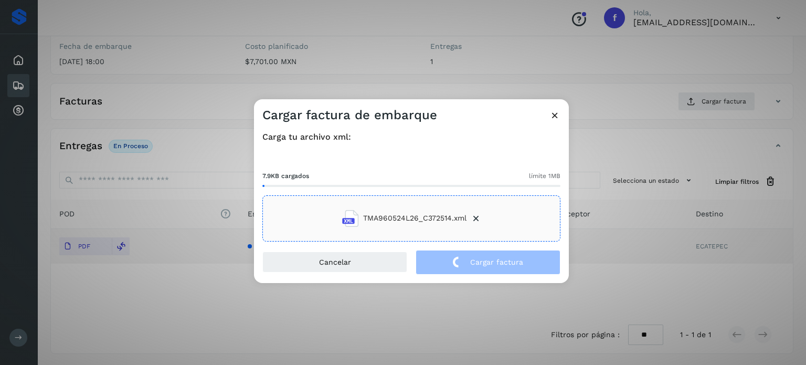
click at [210, 92] on div "Cargar factura de embarque Carga tu archivo xml: 7.9KB cargados límite 1MB TMA9…" at bounding box center [403, 182] width 806 height 365
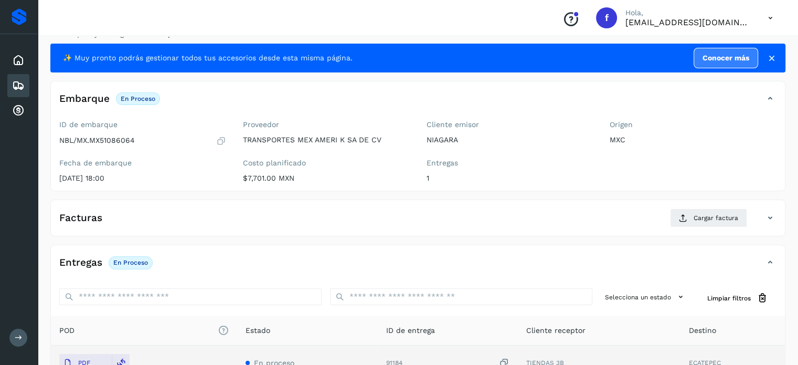
scroll to position [0, 0]
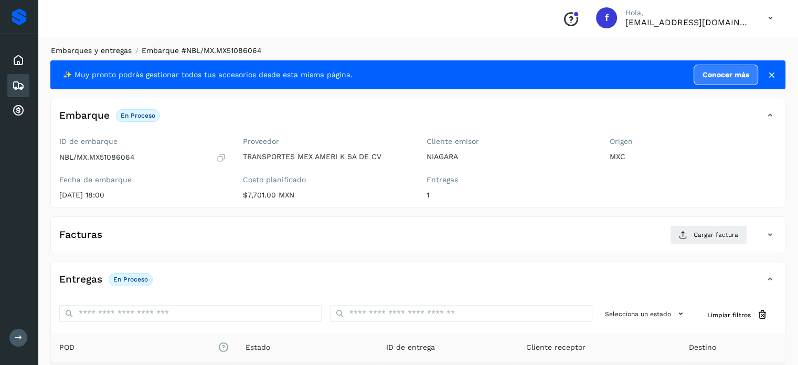
click at [119, 52] on link "Embarques y entregas" at bounding box center [91, 50] width 81 height 8
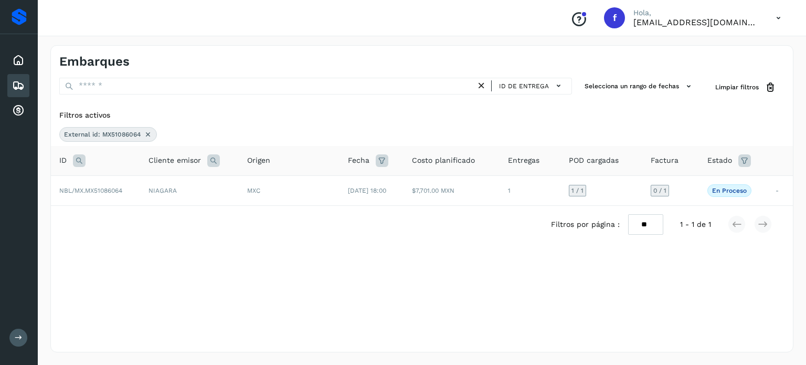
click at [146, 135] on icon at bounding box center [148, 134] width 8 height 8
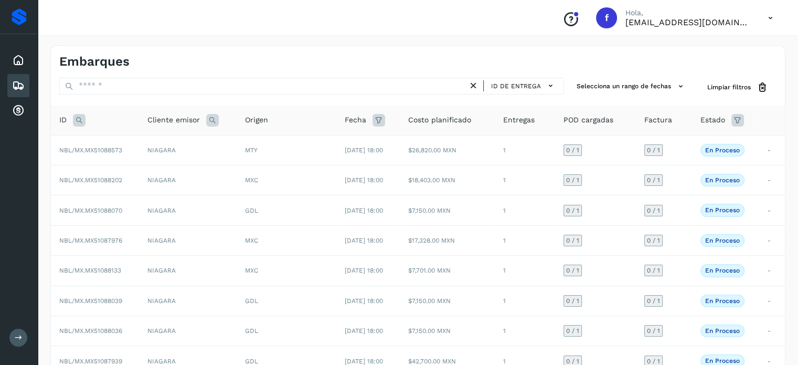
click at [80, 121] on icon at bounding box center [79, 120] width 13 height 13
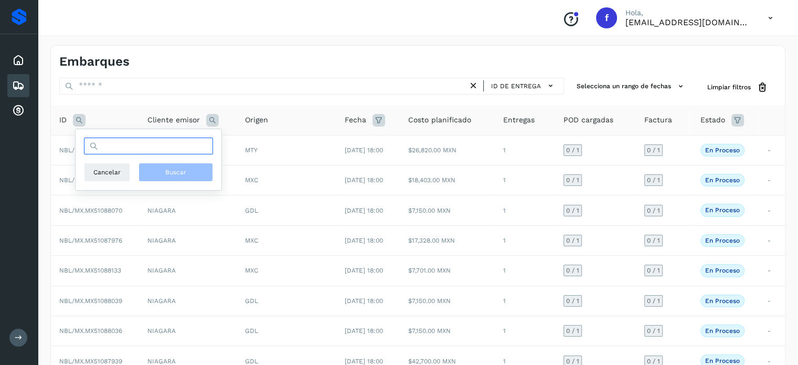
click at [159, 151] on input "text" at bounding box center [148, 145] width 129 height 17
paste input "**********"
type input "**********"
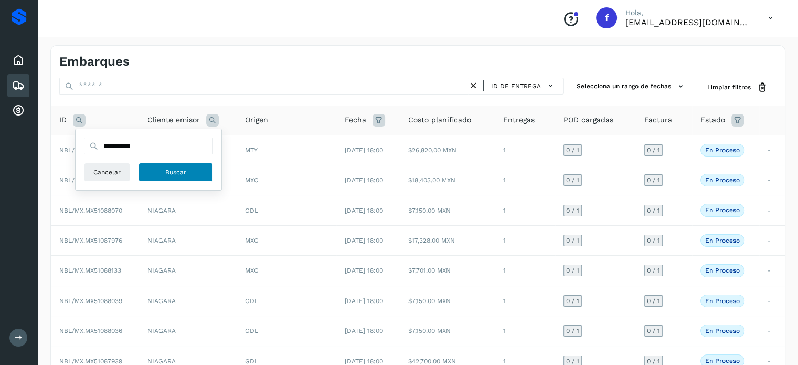
click at [169, 168] on span "Buscar" at bounding box center [175, 171] width 21 height 9
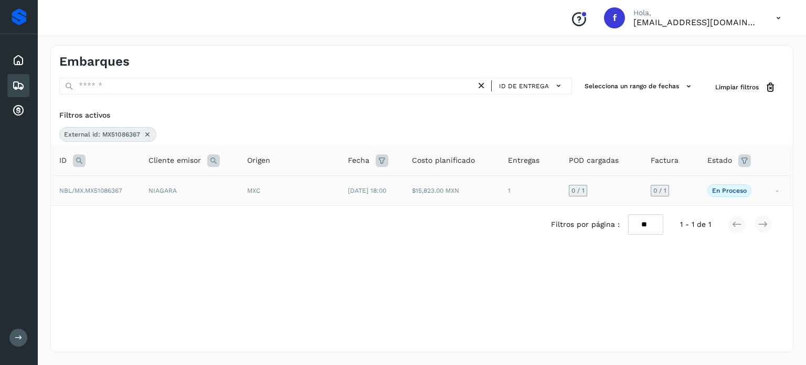
click at [308, 186] on div "MXC" at bounding box center [289, 190] width 84 height 9
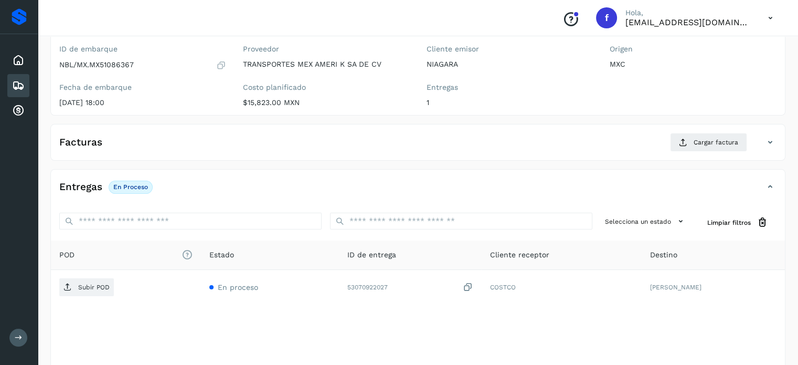
scroll to position [133, 0]
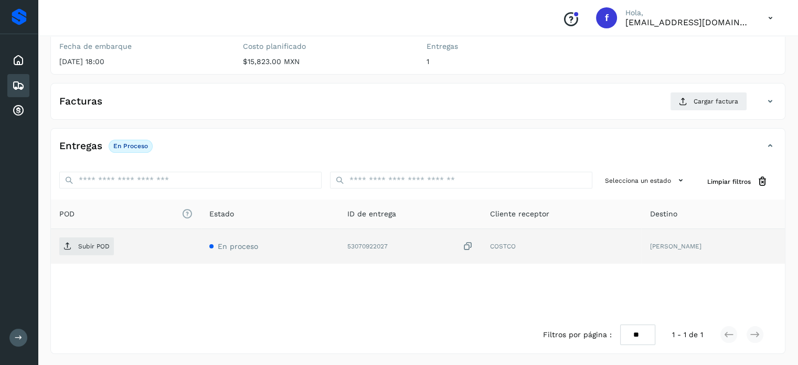
click at [473, 246] on icon at bounding box center [467, 246] width 10 height 11
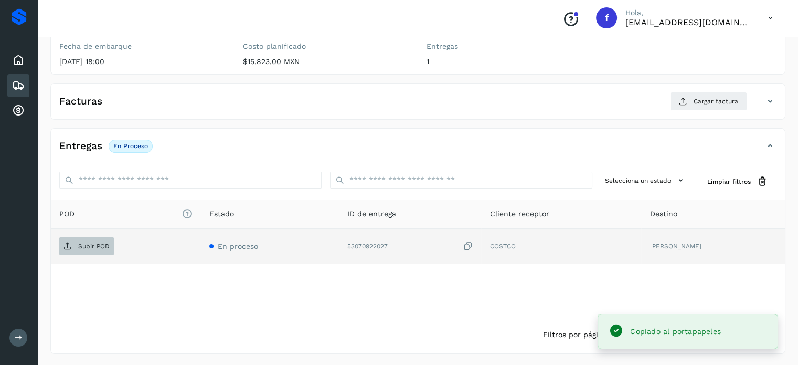
click at [79, 247] on p "Subir POD" at bounding box center [93, 245] width 31 height 7
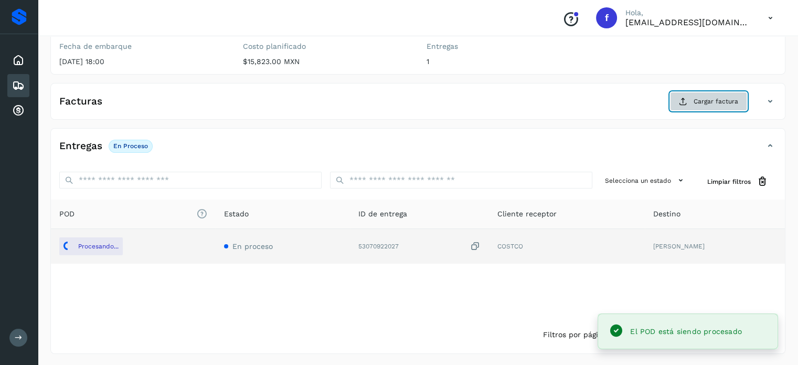
click at [694, 106] on button "Cargar factura" at bounding box center [708, 101] width 77 height 19
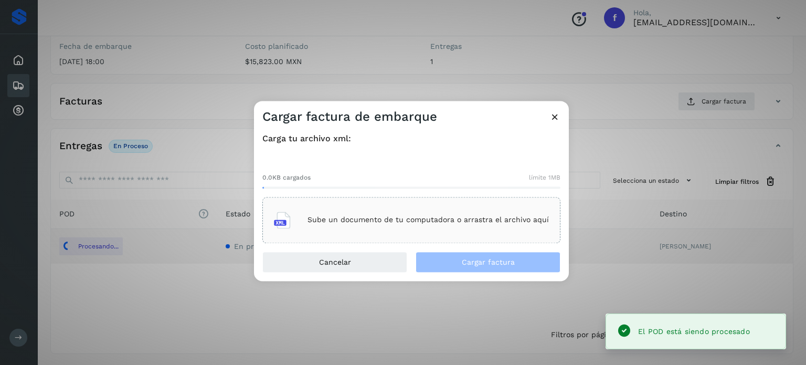
click at [382, 225] on div "Sube un documento de tu computadora o arrastra el archivo aquí" at bounding box center [411, 220] width 275 height 28
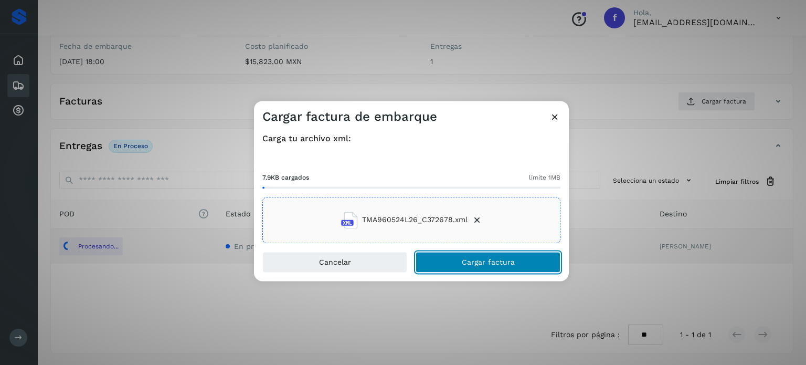
click at [441, 266] on button "Cargar factura" at bounding box center [487, 261] width 145 height 21
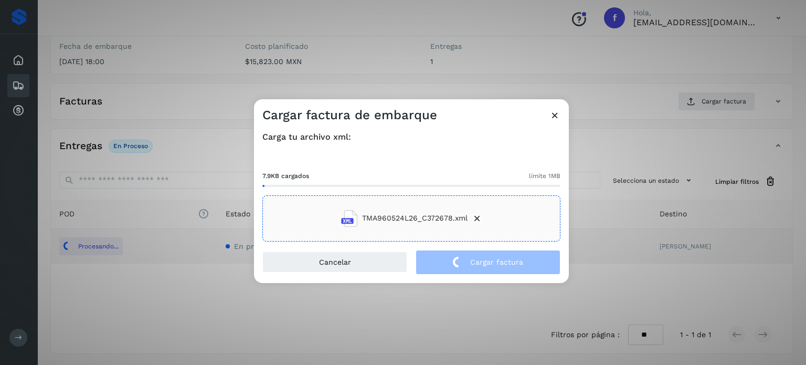
click at [206, 57] on div "Cargar factura de embarque Carga tu archivo xml: 7.9KB cargados límite 1MB TMA9…" at bounding box center [403, 182] width 806 height 365
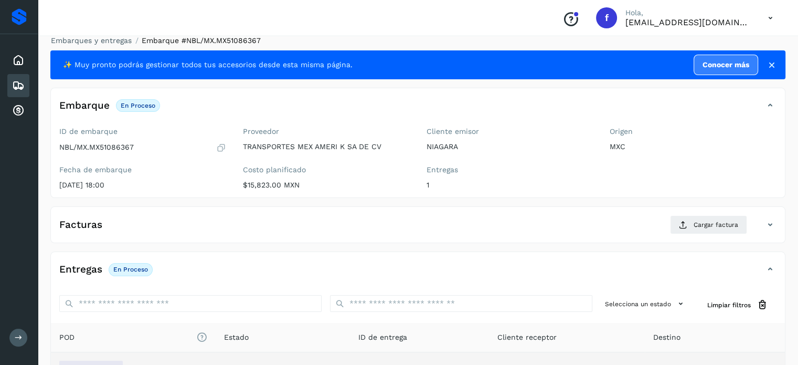
scroll to position [0, 0]
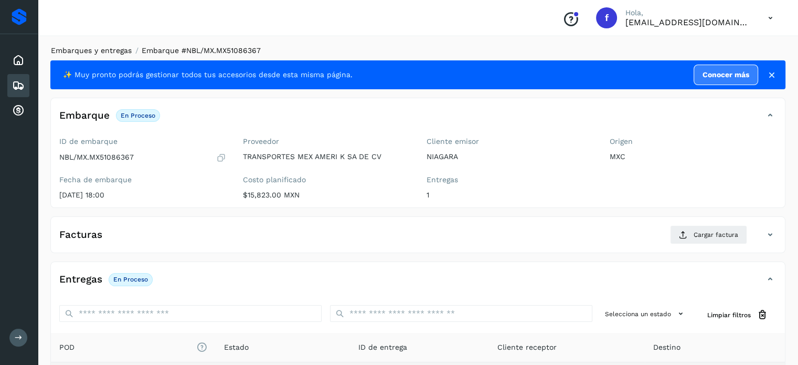
click at [117, 53] on link "Embarques y entregas" at bounding box center [91, 50] width 81 height 8
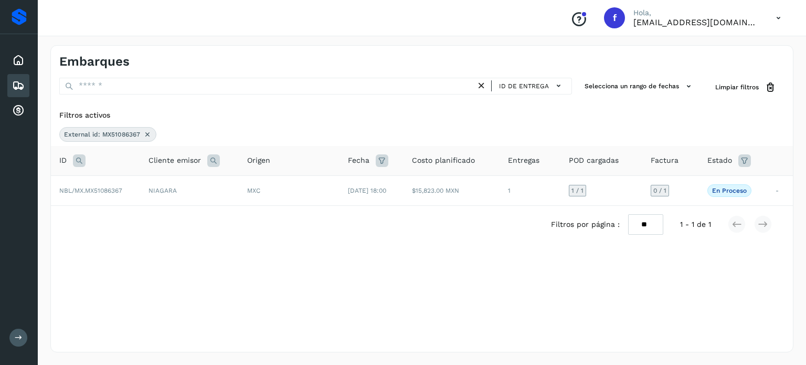
click at [147, 133] on icon at bounding box center [147, 134] width 8 height 8
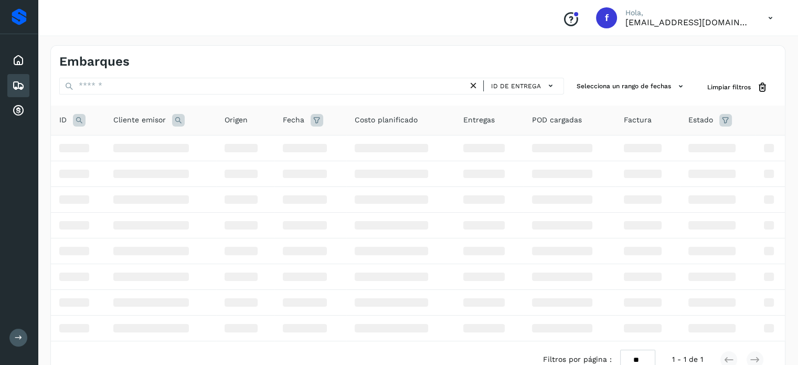
click at [75, 123] on icon at bounding box center [79, 120] width 13 height 13
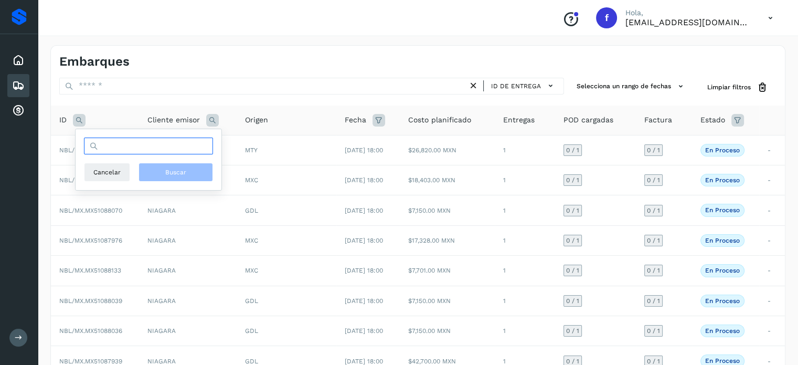
click at [136, 147] on input "text" at bounding box center [148, 145] width 129 height 17
paste input "**********"
type input "**********"
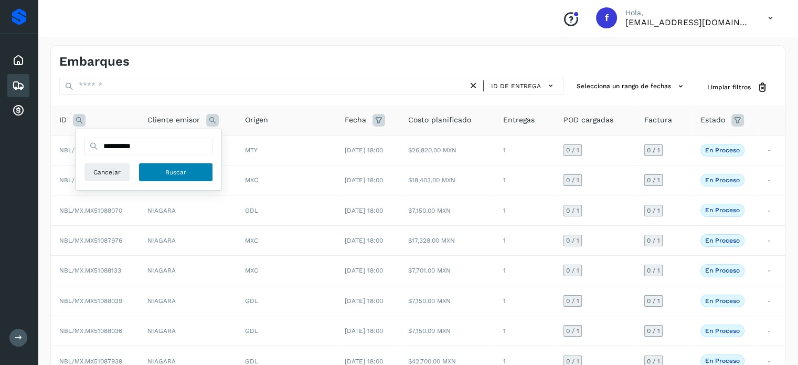
click at [159, 172] on button "Buscar" at bounding box center [175, 172] width 74 height 19
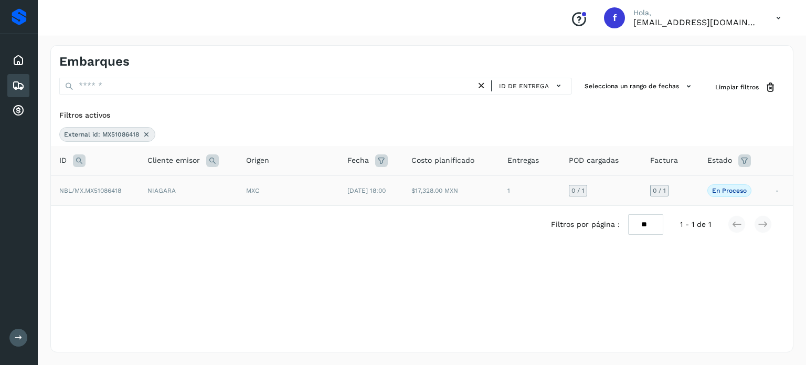
click at [289, 189] on div "MXC" at bounding box center [288, 190] width 84 height 9
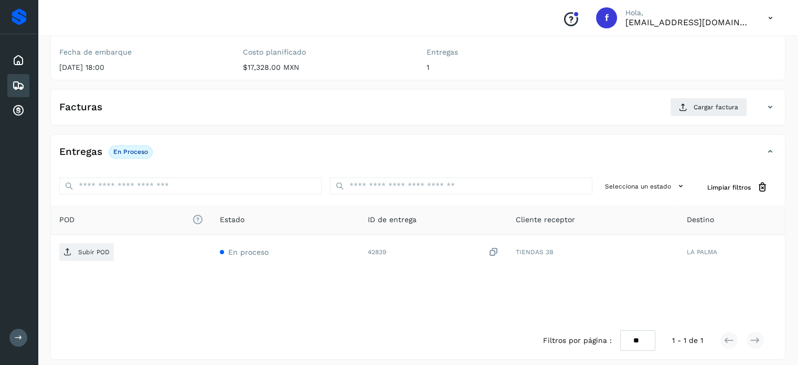
scroll to position [133, 0]
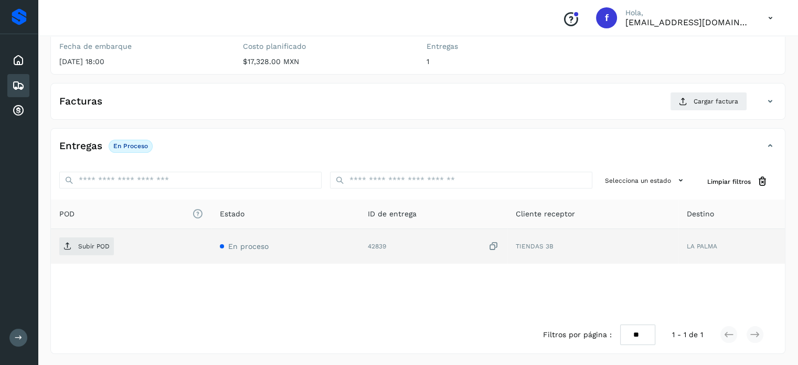
click at [491, 247] on icon at bounding box center [493, 246] width 10 height 11
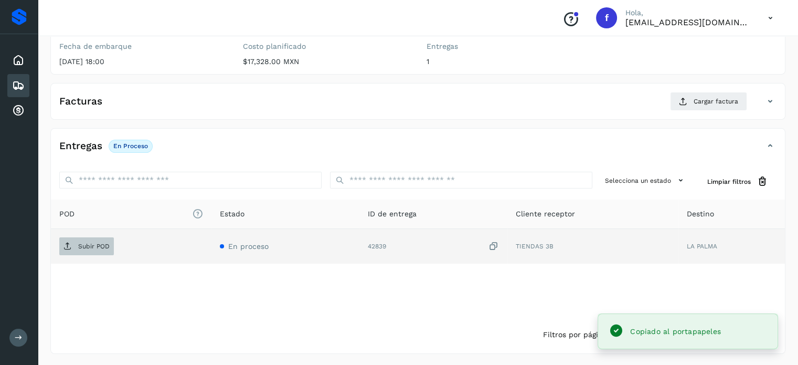
click at [81, 245] on p "Subir POD" at bounding box center [93, 245] width 31 height 7
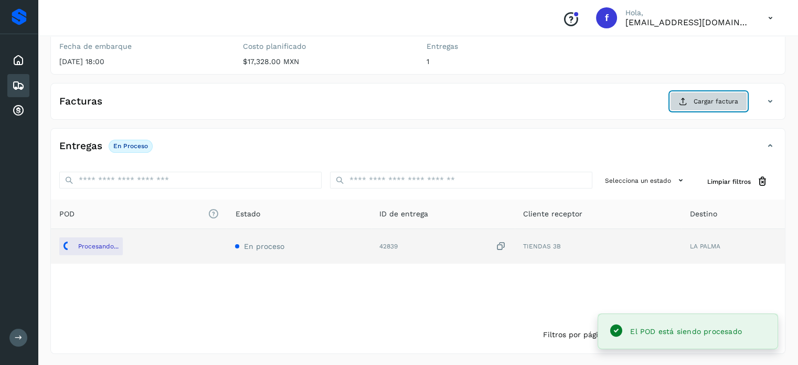
click at [692, 102] on button "Cargar factura" at bounding box center [708, 101] width 77 height 19
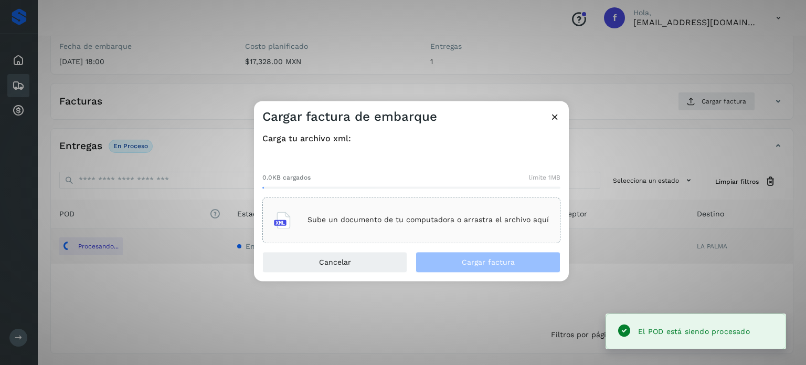
click at [430, 217] on p "Sube un documento de tu computadora o arrastra el archivo aquí" at bounding box center [427, 220] width 241 height 9
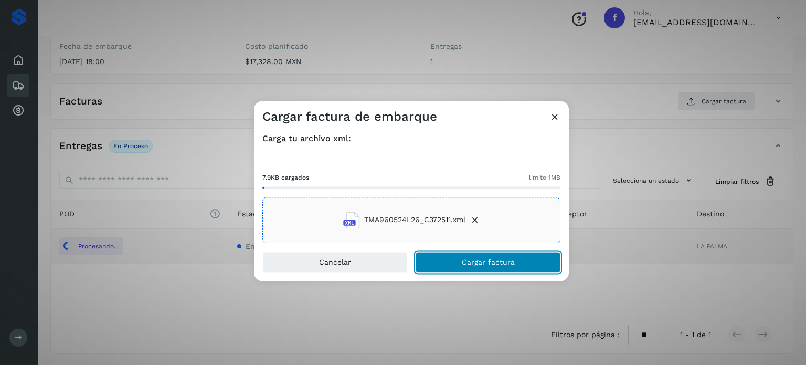
click at [441, 260] on button "Cargar factura" at bounding box center [487, 261] width 145 height 21
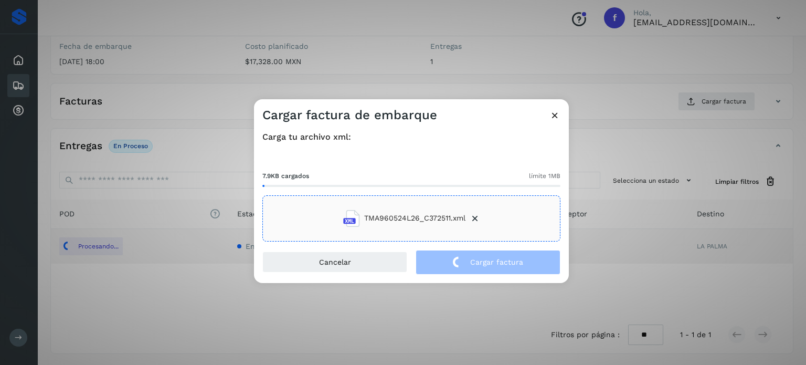
click at [191, 61] on div "Cargar factura de embarque Carga tu archivo xml: 7.9KB cargados límite 1MB TMA9…" at bounding box center [403, 182] width 806 height 365
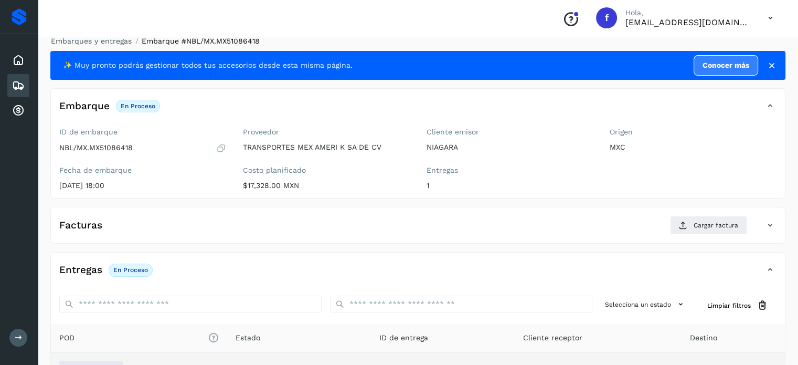
scroll to position [0, 0]
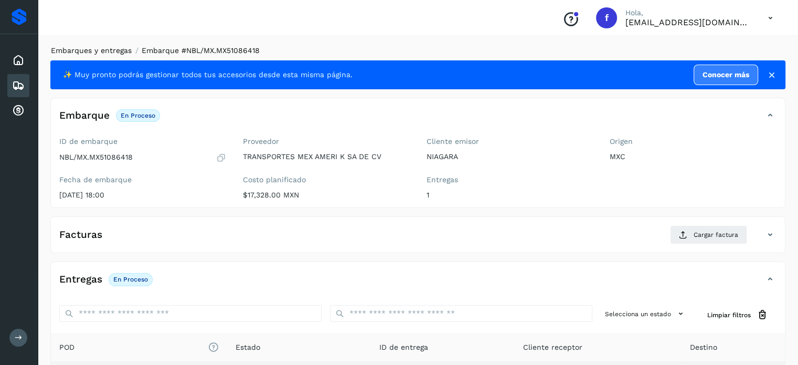
click at [107, 50] on link "Embarques y entregas" at bounding box center [91, 50] width 81 height 8
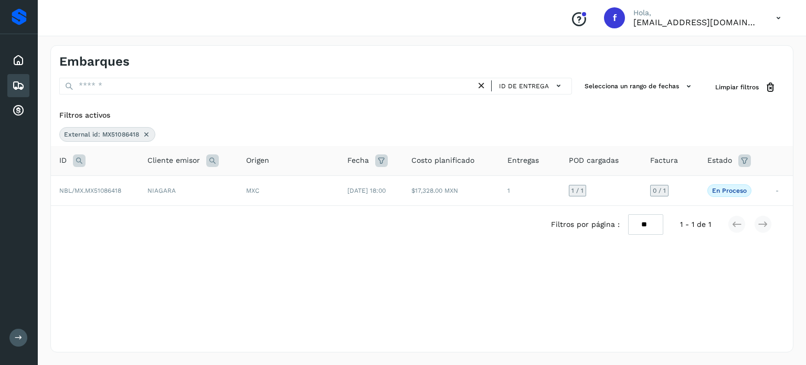
click at [147, 136] on icon at bounding box center [146, 134] width 8 height 8
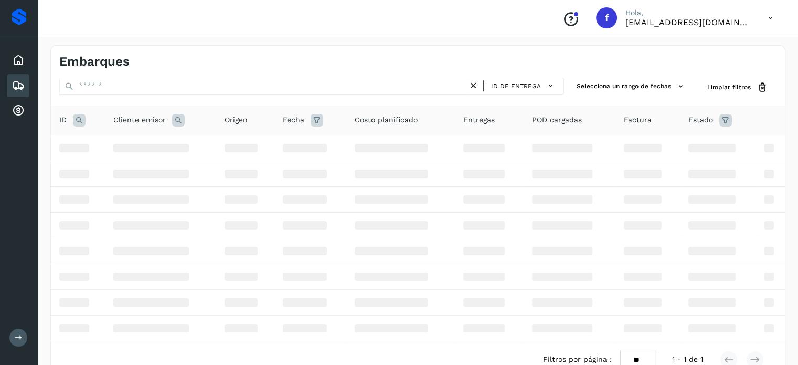
click at [75, 123] on icon at bounding box center [79, 120] width 13 height 13
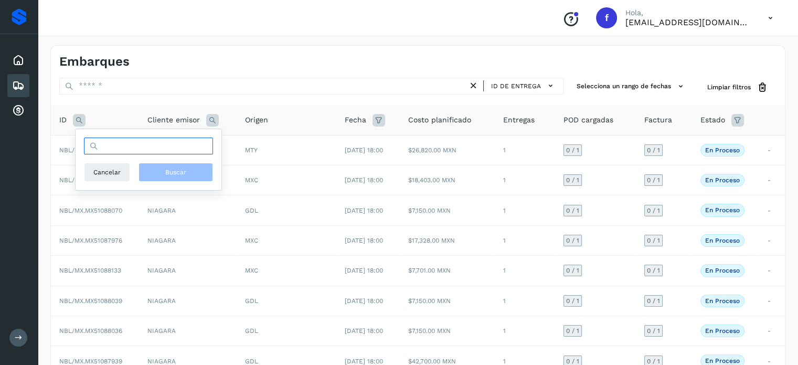
click at [128, 150] on input "text" at bounding box center [148, 145] width 129 height 17
paste input "**********"
type input "**********"
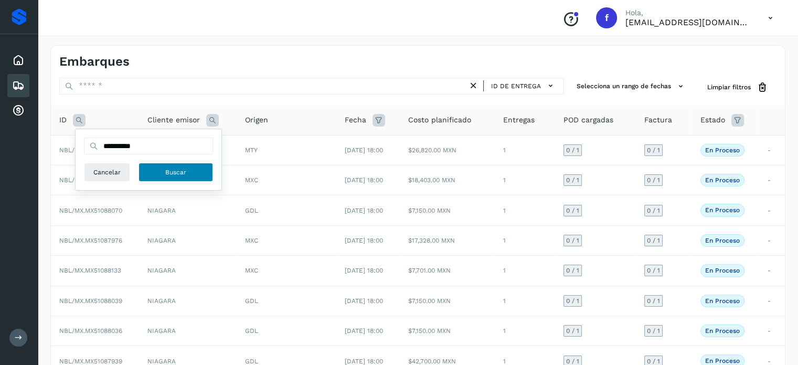
click at [165, 174] on span "Buscar" at bounding box center [175, 171] width 21 height 9
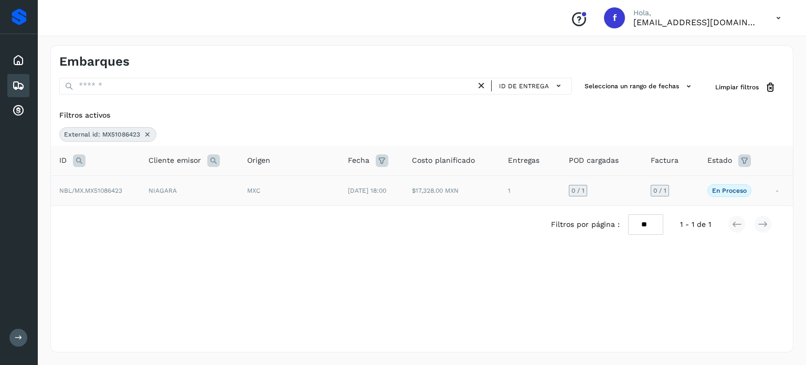
click at [463, 190] on td "$17,328.00 MXN" at bounding box center [451, 190] width 96 height 30
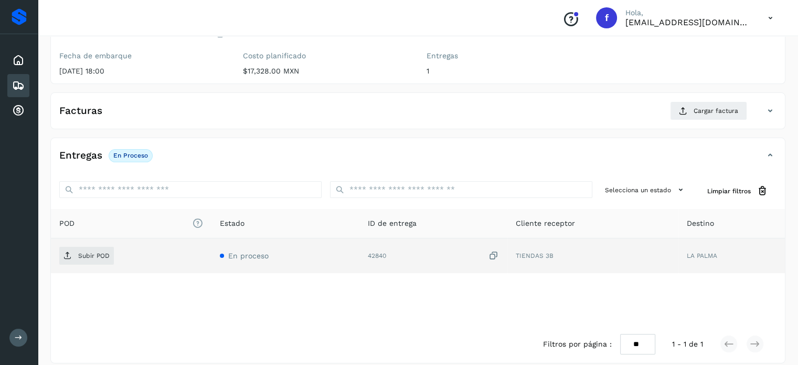
scroll to position [133, 0]
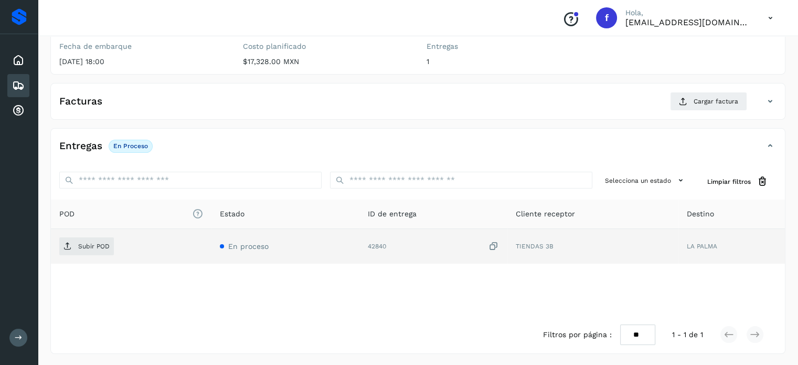
click at [491, 247] on icon at bounding box center [493, 246] width 10 height 11
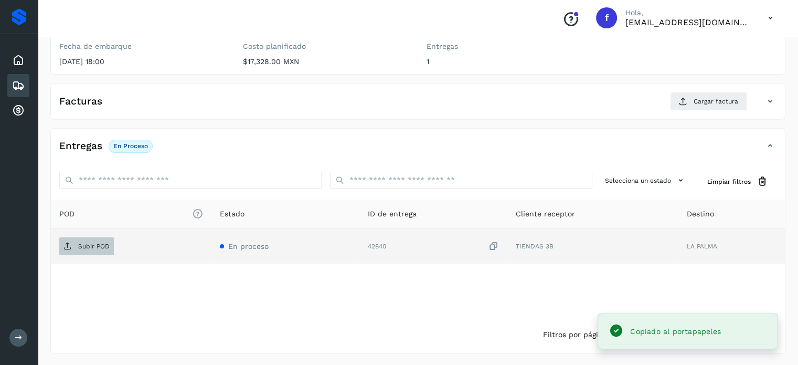
click at [99, 251] on span "Subir POD" at bounding box center [86, 246] width 55 height 17
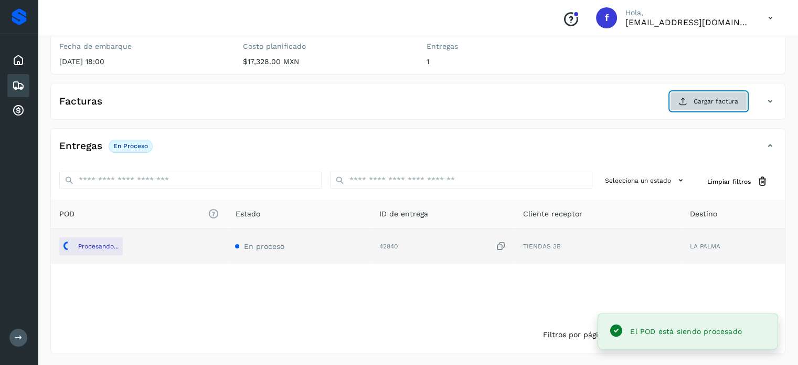
click at [699, 105] on button "Cargar factura" at bounding box center [708, 101] width 77 height 19
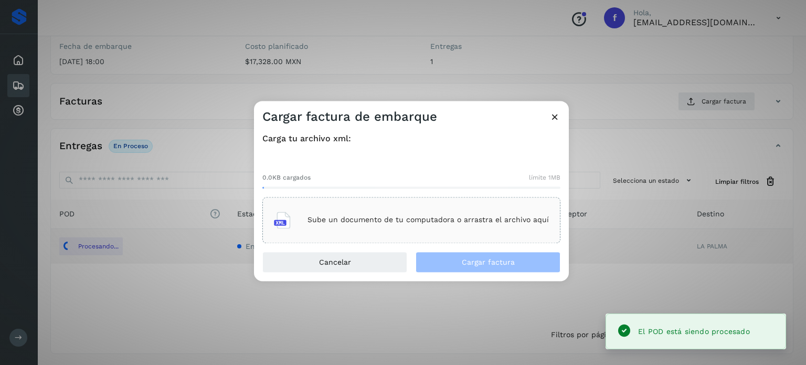
click at [395, 206] on div "Sube un documento de tu computadora o arrastra el archivo aquí" at bounding box center [411, 220] width 275 height 28
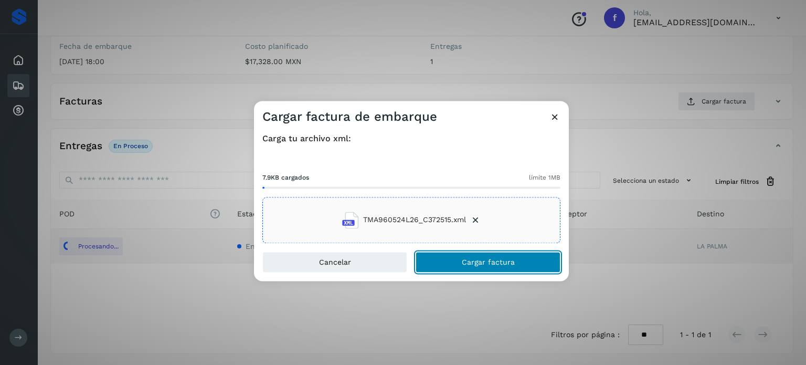
click at [467, 267] on button "Cargar factura" at bounding box center [487, 261] width 145 height 21
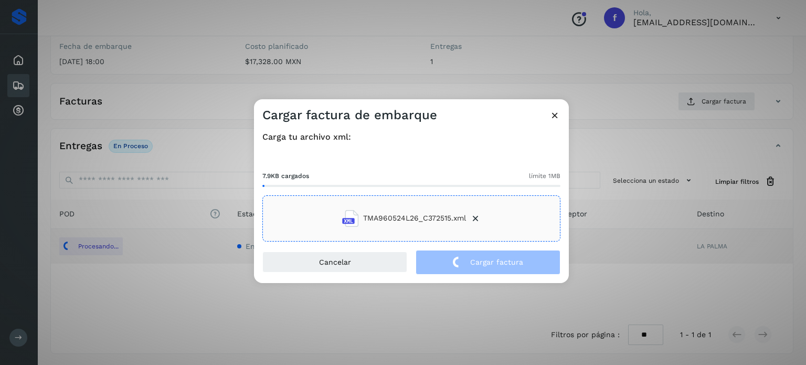
click at [168, 71] on div "Cargar factura de embarque Carga tu archivo xml: 7.9KB cargados límite 1MB TMA9…" at bounding box center [403, 182] width 806 height 365
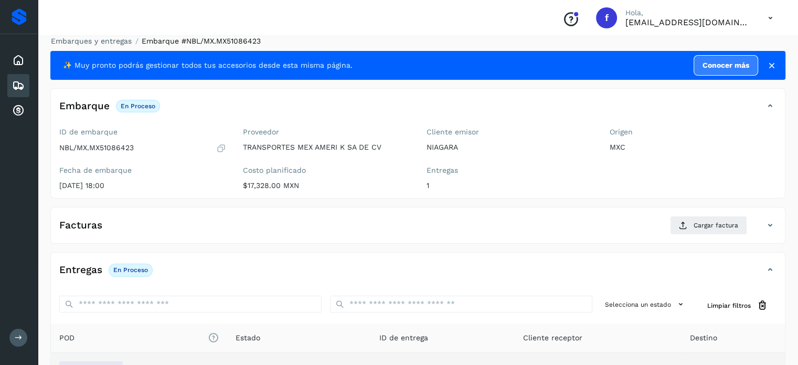
scroll to position [0, 0]
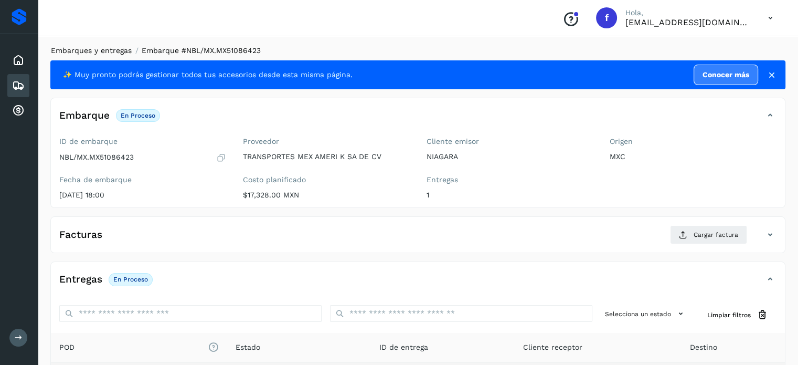
click at [96, 52] on link "Embarques y entregas" at bounding box center [91, 50] width 81 height 8
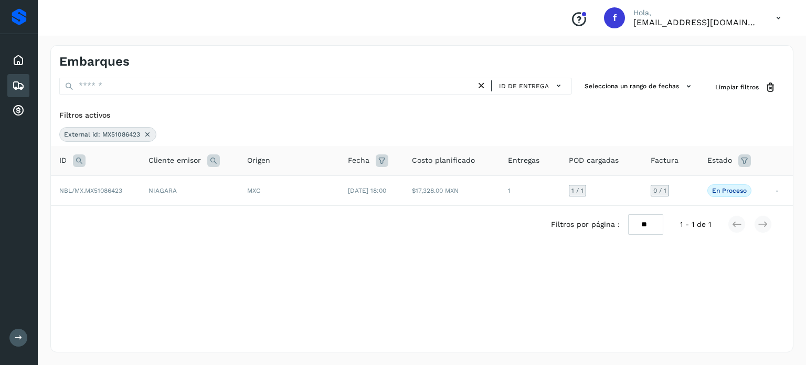
click at [148, 135] on icon at bounding box center [147, 134] width 8 height 8
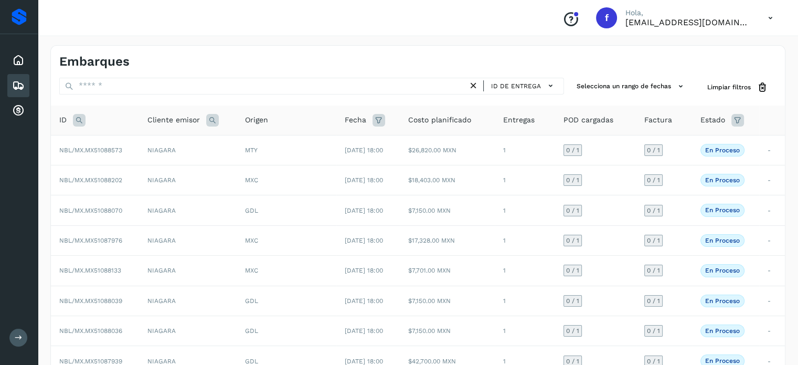
click at [79, 122] on icon at bounding box center [79, 120] width 13 height 13
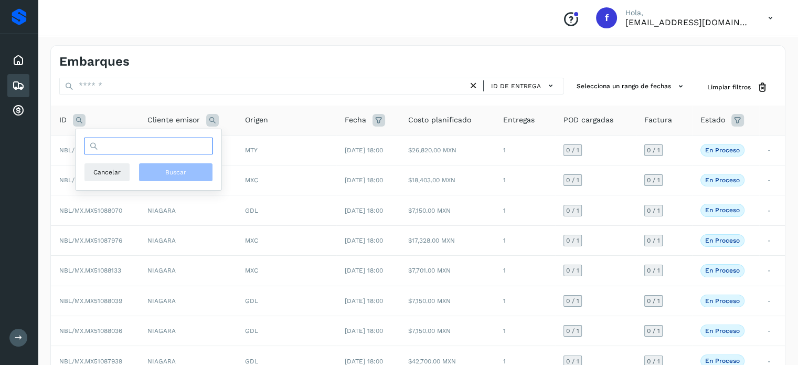
click at [140, 147] on input "text" at bounding box center [148, 145] width 129 height 17
paste input "**********"
type input "**********"
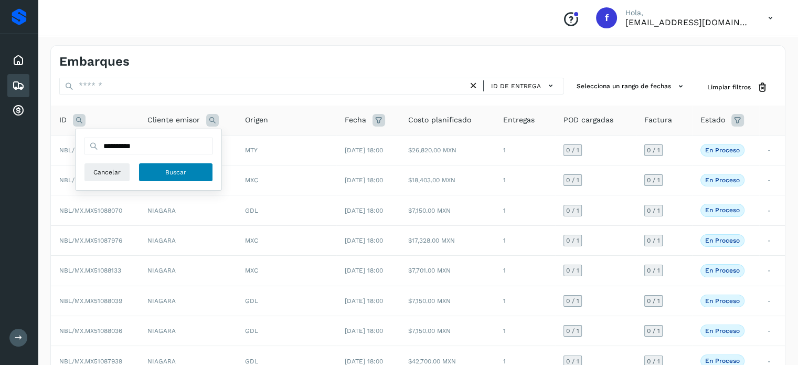
click at [165, 176] on span "Buscar" at bounding box center [175, 171] width 21 height 9
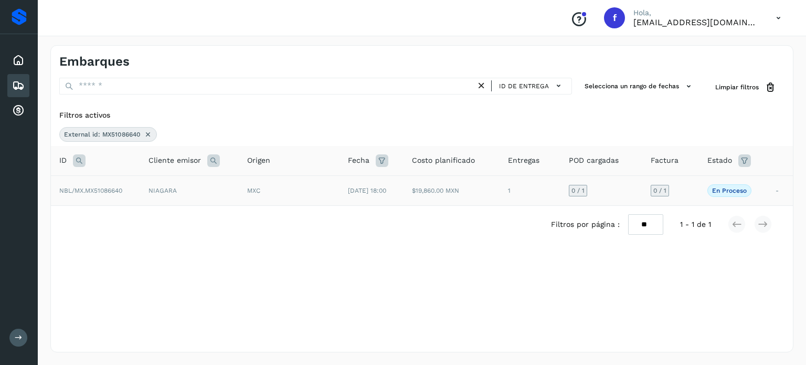
click at [295, 187] on div "MXC" at bounding box center [289, 190] width 84 height 9
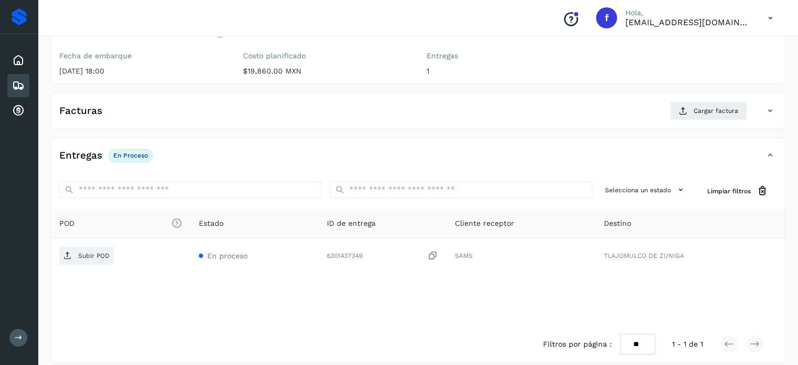
scroll to position [133, 0]
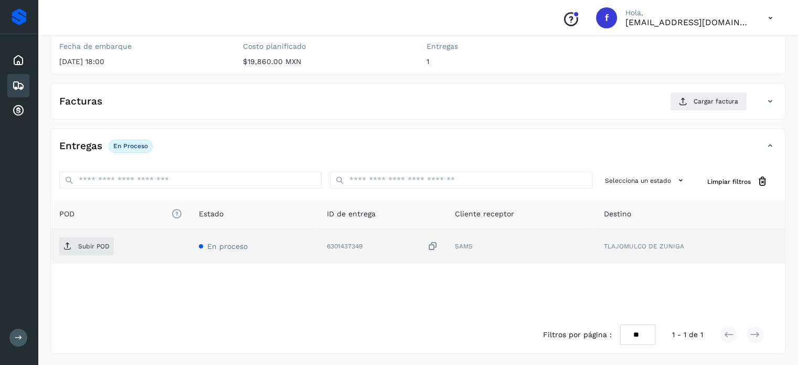
click at [431, 244] on icon at bounding box center [433, 246] width 10 height 11
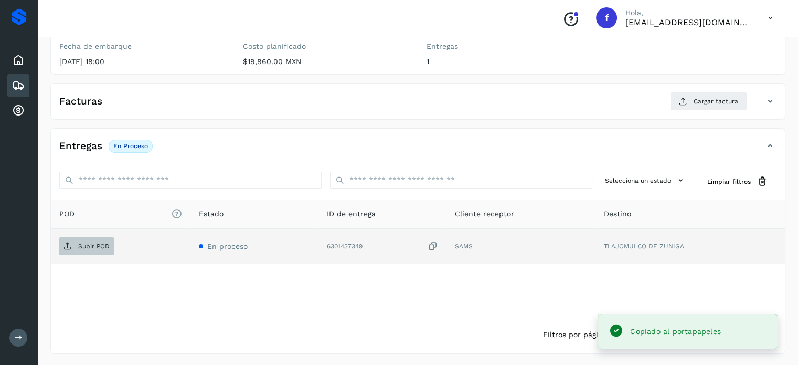
click at [75, 241] on span "Subir POD" at bounding box center [86, 246] width 55 height 17
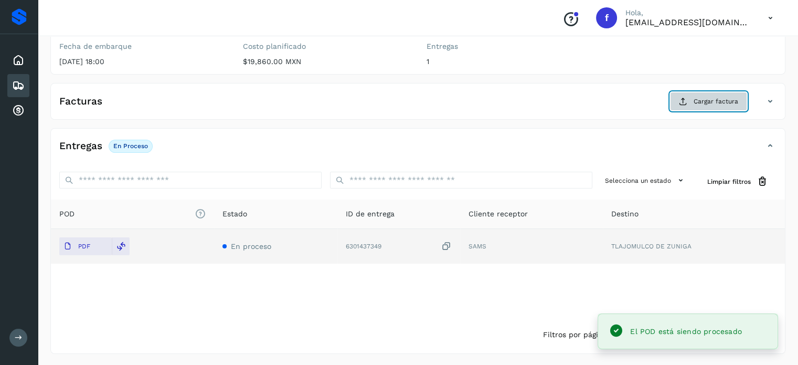
click at [692, 94] on button "Cargar factura" at bounding box center [708, 101] width 77 height 19
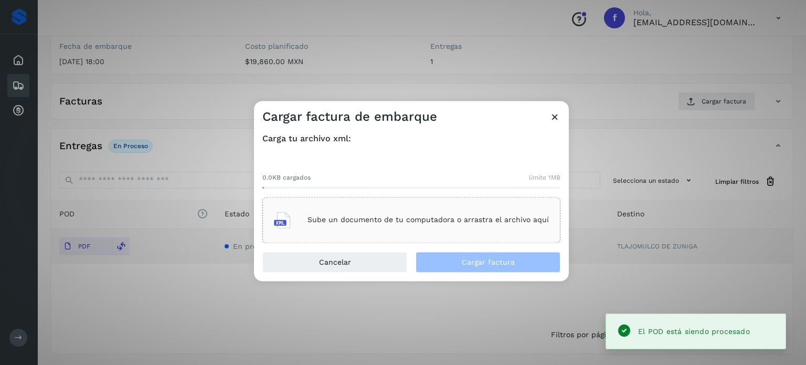
click at [491, 208] on div "Sube un documento de tu computadora o arrastra el archivo aquí" at bounding box center [411, 220] width 275 height 28
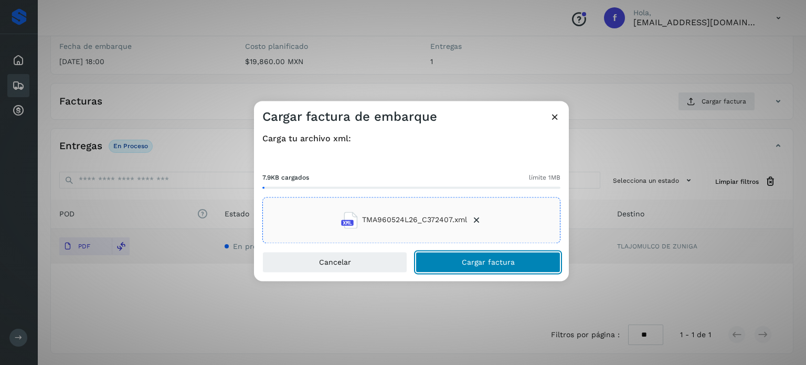
click at [446, 260] on button "Cargar factura" at bounding box center [487, 261] width 145 height 21
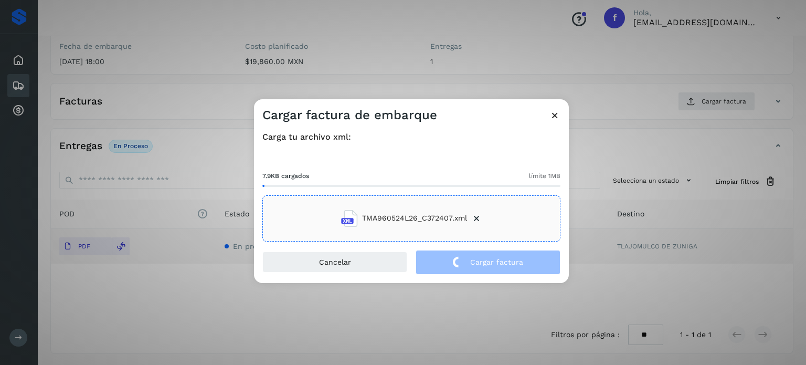
click at [153, 38] on div "Cargar factura de embarque Carga tu archivo xml: 7.9KB cargados límite 1MB TMA9…" at bounding box center [403, 182] width 806 height 365
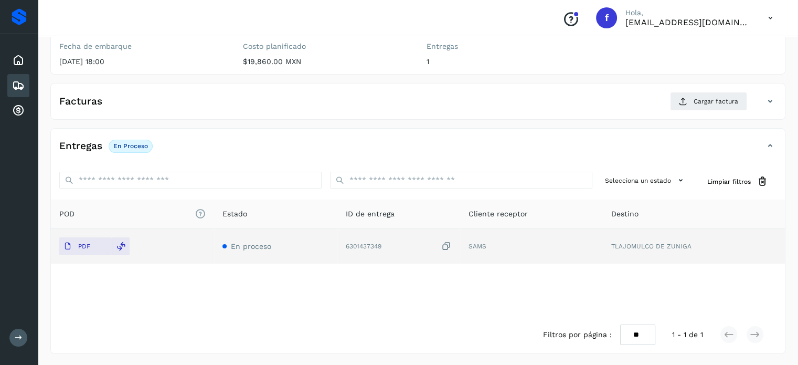
scroll to position [0, 0]
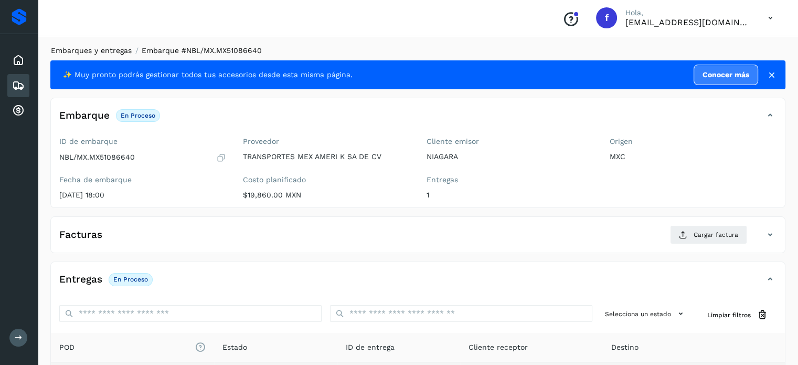
click at [117, 51] on link "Embarques y entregas" at bounding box center [91, 50] width 81 height 8
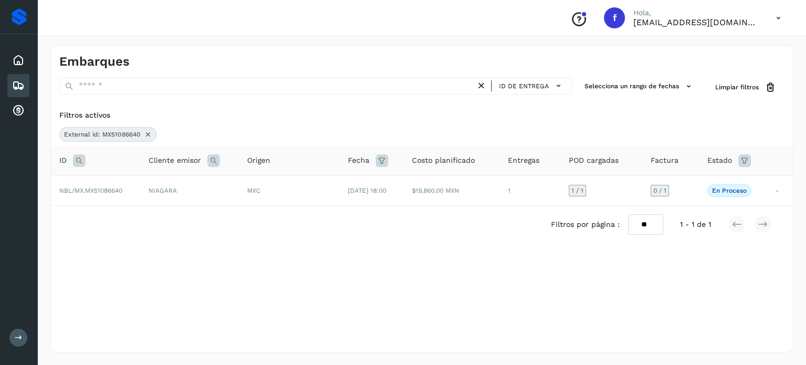
click at [148, 134] on icon at bounding box center [148, 134] width 8 height 8
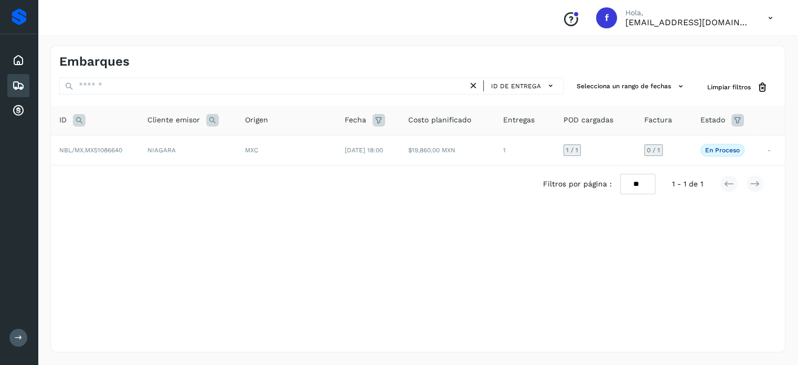
click at [79, 126] on th "ID" at bounding box center [95, 120] width 88 height 30
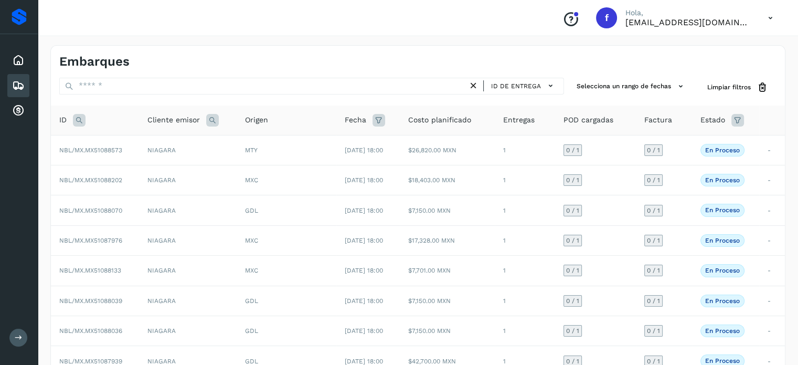
click at [79, 121] on icon at bounding box center [79, 120] width 13 height 13
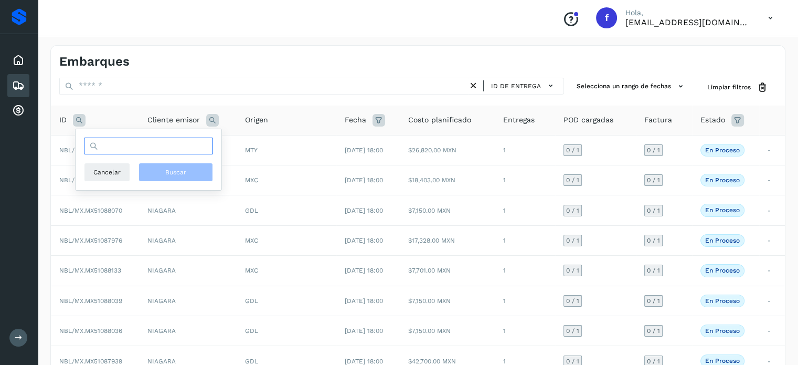
click at [137, 153] on input "text" at bounding box center [148, 145] width 129 height 17
paste input "**********"
type input "**********"
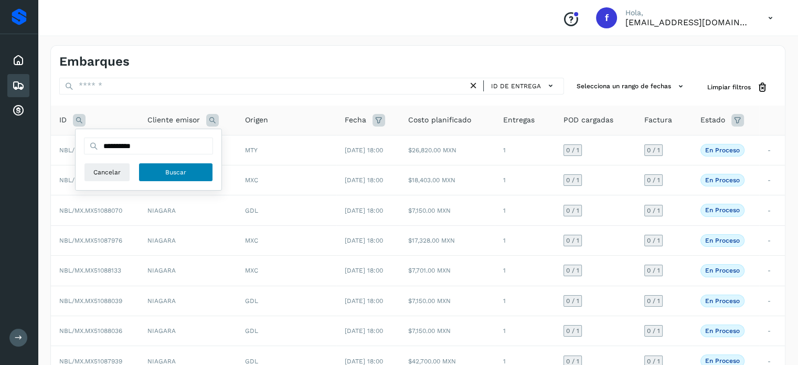
click at [161, 164] on button "Buscar" at bounding box center [175, 172] width 74 height 19
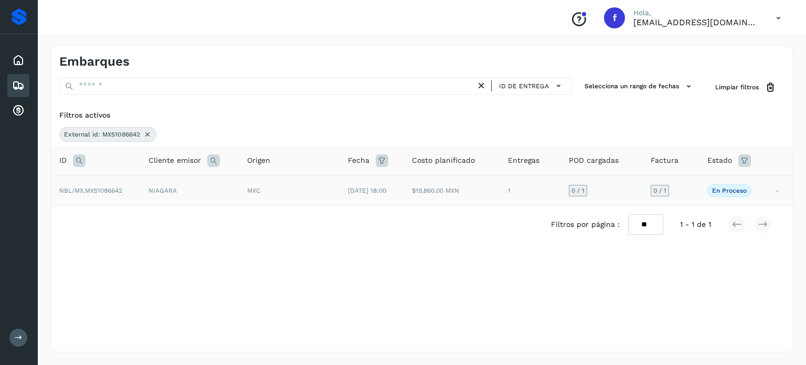
click at [460, 197] on td "$19,860.00 MXN" at bounding box center [451, 190] width 96 height 30
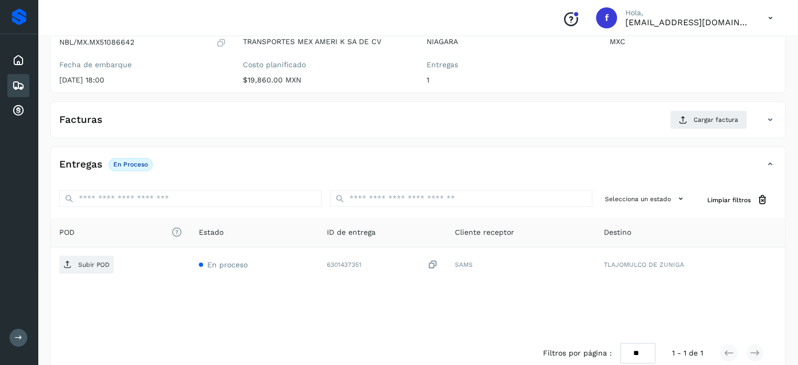
scroll to position [126, 0]
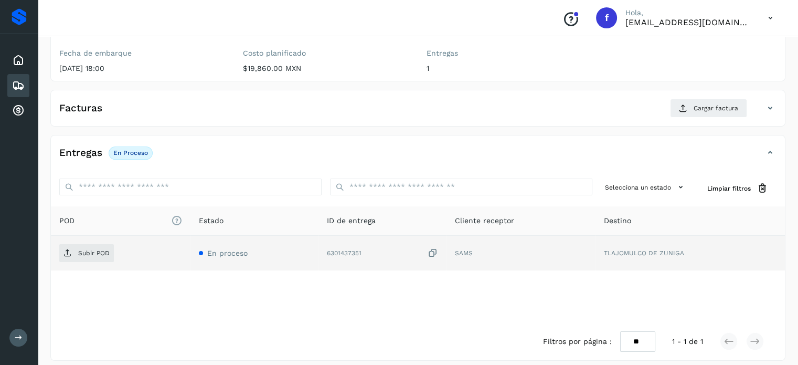
click at [433, 251] on icon at bounding box center [433, 253] width 10 height 11
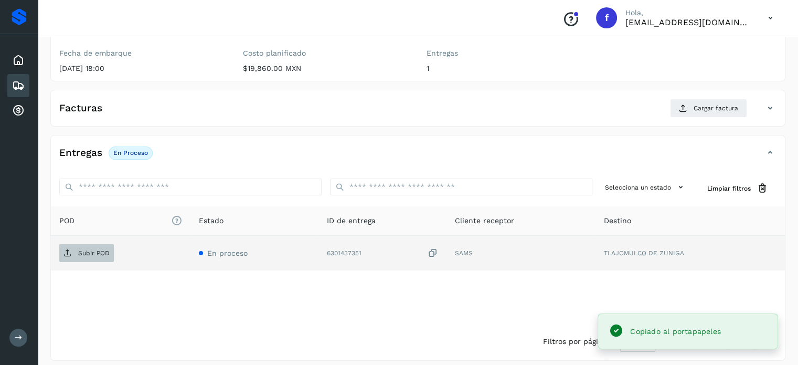
click at [69, 250] on icon at bounding box center [67, 253] width 8 height 8
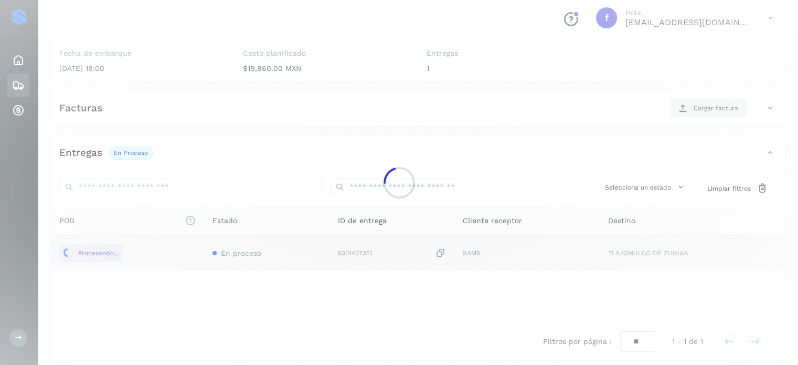
click at [308, 62] on div at bounding box center [399, 182] width 798 height 365
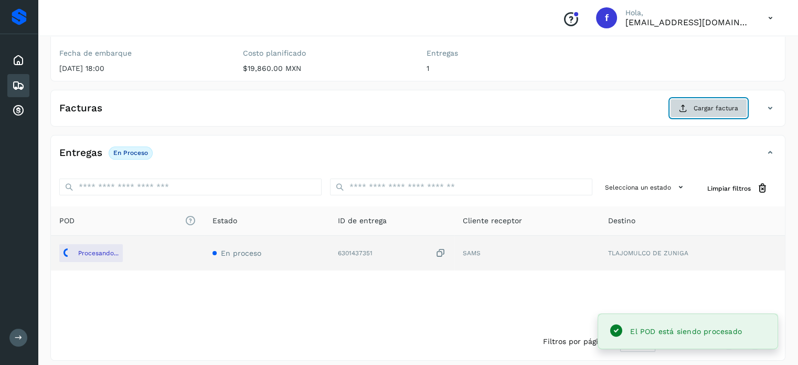
click at [678, 105] on button "Cargar factura" at bounding box center [708, 108] width 77 height 19
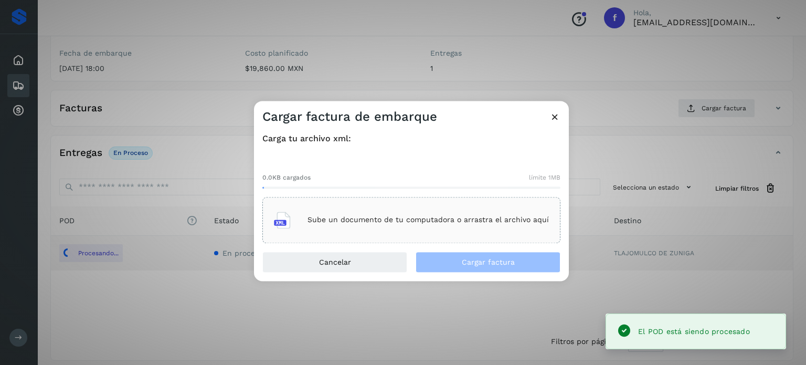
click at [525, 223] on p "Sube un documento de tu computadora o arrastra el archivo aquí" at bounding box center [427, 220] width 241 height 9
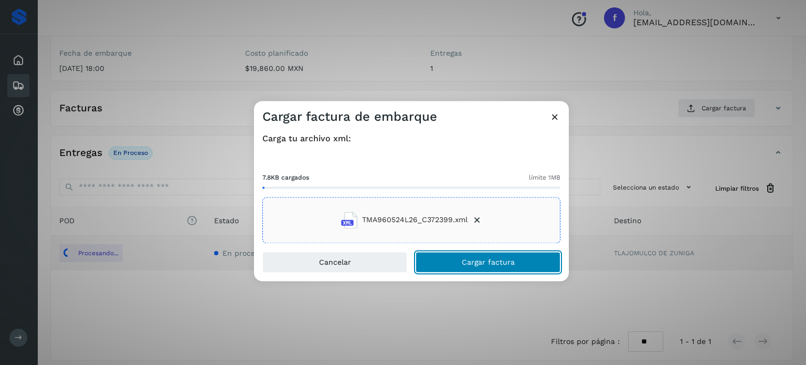
click at [478, 261] on span "Cargar factura" at bounding box center [488, 261] width 53 height 7
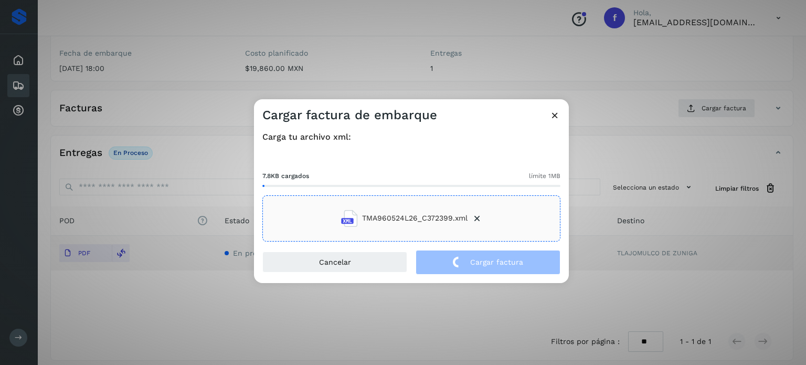
click at [314, 77] on div "Cargar factura de embarque Carga tu archivo xml: 7.8KB cargados límite 1MB TMA9…" at bounding box center [403, 182] width 806 height 365
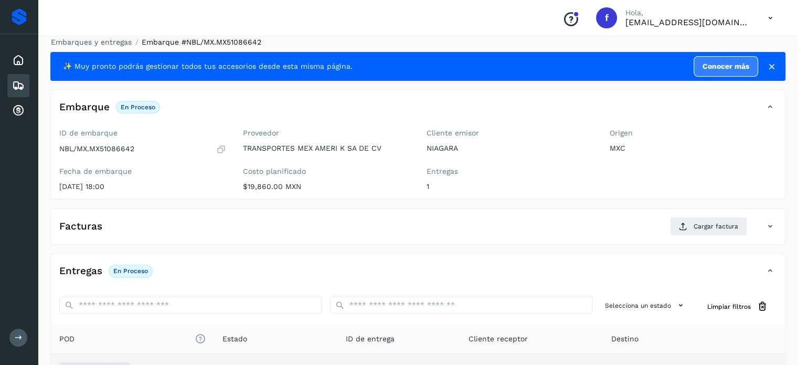
scroll to position [0, 0]
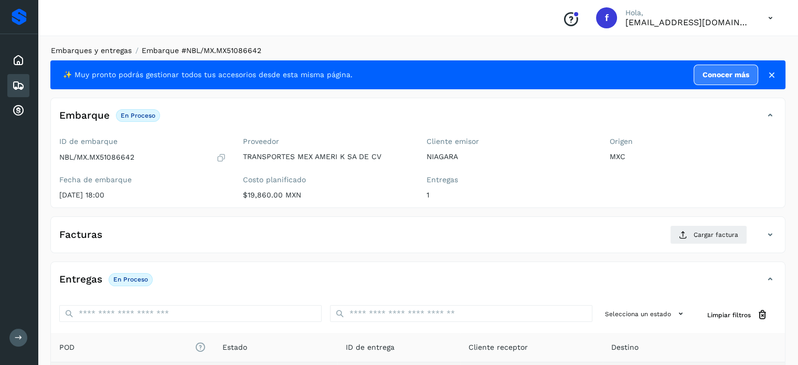
click at [105, 52] on link "Embarques y entregas" at bounding box center [91, 50] width 81 height 8
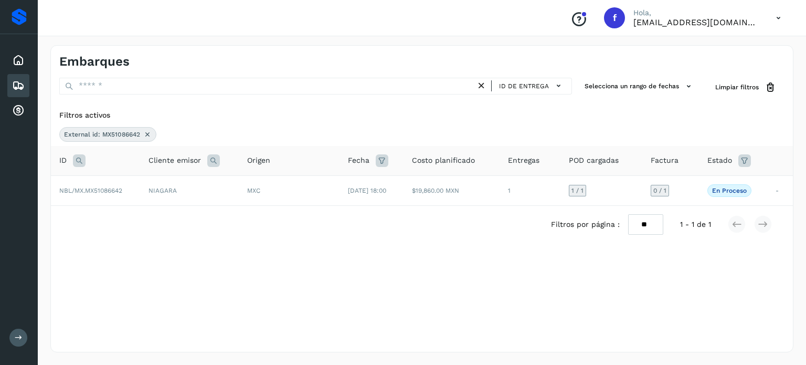
click at [147, 133] on icon at bounding box center [147, 134] width 8 height 8
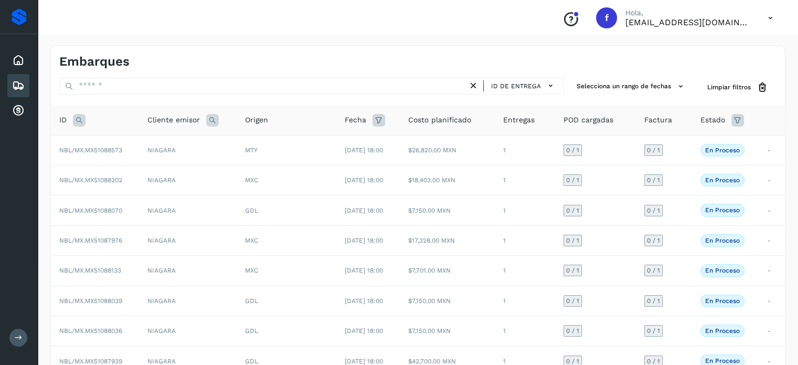
click at [78, 120] on icon at bounding box center [79, 120] width 13 height 13
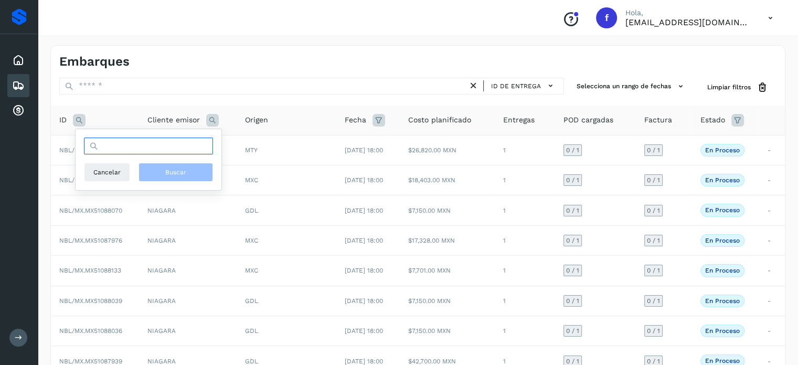
click at [172, 145] on input "text" at bounding box center [148, 145] width 129 height 17
paste input "**********"
type input "**********"
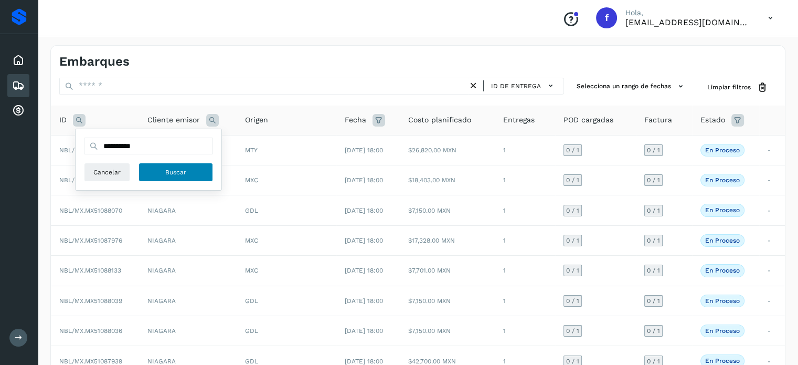
click at [172, 171] on span "Buscar" at bounding box center [175, 171] width 21 height 9
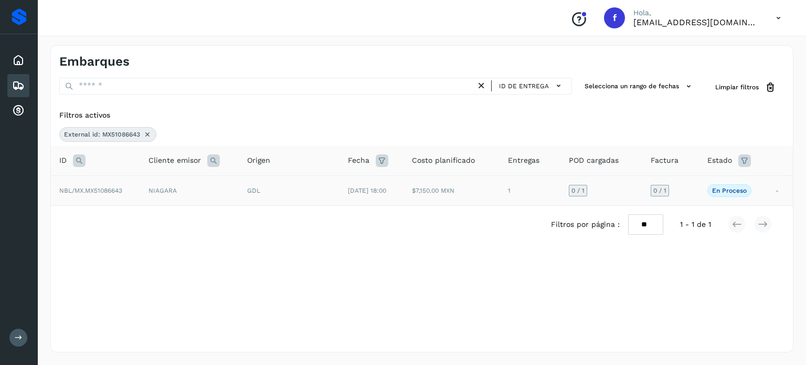
click at [310, 191] on div "GDL" at bounding box center [289, 190] width 84 height 9
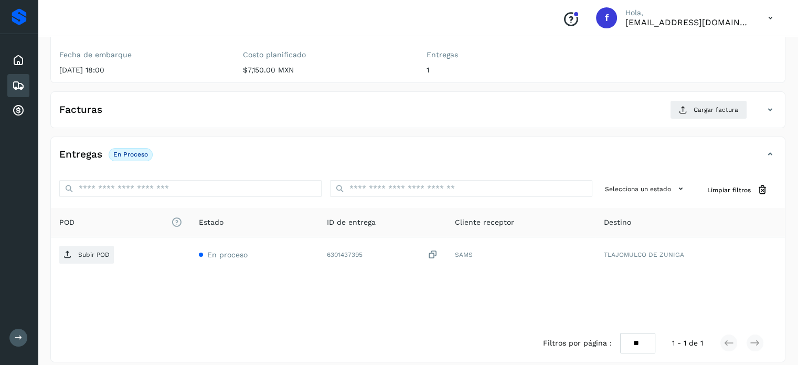
scroll to position [133, 0]
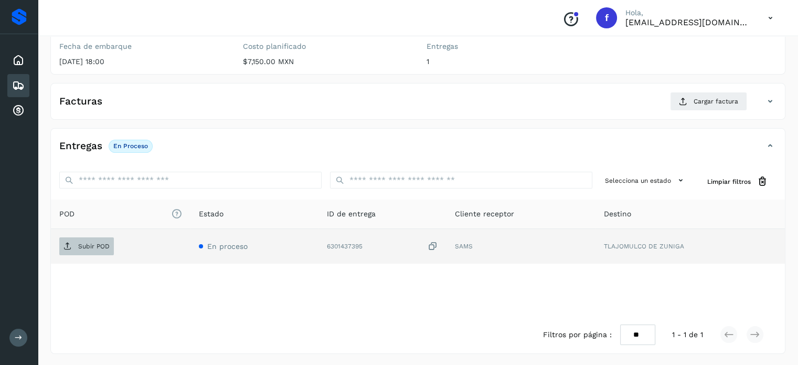
click at [92, 247] on p "Subir POD" at bounding box center [93, 245] width 31 height 7
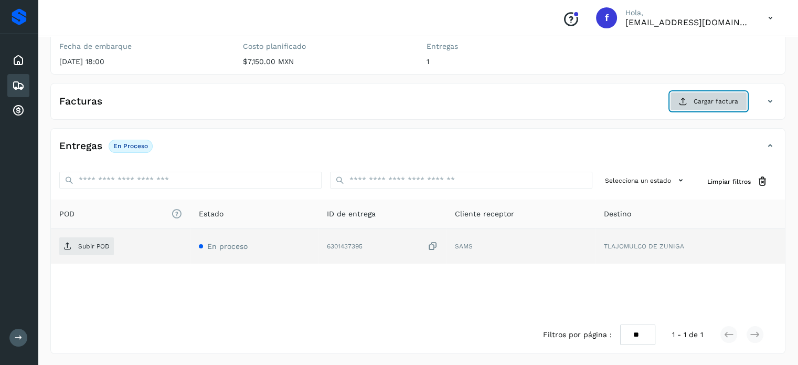
click at [685, 98] on icon at bounding box center [683, 101] width 8 height 8
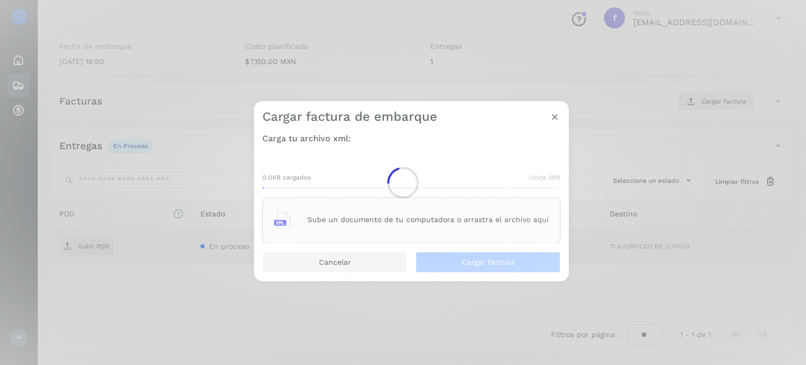
click at [441, 219] on div at bounding box center [403, 182] width 806 height 365
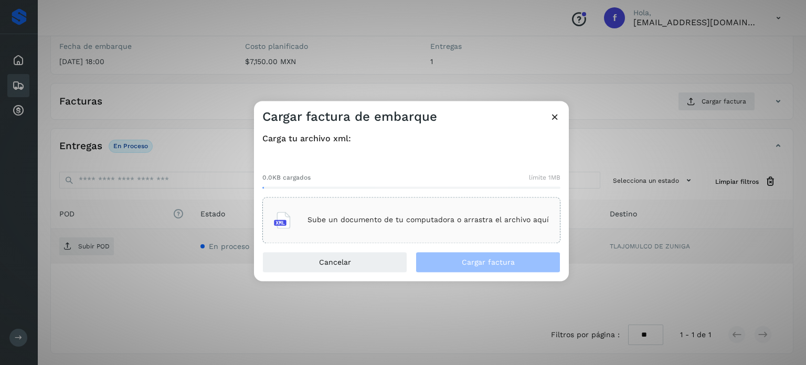
click at [374, 218] on p "Sube un documento de tu computadora o arrastra el archivo aquí" at bounding box center [427, 220] width 241 height 9
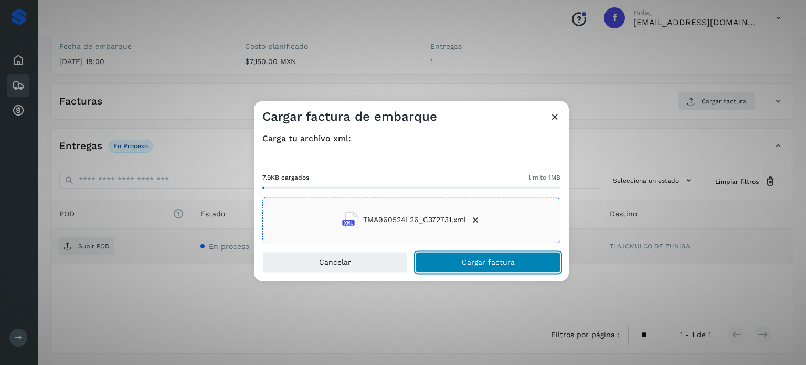
click at [449, 260] on button "Cargar factura" at bounding box center [487, 261] width 145 height 21
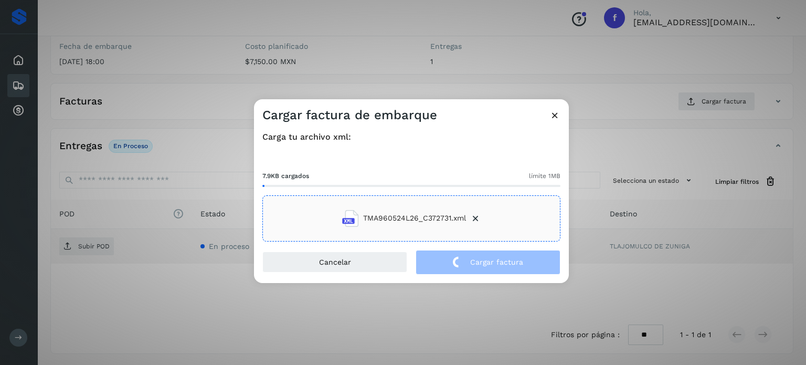
click at [173, 63] on div "Cargar factura de embarque Carga tu archivo xml: 7.9KB cargados límite 1MB TMA9…" at bounding box center [403, 182] width 806 height 365
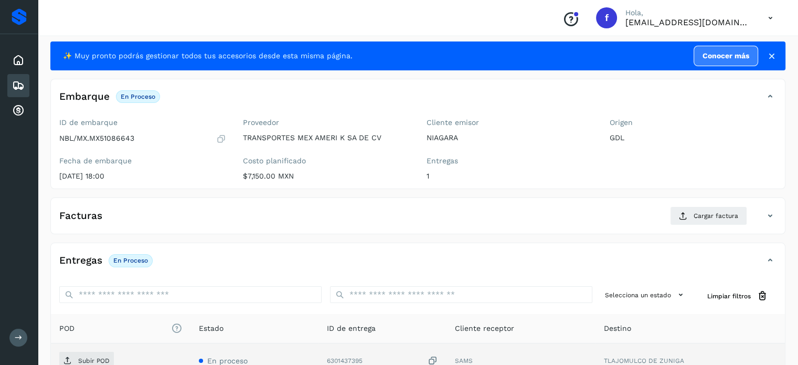
scroll to position [0, 0]
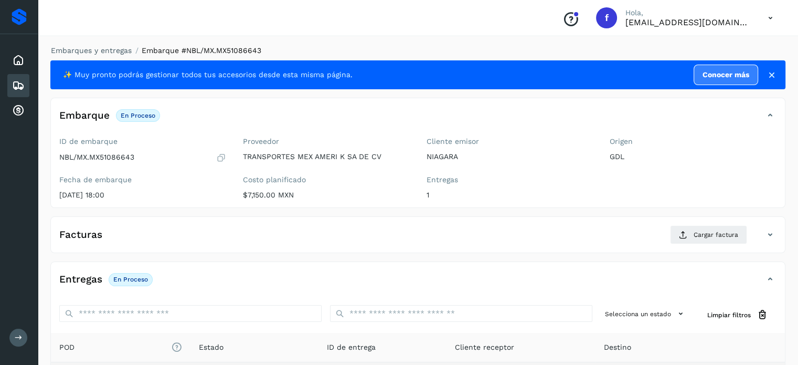
drag, startPoint x: 88, startPoint y: 45, endPoint x: 92, endPoint y: 51, distance: 7.6
click at [88, 45] on li "Embarques y entregas" at bounding box center [88, 50] width 88 height 11
click at [92, 51] on link "Embarques y entregas" at bounding box center [91, 50] width 81 height 8
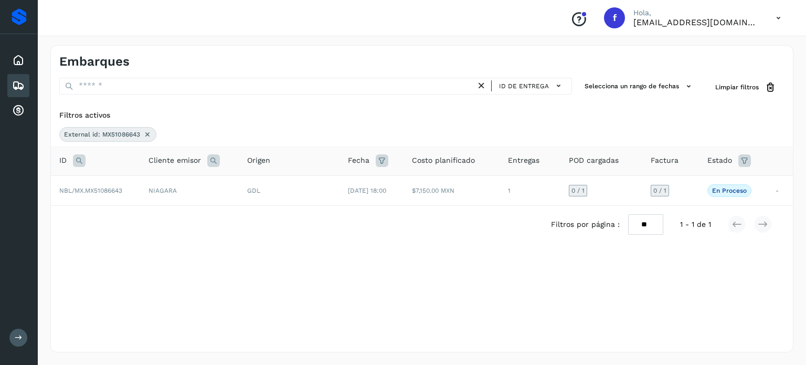
click at [146, 133] on icon at bounding box center [147, 134] width 8 height 8
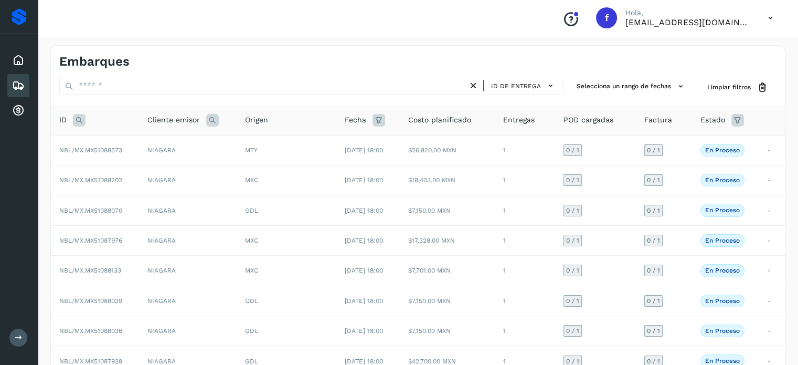
click at [78, 120] on icon at bounding box center [79, 120] width 13 height 13
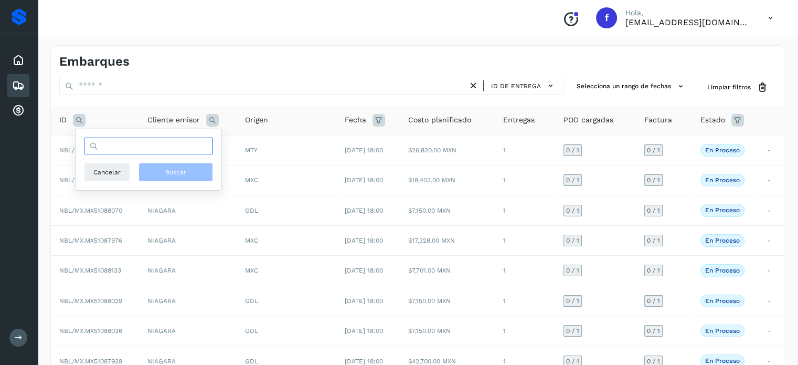
click at [116, 145] on input "text" at bounding box center [148, 145] width 129 height 17
paste input "**********"
type input "**********"
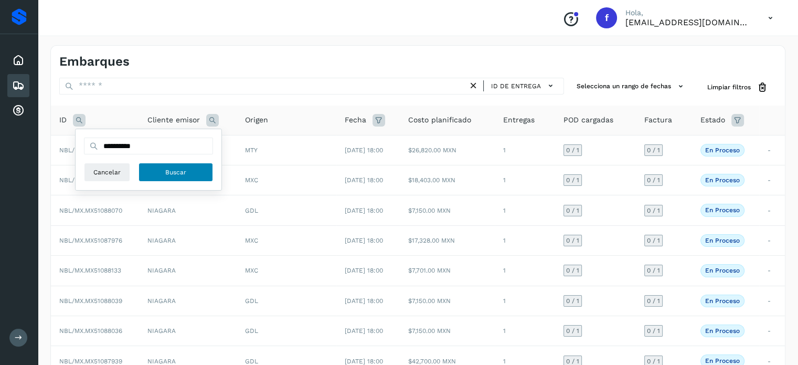
click at [179, 177] on button "Buscar" at bounding box center [175, 172] width 74 height 19
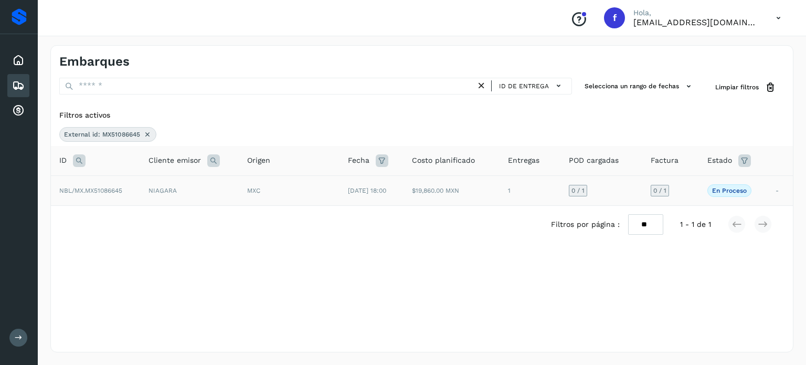
click at [386, 191] on span "[DATE] 18:00" at bounding box center [367, 190] width 38 height 7
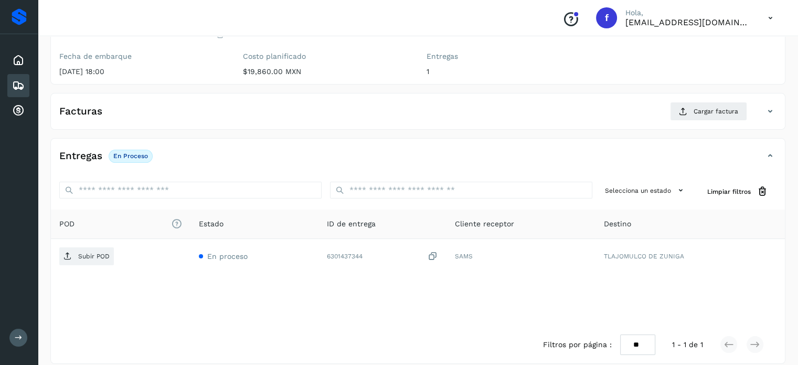
scroll to position [133, 0]
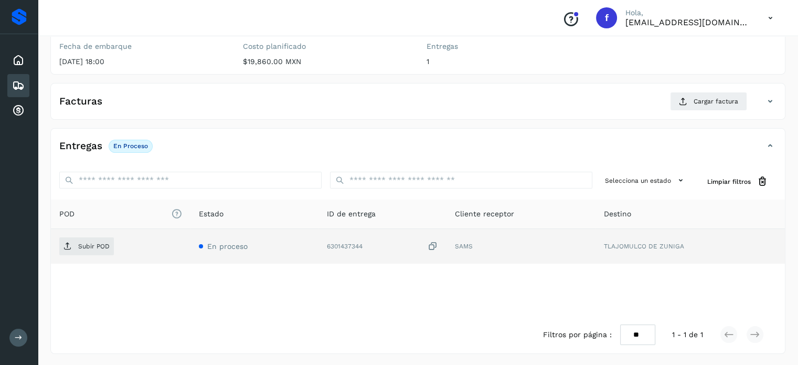
click at [436, 243] on icon at bounding box center [433, 246] width 10 height 11
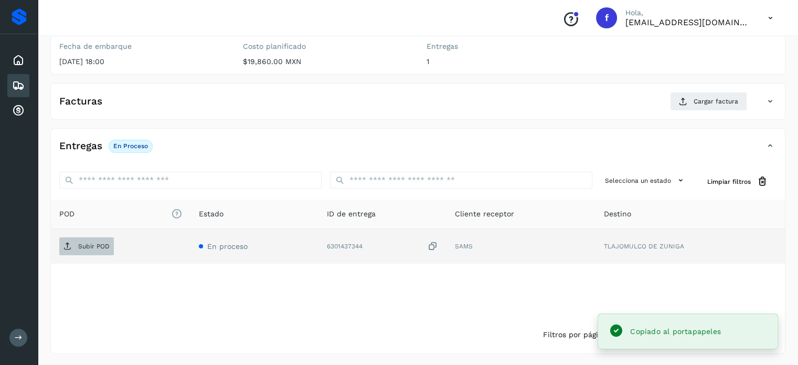
click at [94, 242] on p "Subir POD" at bounding box center [93, 245] width 31 height 7
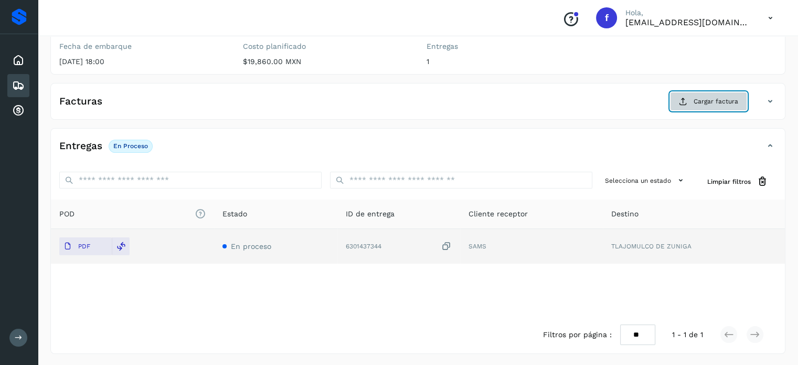
click at [703, 100] on span "Cargar factura" at bounding box center [716, 101] width 45 height 9
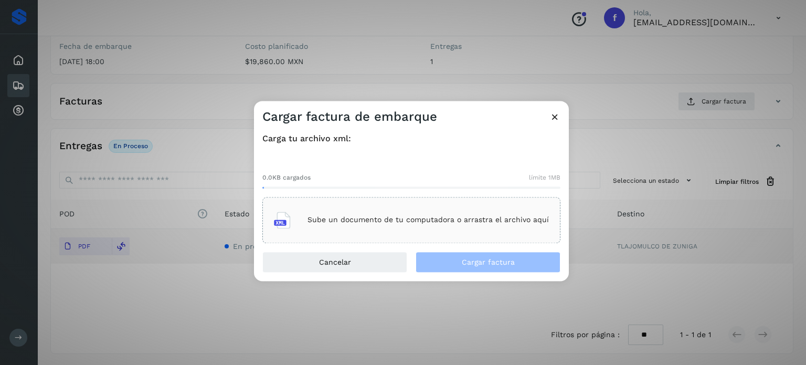
click at [441, 223] on p "Sube un documento de tu computadora o arrastra el archivo aquí" at bounding box center [427, 220] width 241 height 9
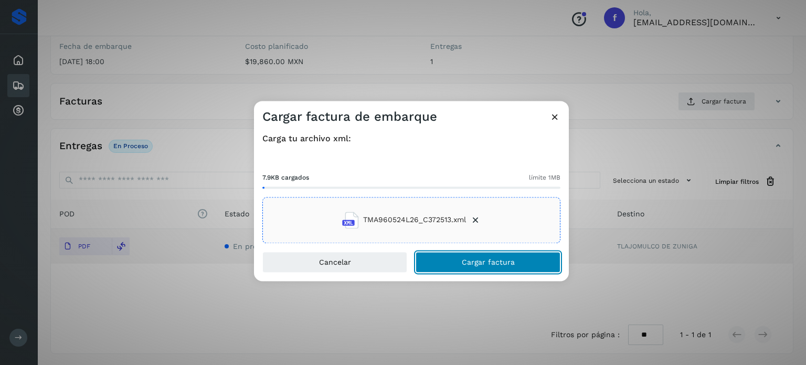
click at [452, 252] on button "Cargar factura" at bounding box center [487, 261] width 145 height 21
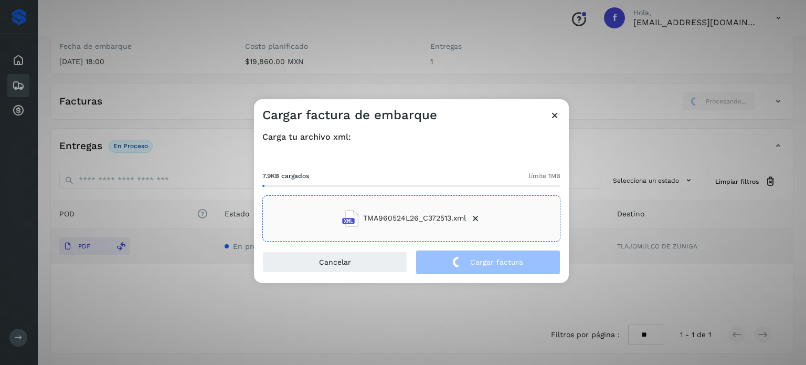
click at [142, 67] on div "Cargar factura de embarque Carga tu archivo xml: 7.9KB cargados límite 1MB TMA9…" at bounding box center [403, 182] width 806 height 365
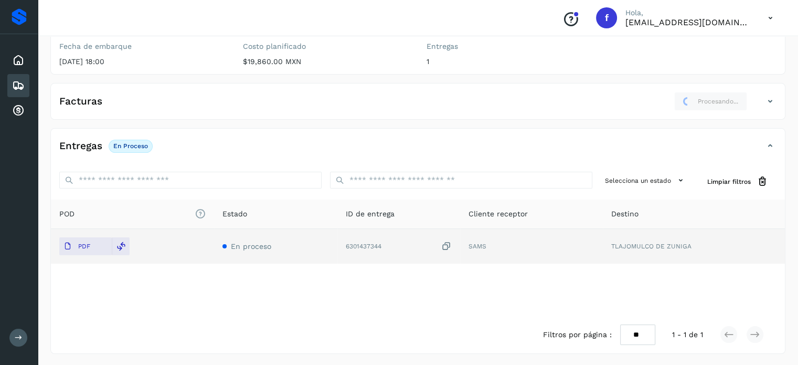
scroll to position [0, 0]
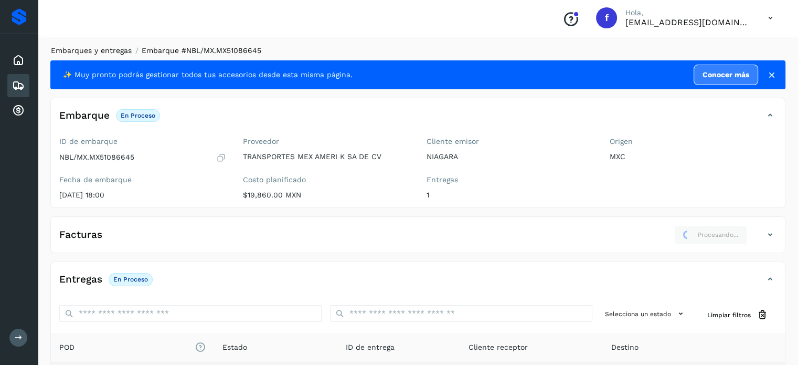
click at [114, 48] on link "Embarques y entregas" at bounding box center [91, 50] width 81 height 8
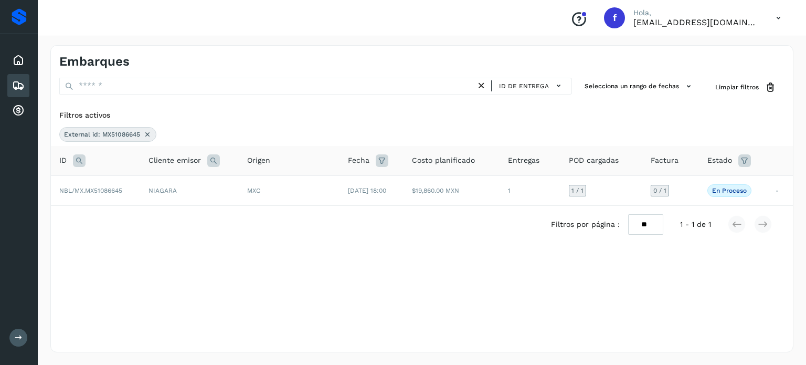
click at [146, 133] on icon at bounding box center [147, 134] width 8 height 8
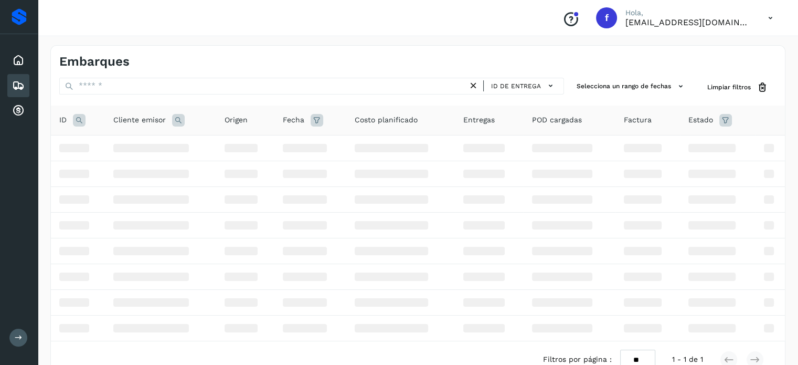
click at [72, 121] on div "ID" at bounding box center [77, 120] width 37 height 13
click at [76, 119] on icon at bounding box center [79, 120] width 13 height 13
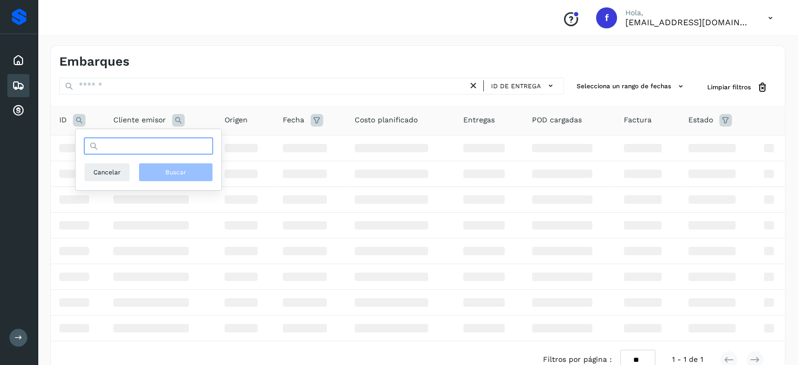
click at [129, 153] on input "text" at bounding box center [148, 145] width 129 height 17
paste input "**********"
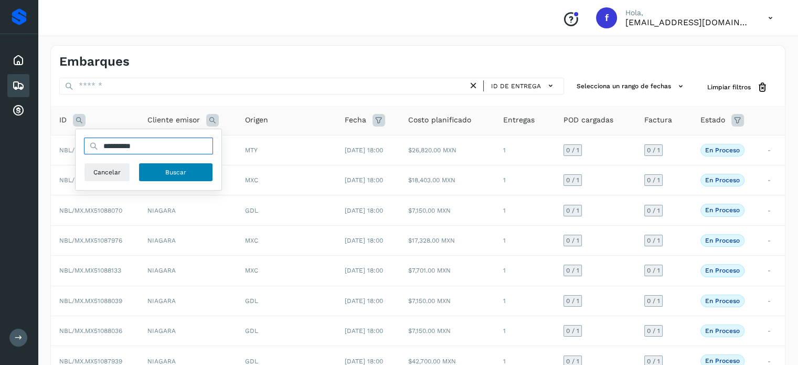
type input "**********"
click at [185, 172] on span "Buscar" at bounding box center [175, 171] width 21 height 9
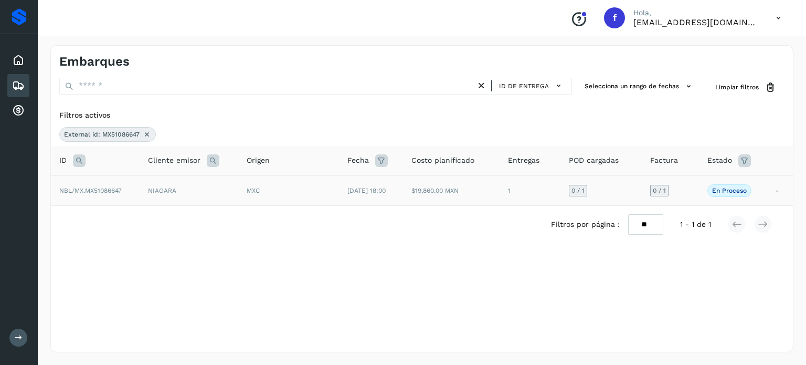
click at [254, 195] on td "MXC" at bounding box center [288, 190] width 101 height 30
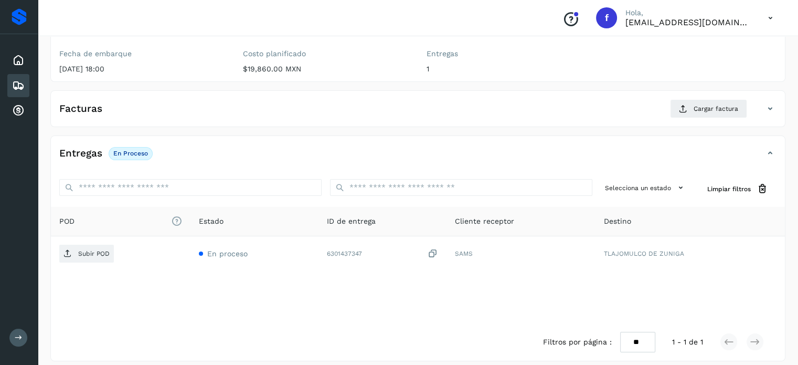
scroll to position [133, 0]
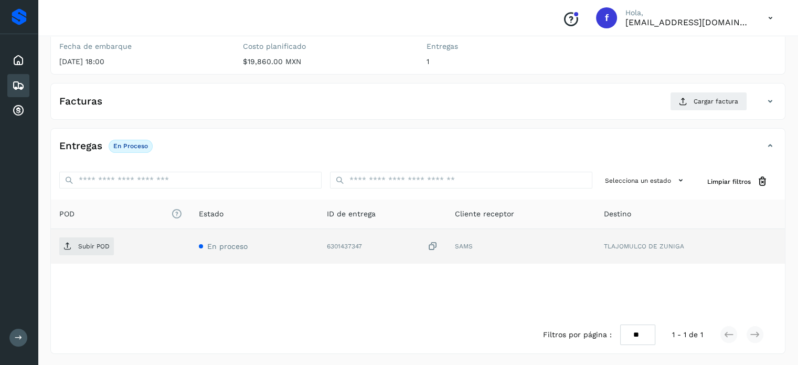
click at [436, 245] on icon at bounding box center [433, 246] width 10 height 11
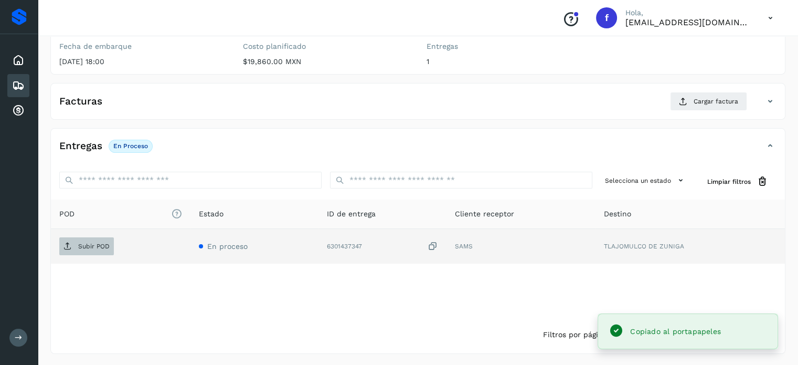
click at [98, 239] on span "Subir POD" at bounding box center [86, 246] width 55 height 17
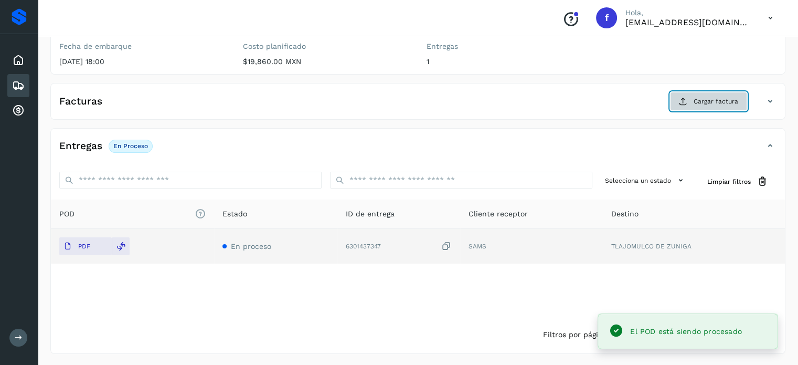
click at [699, 105] on span "Cargar factura" at bounding box center [716, 101] width 45 height 9
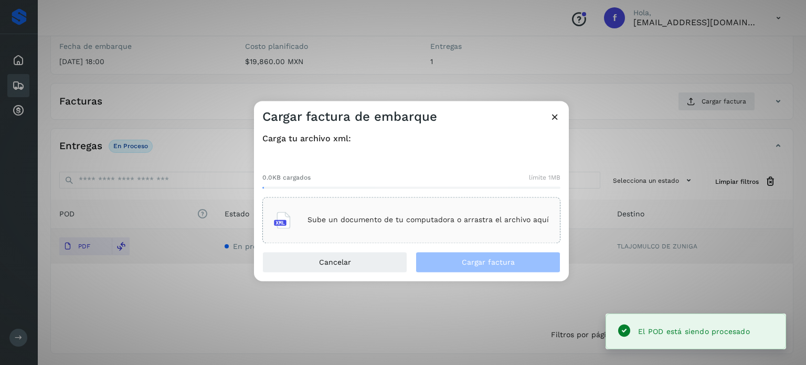
click at [482, 221] on p "Sube un documento de tu computadora o arrastra el archivo aquí" at bounding box center [427, 220] width 241 height 9
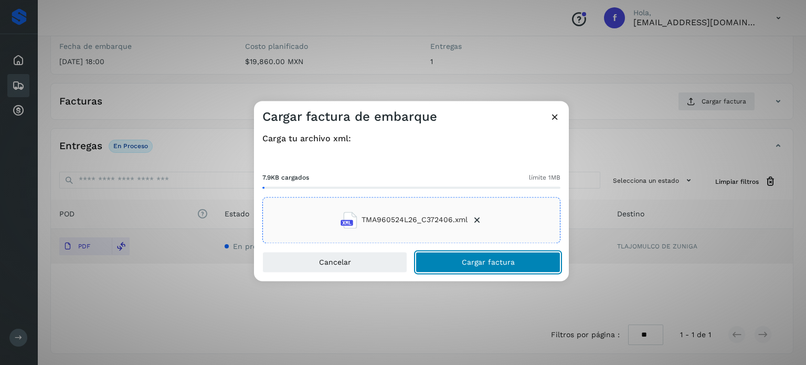
click at [464, 264] on span "Cargar factura" at bounding box center [488, 261] width 53 height 7
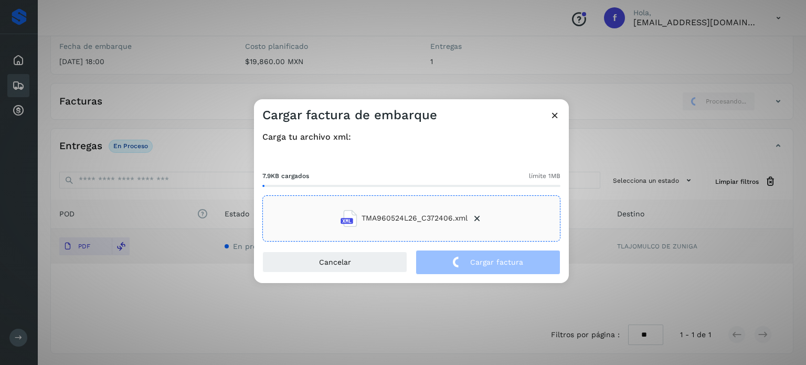
click at [183, 50] on div "Cargar factura de embarque Carga tu archivo xml: 7.9KB cargados límite 1MB TMA9…" at bounding box center [403, 182] width 806 height 365
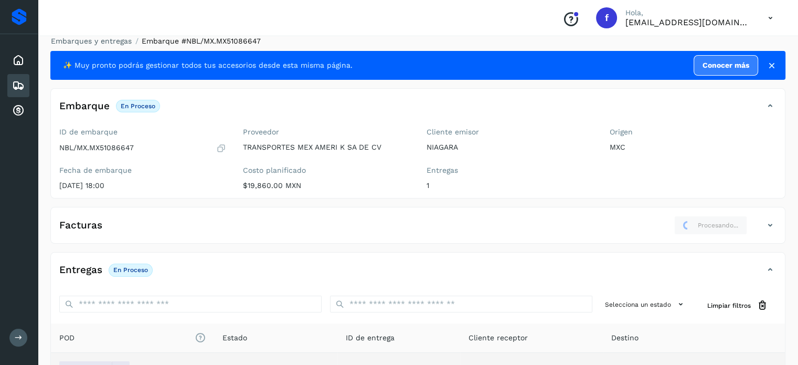
scroll to position [0, 0]
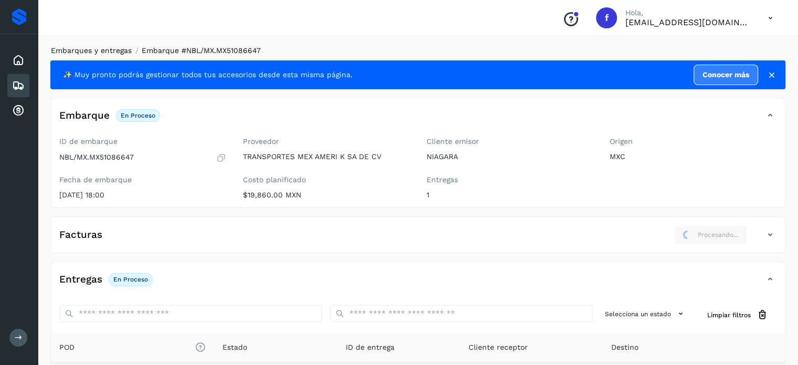
click at [115, 52] on link "Embarques y entregas" at bounding box center [91, 50] width 81 height 8
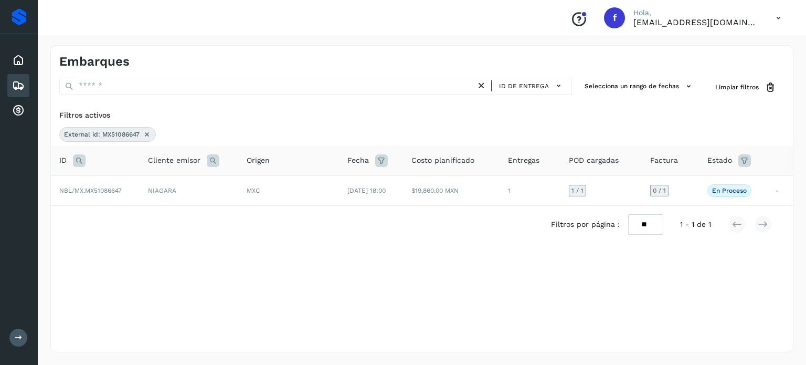
click at [147, 135] on icon at bounding box center [147, 134] width 8 height 8
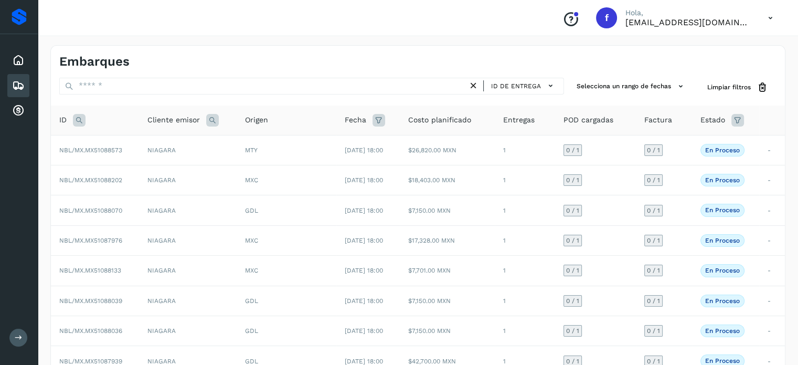
click at [78, 123] on icon at bounding box center [79, 120] width 13 height 13
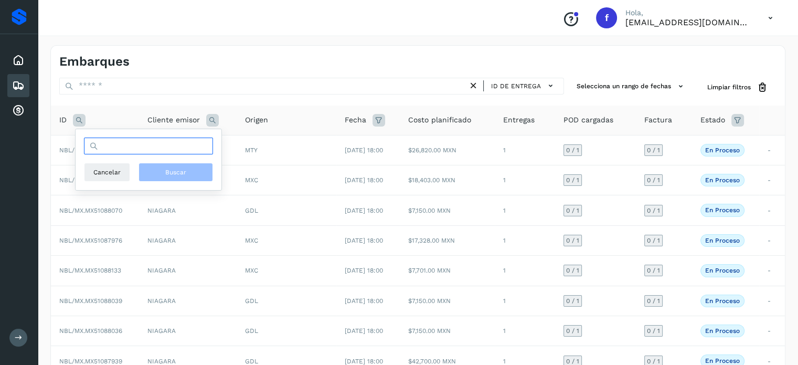
click at [149, 151] on input "text" at bounding box center [148, 145] width 129 height 17
paste input "**********"
type input "**********"
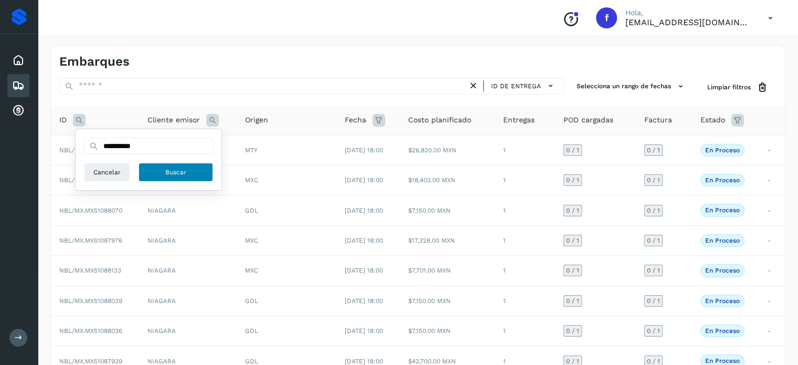
click at [159, 176] on button "Buscar" at bounding box center [175, 172] width 74 height 19
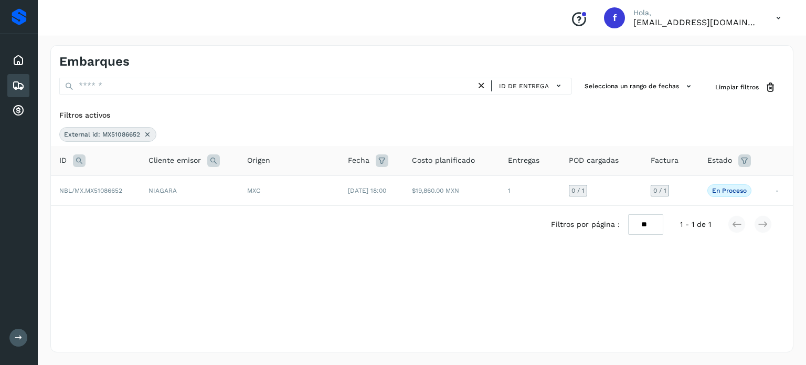
click at [398, 196] on td "[DATE] 18:00" at bounding box center [371, 190] width 64 height 30
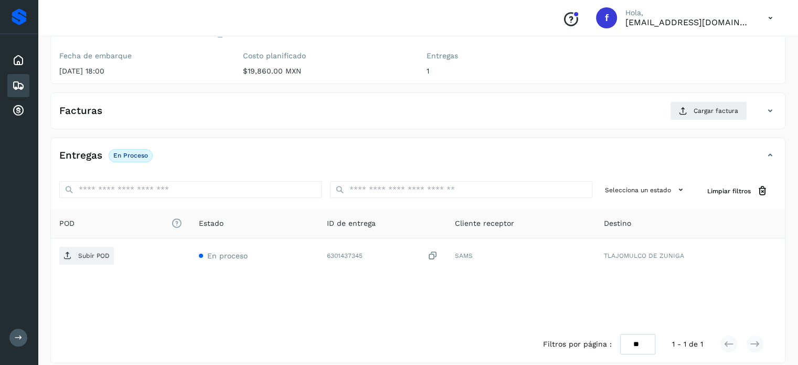
scroll to position [133, 0]
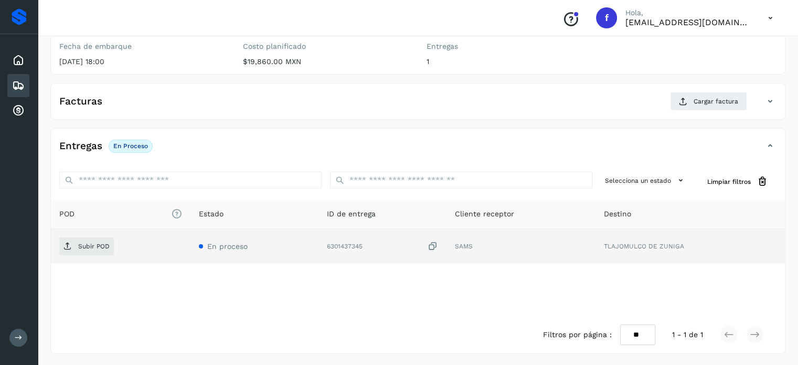
click at [432, 244] on icon at bounding box center [433, 246] width 10 height 11
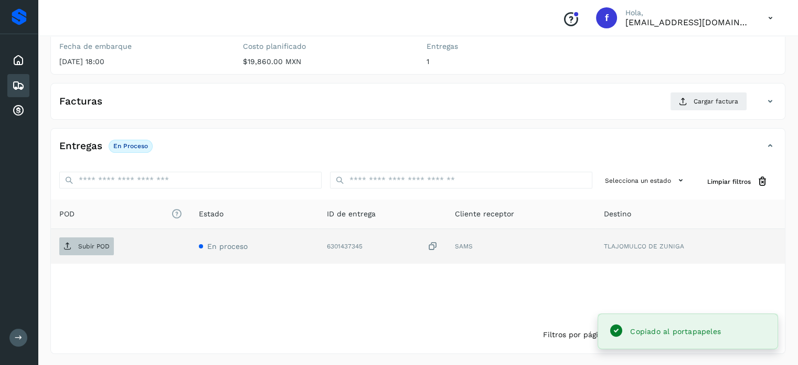
click at [83, 243] on p "Subir POD" at bounding box center [93, 245] width 31 height 7
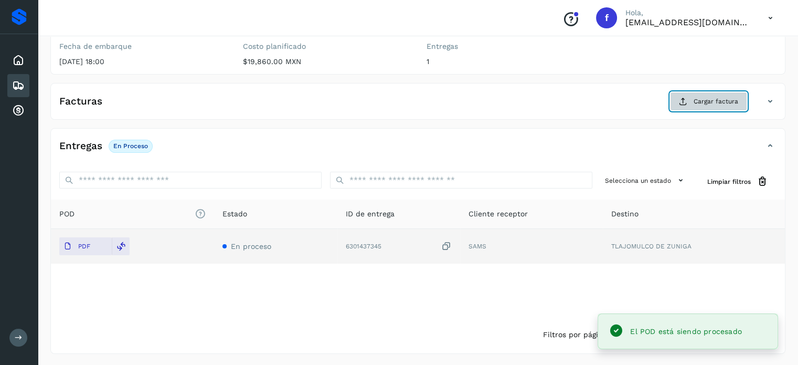
click at [687, 104] on icon at bounding box center [683, 101] width 8 height 8
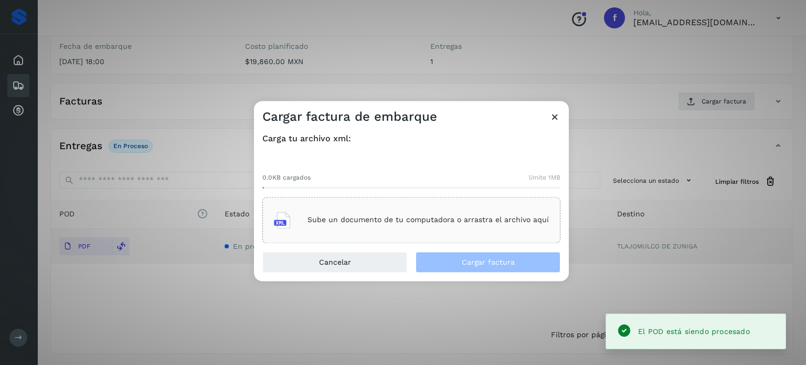
click at [421, 214] on div "Sube un documento de tu computadora o arrastra el archivo aquí" at bounding box center [411, 220] width 275 height 28
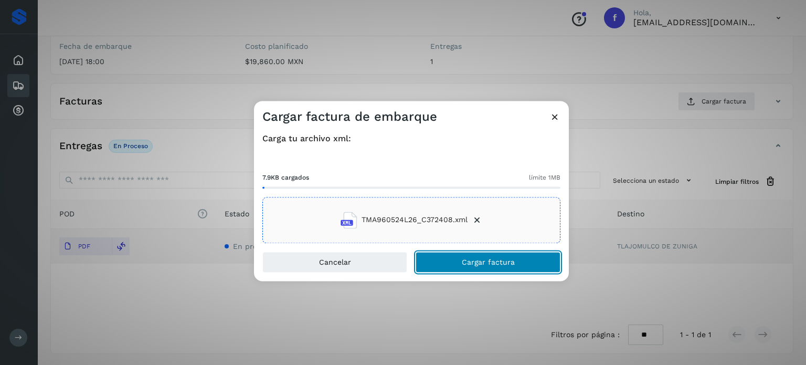
click at [461, 255] on button "Cargar factura" at bounding box center [487, 261] width 145 height 21
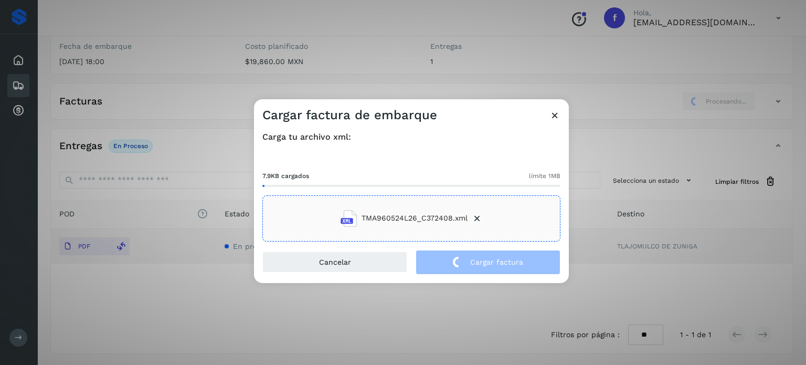
click at [199, 59] on div "Cargar factura de embarque Carga tu archivo xml: 7.9KB cargados límite 1MB TMA9…" at bounding box center [403, 182] width 806 height 365
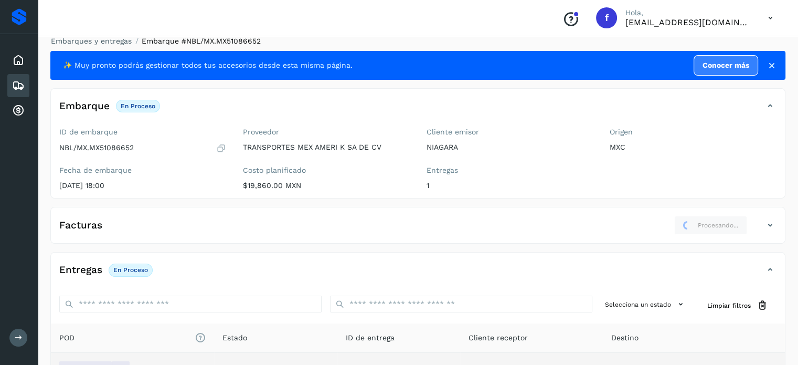
scroll to position [0, 0]
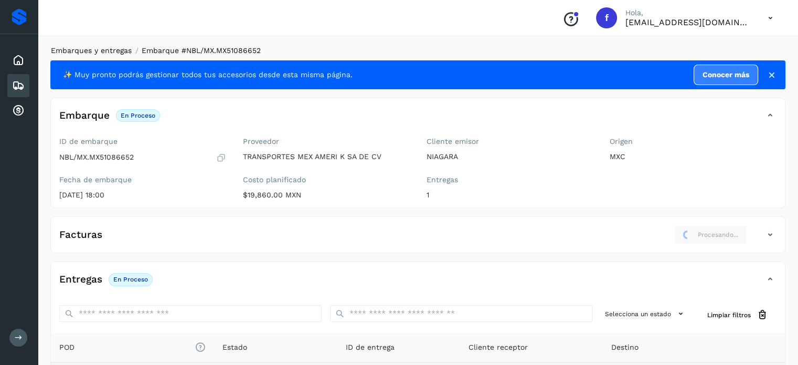
click at [110, 50] on link "Embarques y entregas" at bounding box center [91, 50] width 81 height 8
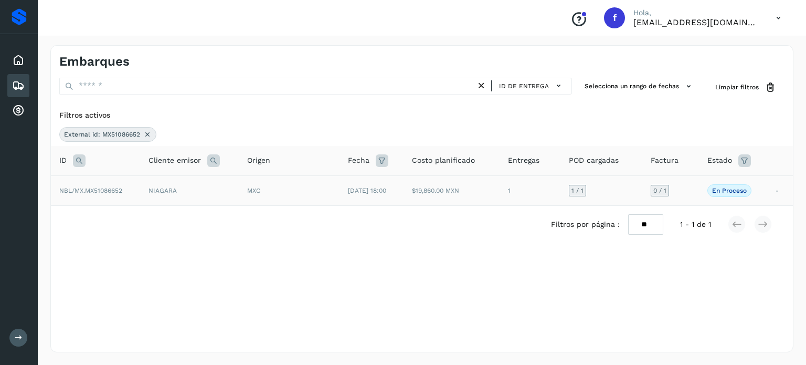
drag, startPoint x: 147, startPoint y: 134, endPoint x: 137, endPoint y: 140, distance: 11.1
click at [146, 135] on icon at bounding box center [147, 134] width 8 height 8
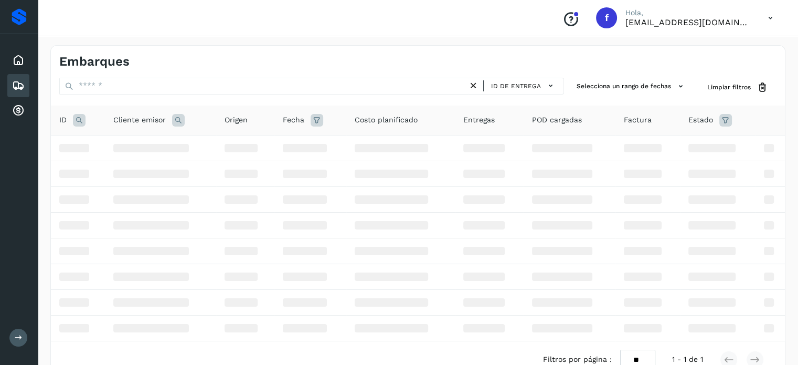
click at [77, 120] on icon at bounding box center [79, 120] width 13 height 13
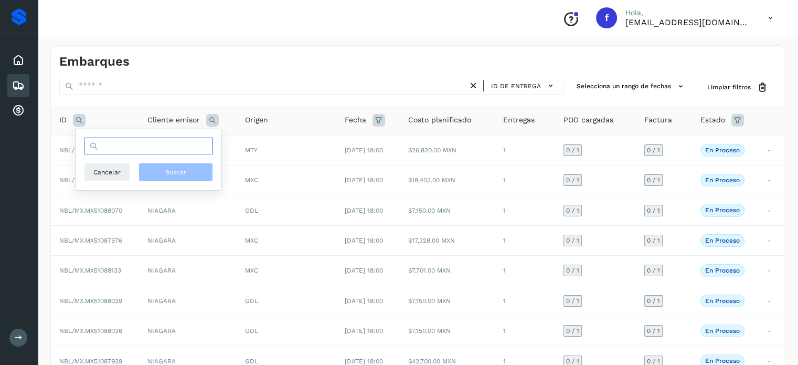
click at [124, 152] on input "text" at bounding box center [148, 145] width 129 height 17
paste input "**********"
type input "**********"
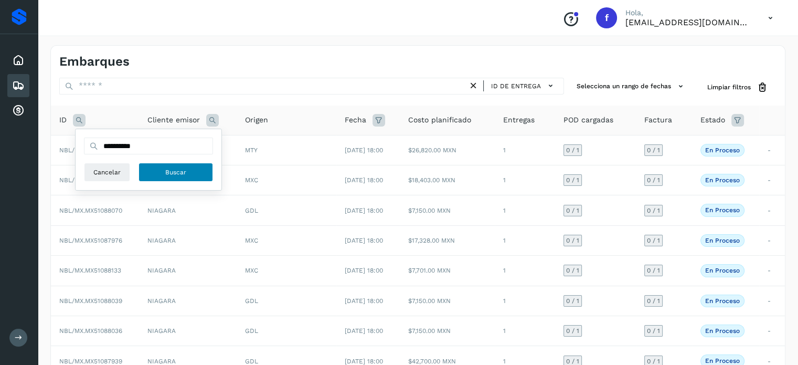
click at [164, 169] on button "Buscar" at bounding box center [175, 172] width 74 height 19
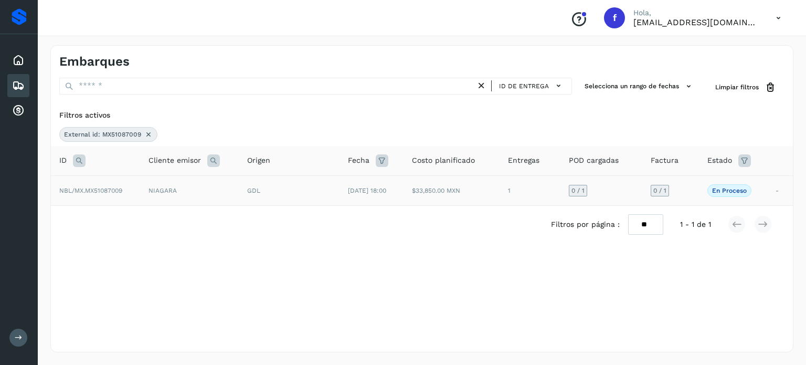
click at [221, 194] on td "NIAGARA" at bounding box center [189, 190] width 99 height 30
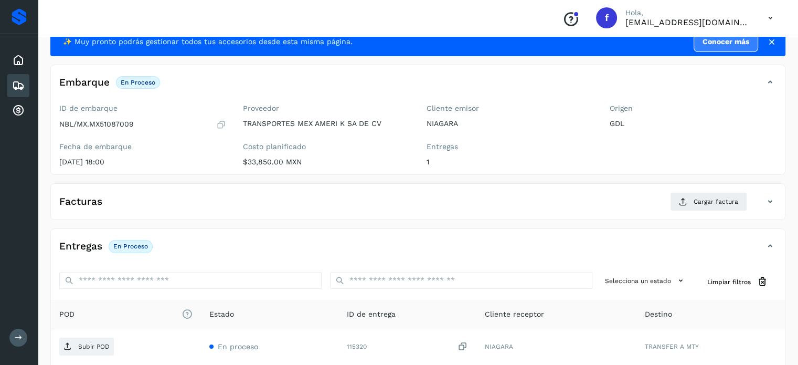
scroll to position [133, 0]
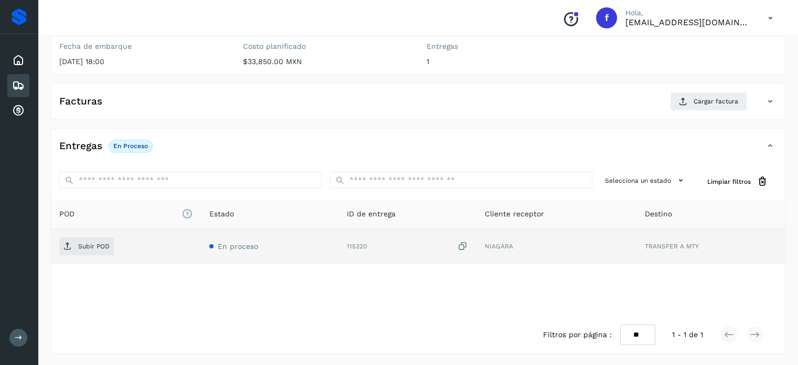
click at [460, 248] on icon at bounding box center [462, 246] width 10 height 11
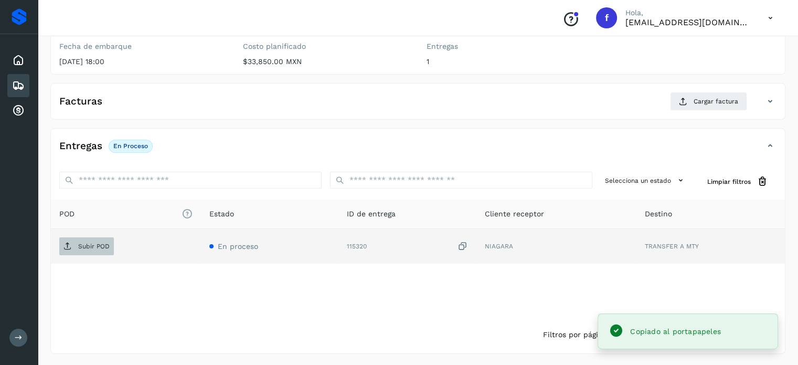
click at [92, 251] on span "Subir POD" at bounding box center [86, 246] width 55 height 17
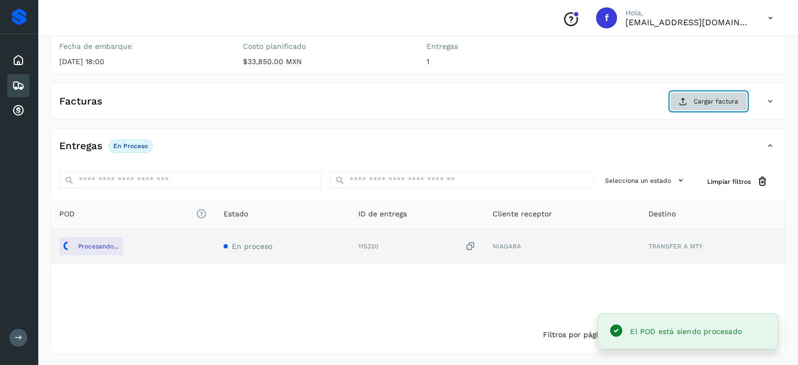
click at [716, 105] on button "Cargar factura" at bounding box center [708, 101] width 77 height 19
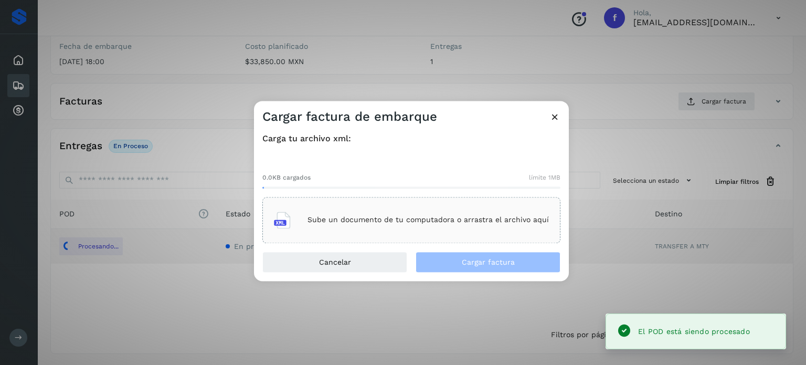
click at [462, 225] on div "Sube un documento de tu computadora o arrastra el archivo aquí" at bounding box center [411, 220] width 275 height 28
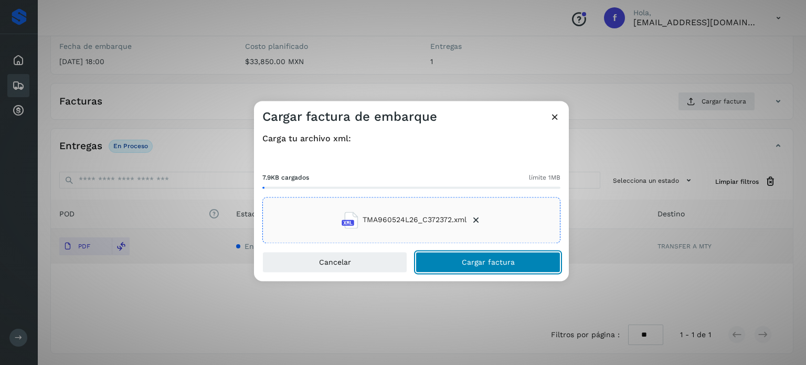
click at [457, 261] on button "Cargar factura" at bounding box center [487, 261] width 145 height 21
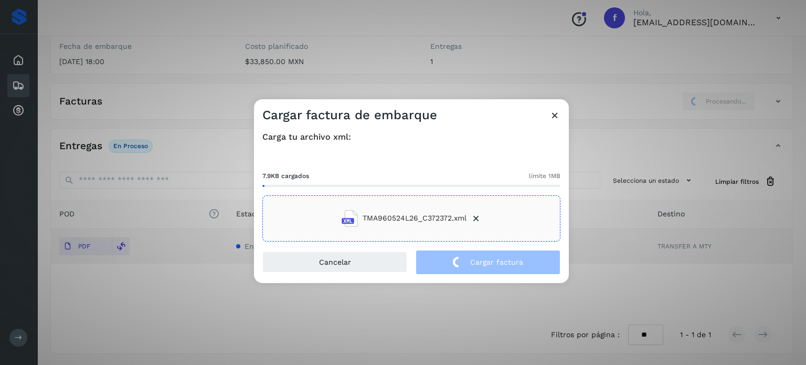
click at [178, 63] on div "Cargar factura de embarque Carga tu archivo xml: 7.9KB cargados límite 1MB TMA9…" at bounding box center [403, 182] width 806 height 365
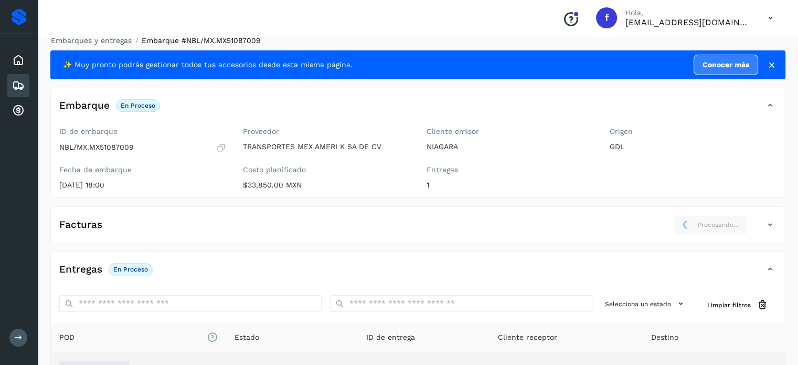
scroll to position [0, 0]
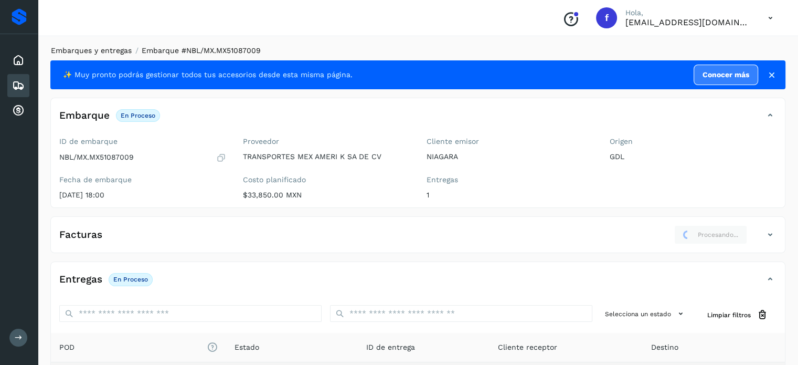
drag, startPoint x: 92, startPoint y: 46, endPoint x: 94, endPoint y: 52, distance: 6.5
click at [92, 46] on li "Embarques y entregas" at bounding box center [88, 50] width 88 height 11
click at [99, 51] on link "Embarques y entregas" at bounding box center [91, 50] width 81 height 8
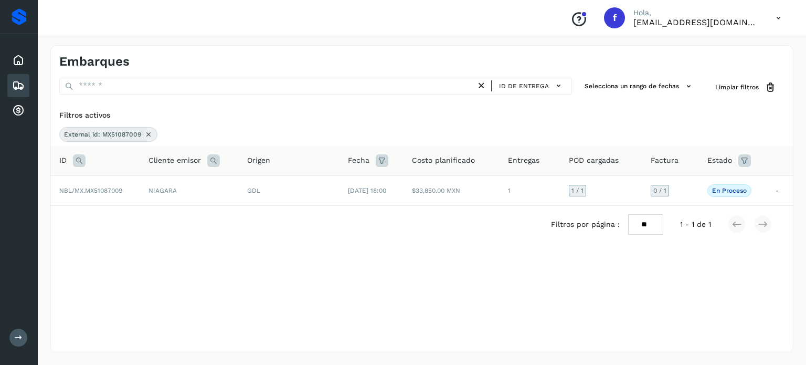
click at [145, 135] on icon at bounding box center [148, 134] width 8 height 8
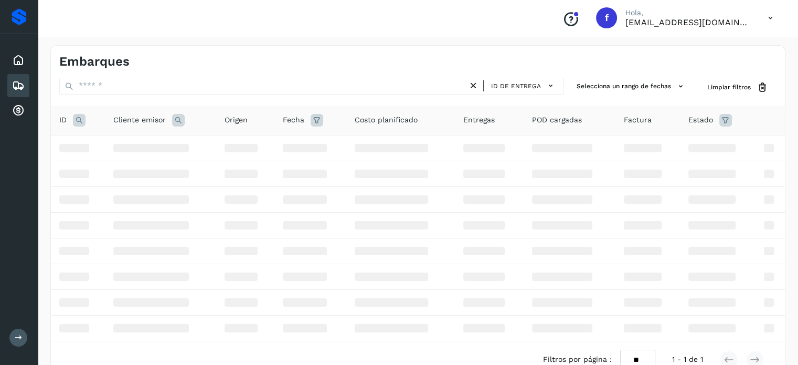
click at [83, 121] on icon at bounding box center [79, 120] width 13 height 13
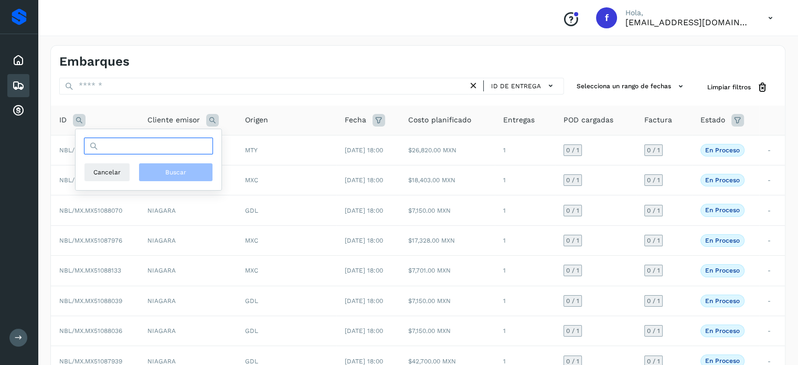
click at [151, 148] on input "text" at bounding box center [148, 145] width 129 height 17
paste input "**********"
type input "**********"
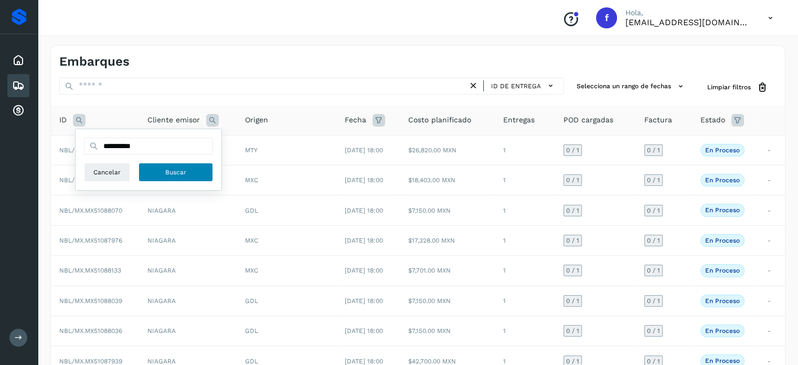
drag, startPoint x: 155, startPoint y: 169, endPoint x: 174, endPoint y: 170, distance: 18.9
click at [156, 169] on button "Buscar" at bounding box center [175, 172] width 74 height 19
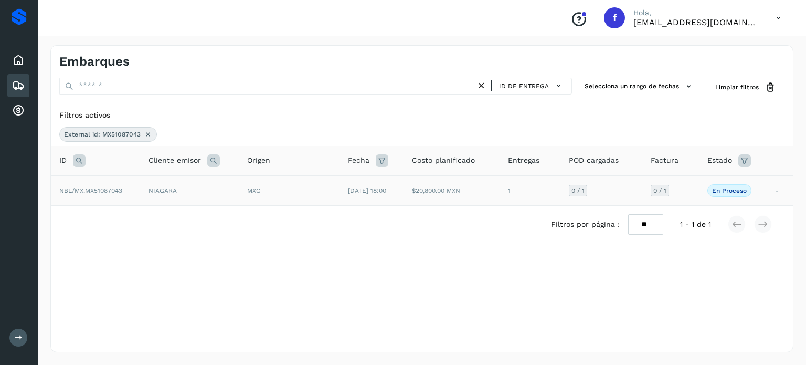
click at [282, 187] on div "MXC" at bounding box center [289, 190] width 84 height 9
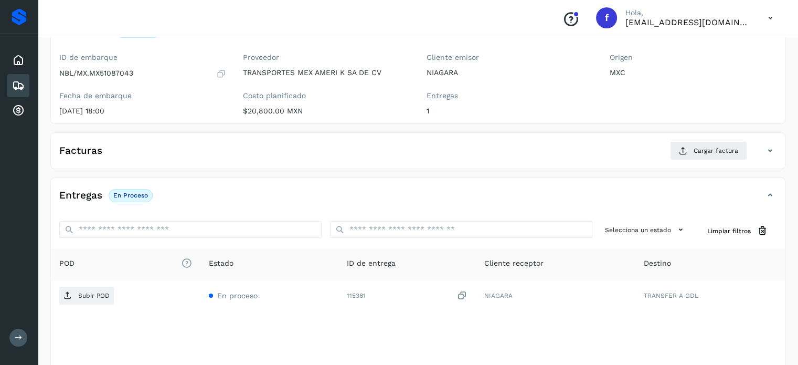
scroll to position [133, 0]
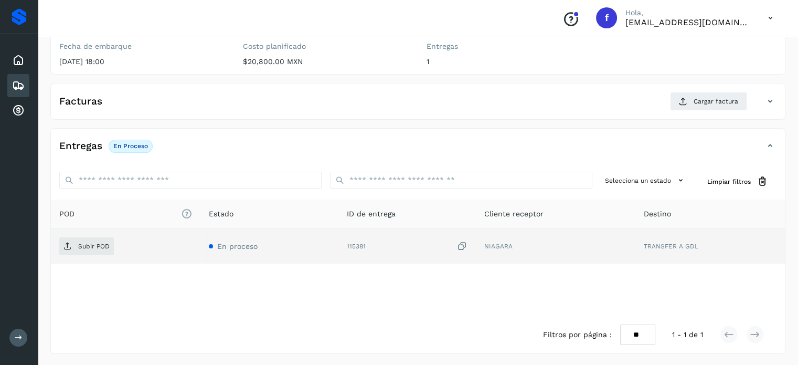
click at [460, 243] on icon at bounding box center [462, 246] width 10 height 11
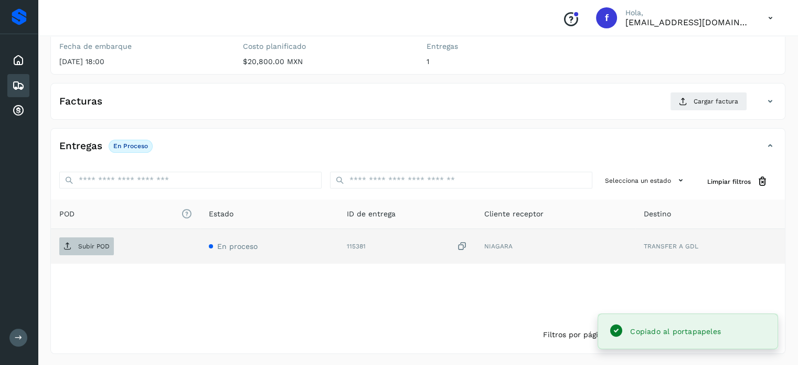
click at [108, 245] on span "Subir POD" at bounding box center [86, 246] width 55 height 17
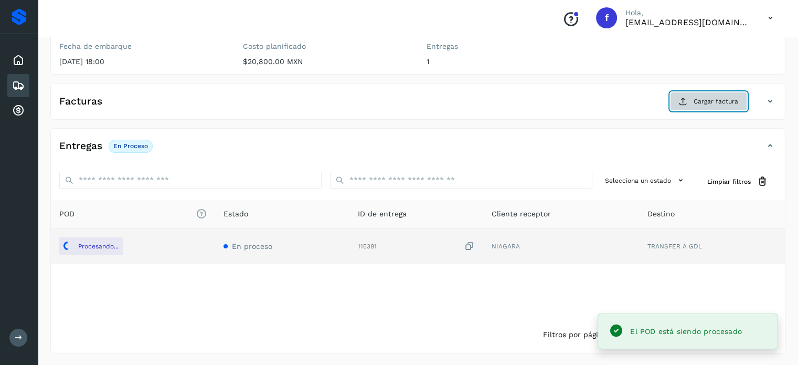
click at [701, 102] on span "Cargar factura" at bounding box center [716, 101] width 45 height 9
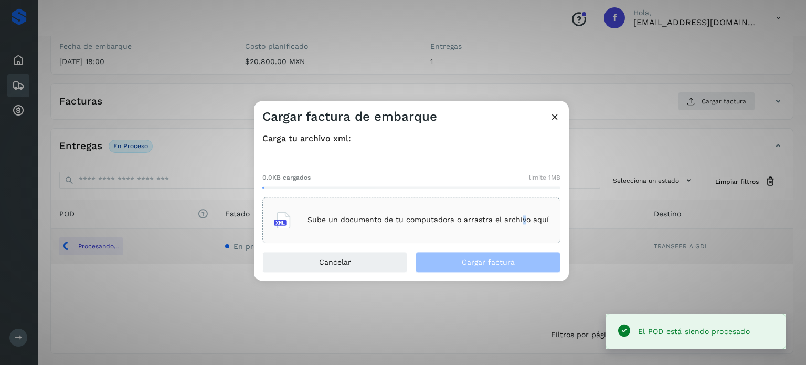
click at [520, 206] on div "Sube un documento de tu computadora o arrastra el archivo aquí" at bounding box center [411, 220] width 298 height 46
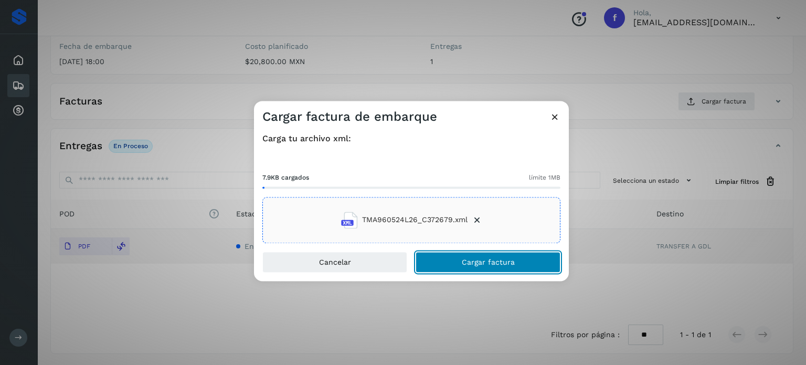
click at [439, 263] on button "Cargar factura" at bounding box center [487, 261] width 145 height 21
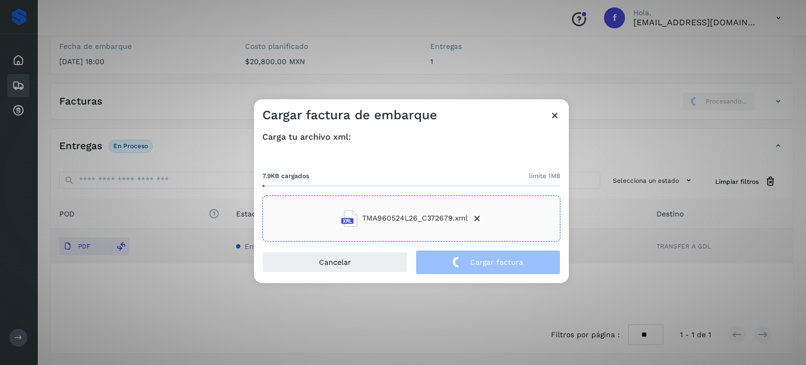
click at [354, 56] on div "Cargar factura de embarque Carga tu archivo xml: 7.9KB cargados límite 1MB TMA9…" at bounding box center [403, 182] width 806 height 365
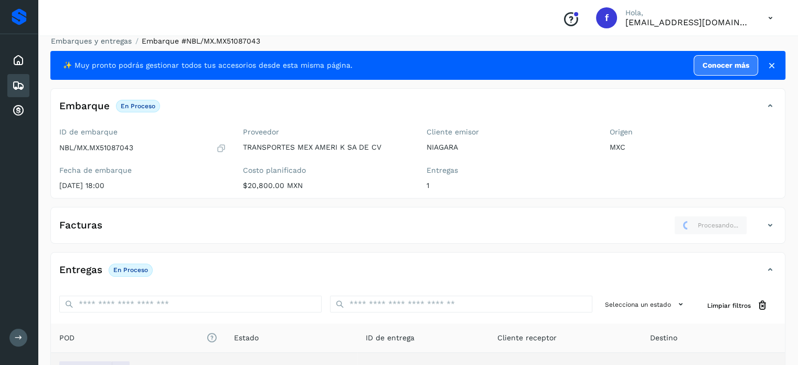
scroll to position [0, 0]
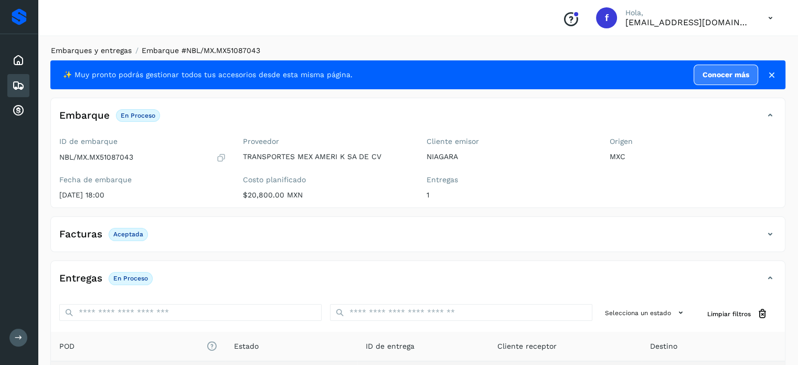
click at [84, 52] on link "Embarques y entregas" at bounding box center [91, 50] width 81 height 8
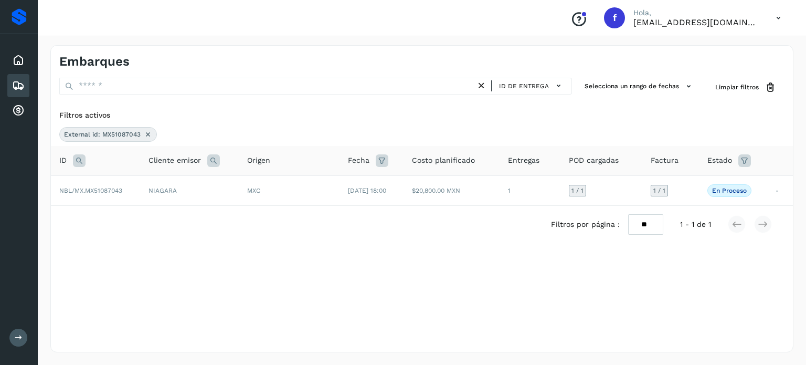
click at [145, 134] on icon at bounding box center [148, 134] width 8 height 8
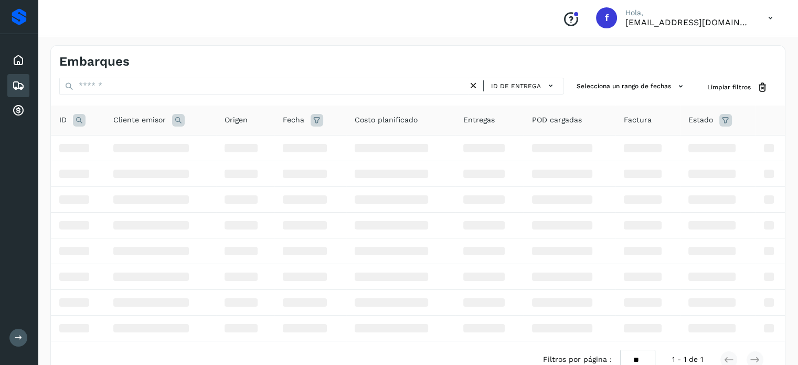
click at [80, 122] on icon at bounding box center [79, 120] width 13 height 13
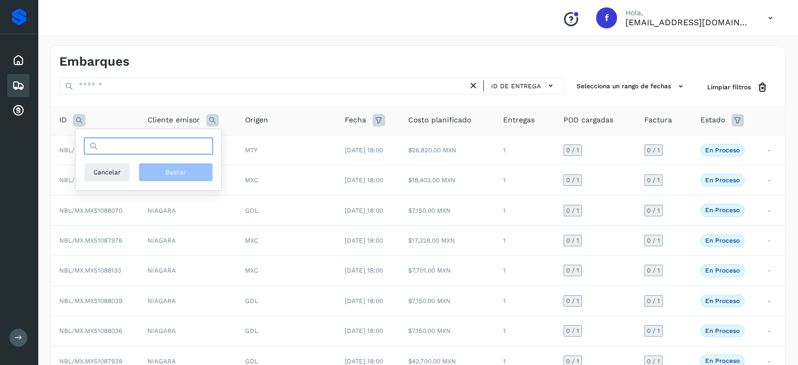
click at [122, 142] on input "text" at bounding box center [148, 145] width 129 height 17
paste input "**********"
type input "**********"
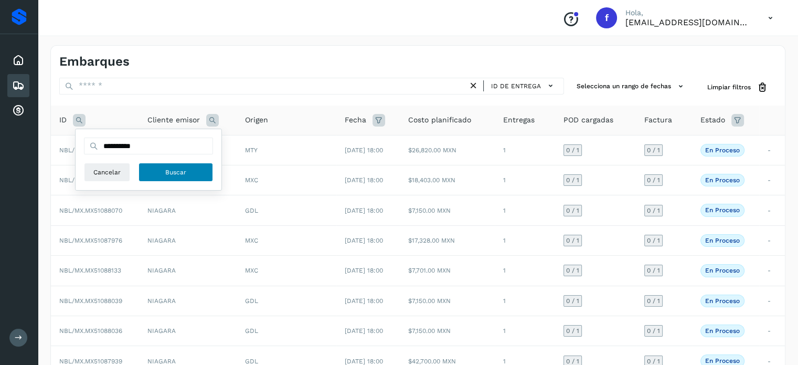
click at [197, 170] on button "Buscar" at bounding box center [175, 172] width 74 height 19
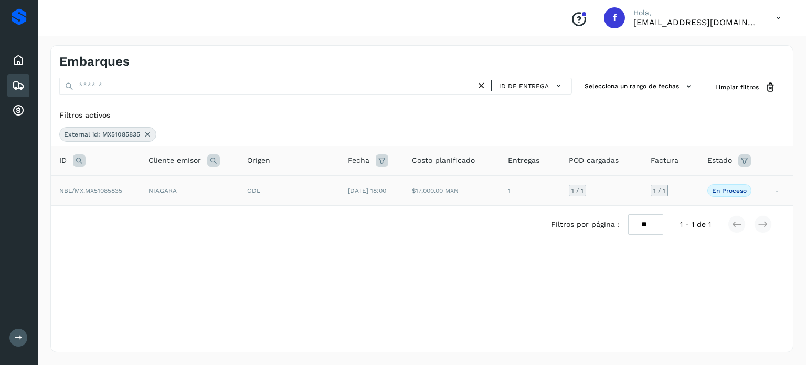
click at [292, 188] on div "GDL" at bounding box center [289, 190] width 84 height 9
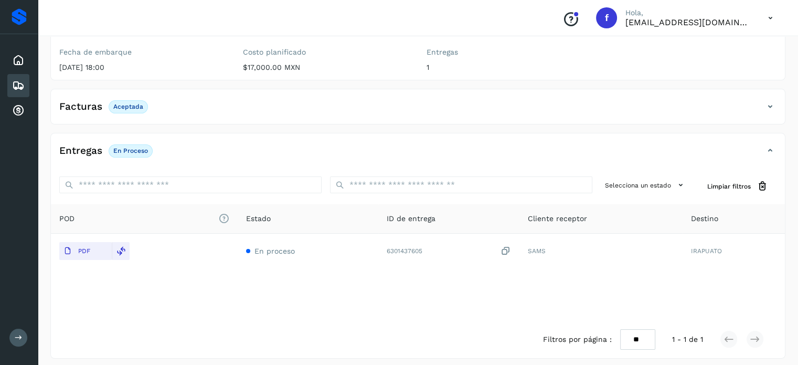
scroll to position [132, 0]
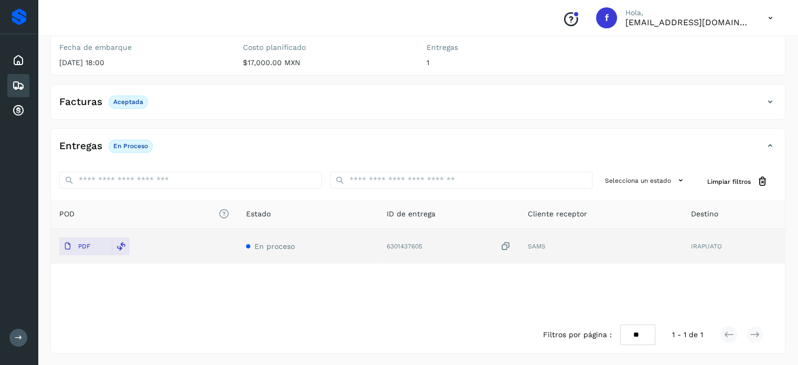
click at [503, 243] on icon at bounding box center [505, 246] width 10 height 11
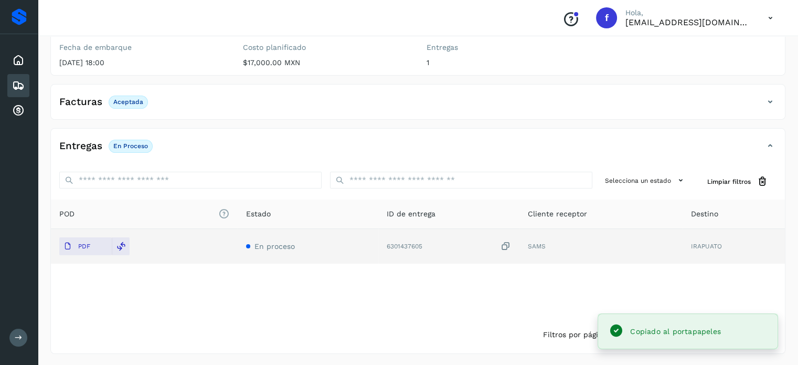
click at [506, 243] on icon at bounding box center [505, 246] width 10 height 11
click at [504, 244] on icon at bounding box center [505, 246] width 10 height 11
click at [118, 252] on div at bounding box center [121, 246] width 18 height 18
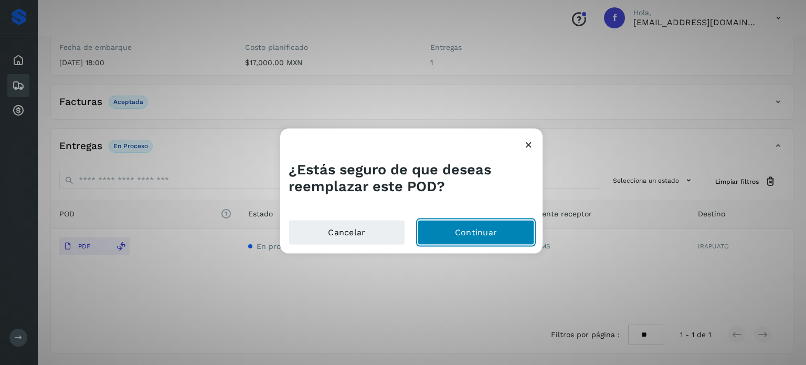
click at [454, 230] on button "Continuar" at bounding box center [476, 232] width 116 height 25
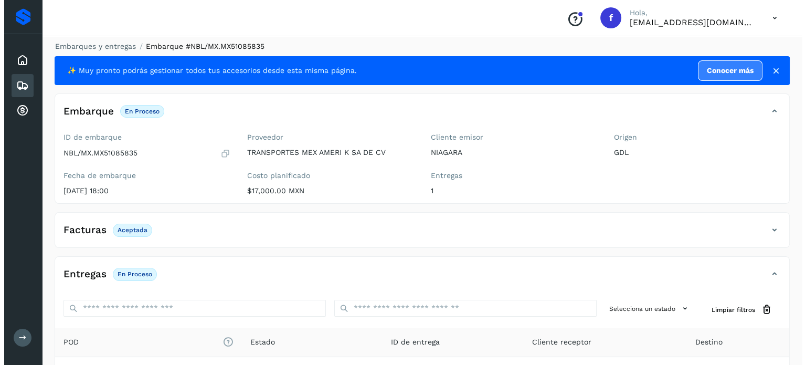
scroll to position [0, 0]
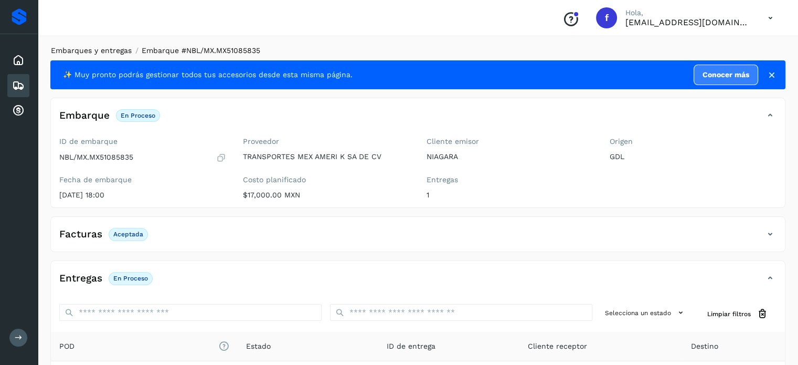
click at [115, 49] on link "Embarques y entregas" at bounding box center [91, 50] width 81 height 8
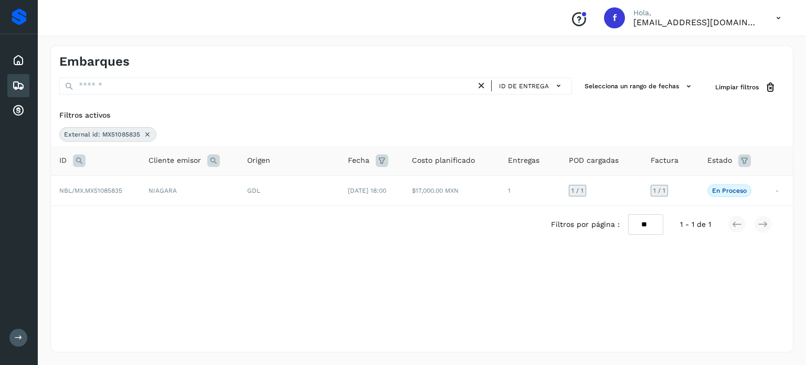
click at [150, 134] on icon at bounding box center [147, 134] width 8 height 8
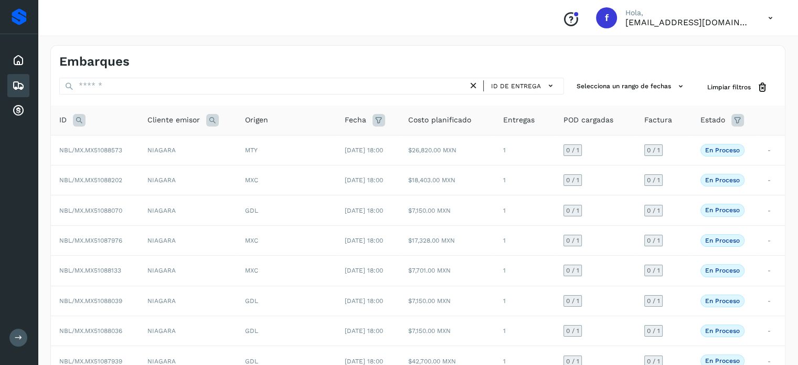
click at [80, 121] on icon at bounding box center [79, 120] width 13 height 13
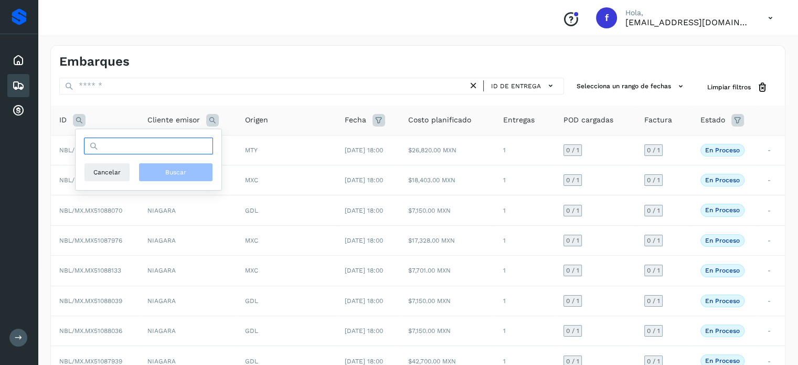
click at [154, 150] on input "text" at bounding box center [148, 145] width 129 height 17
paste input "**********"
type input "**********"
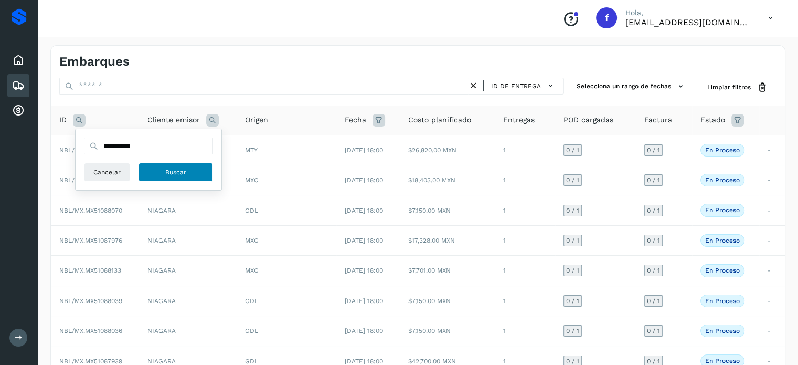
click at [195, 170] on button "Buscar" at bounding box center [175, 172] width 74 height 19
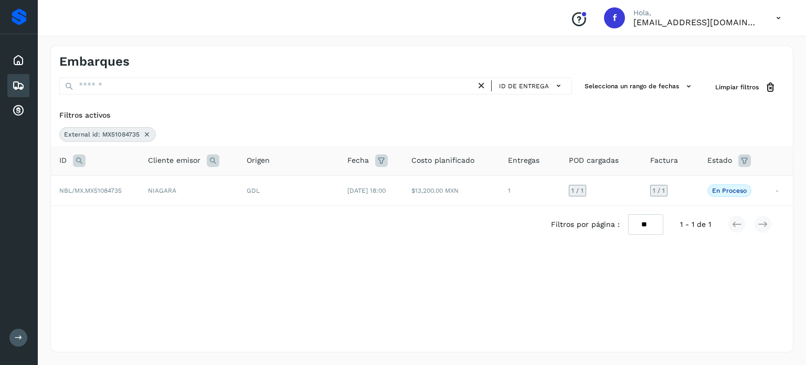
click at [147, 135] on icon at bounding box center [147, 134] width 8 height 8
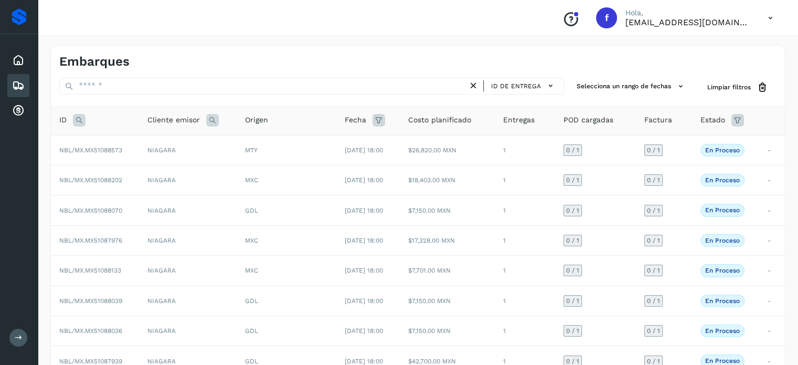
drag, startPoint x: 78, startPoint y: 117, endPoint x: 90, endPoint y: 122, distance: 13.0
click at [78, 116] on icon at bounding box center [79, 120] width 13 height 13
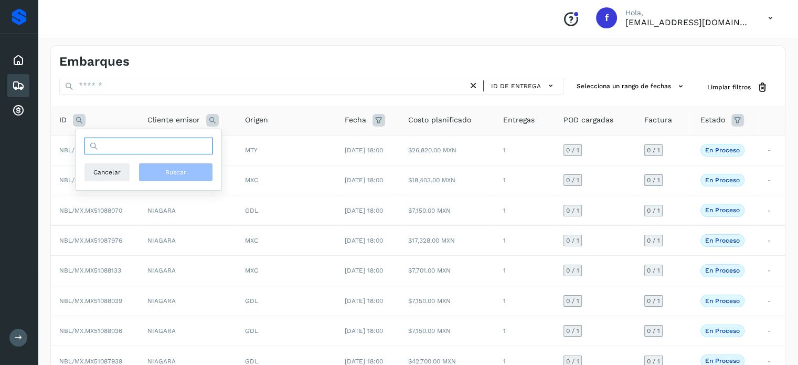
click at [147, 144] on input "text" at bounding box center [148, 145] width 129 height 17
paste input "**********"
type input "**********"
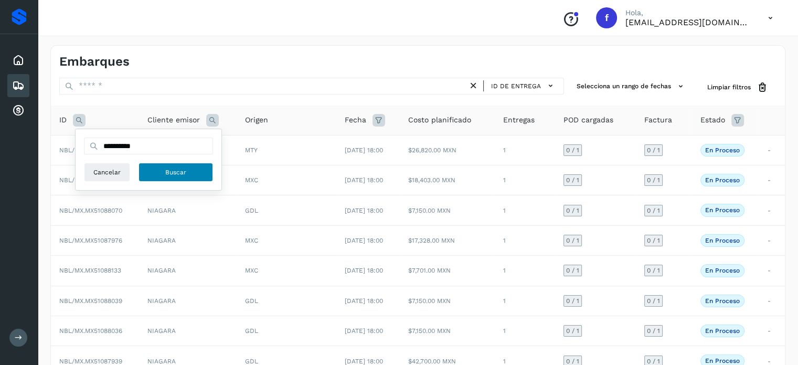
click at [163, 171] on button "Buscar" at bounding box center [175, 172] width 74 height 19
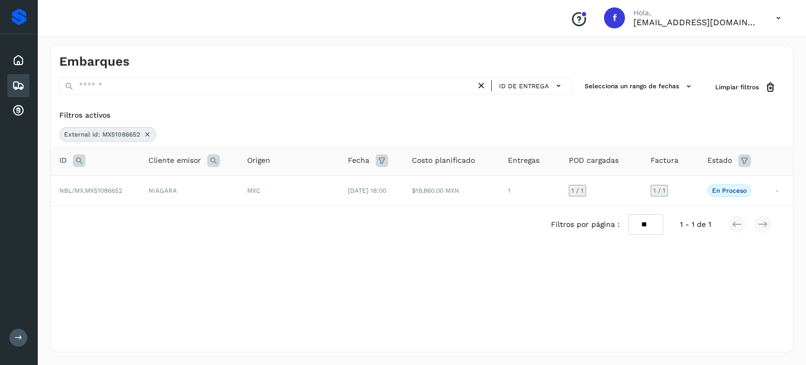
click at [145, 132] on icon at bounding box center [147, 134] width 8 height 8
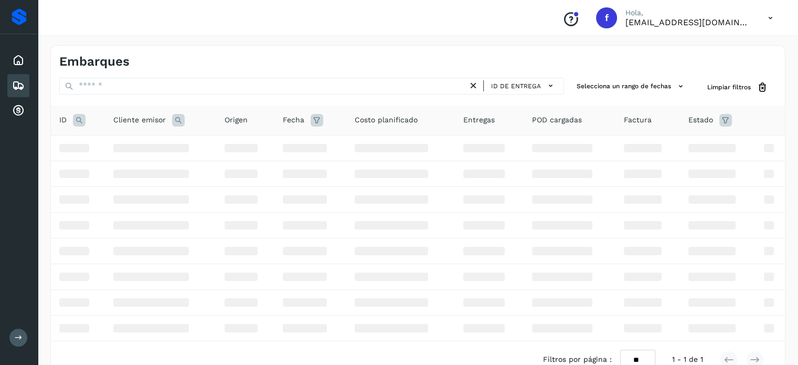
click at [81, 116] on icon at bounding box center [79, 120] width 13 height 13
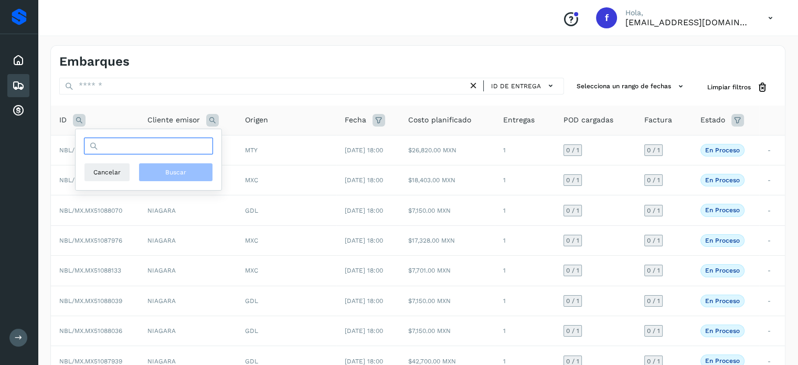
drag, startPoint x: 131, startPoint y: 140, endPoint x: 138, endPoint y: 148, distance: 11.2
click at [132, 142] on input "text" at bounding box center [148, 145] width 129 height 17
paste input "**********"
type input "**********"
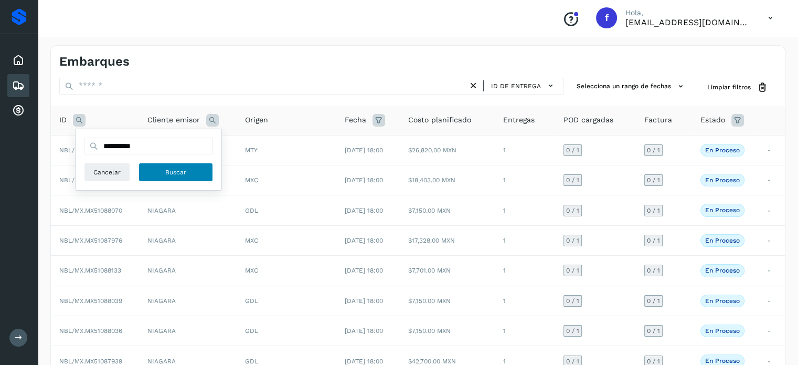
click at [175, 178] on button "Buscar" at bounding box center [175, 172] width 74 height 19
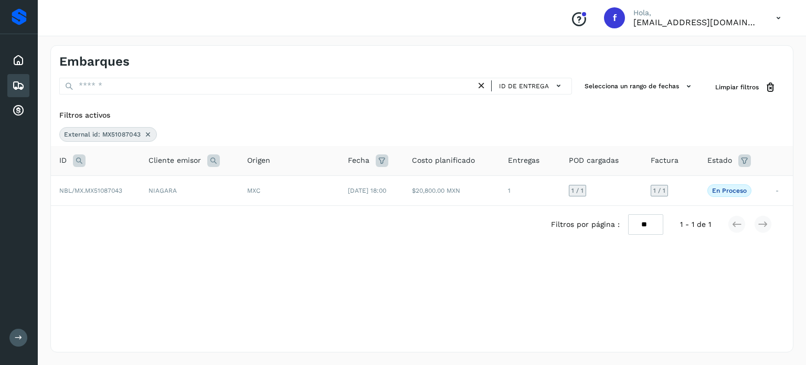
drag, startPoint x: 73, startPoint y: 157, endPoint x: 77, endPoint y: 162, distance: 5.6
click at [73, 157] on icon at bounding box center [79, 160] width 13 height 13
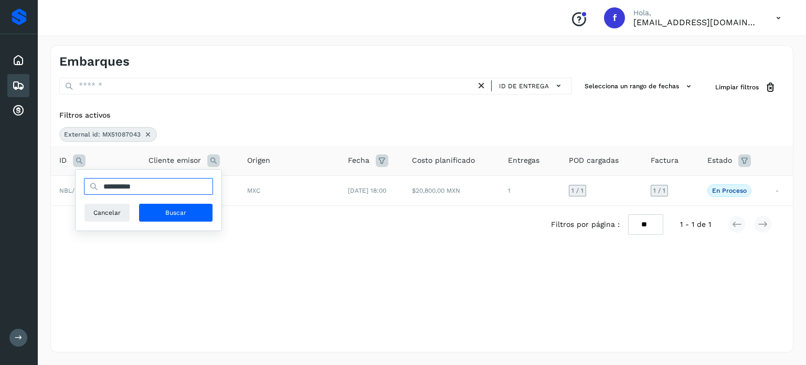
click at [151, 190] on input "**********" at bounding box center [148, 186] width 129 height 17
click at [150, 190] on input "**********" at bounding box center [148, 186] width 129 height 17
paste input "text"
type input "**********"
click at [166, 211] on span "Buscar" at bounding box center [175, 212] width 21 height 9
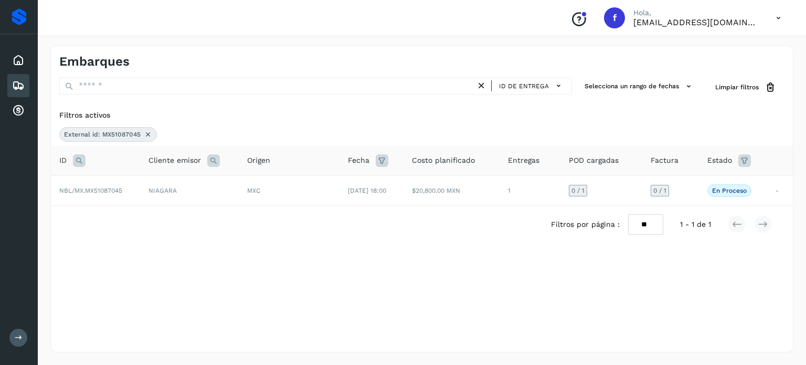
click at [141, 130] on div "External id: MX51087045" at bounding box center [108, 134] width 98 height 15
click at [144, 130] on icon at bounding box center [148, 134] width 8 height 8
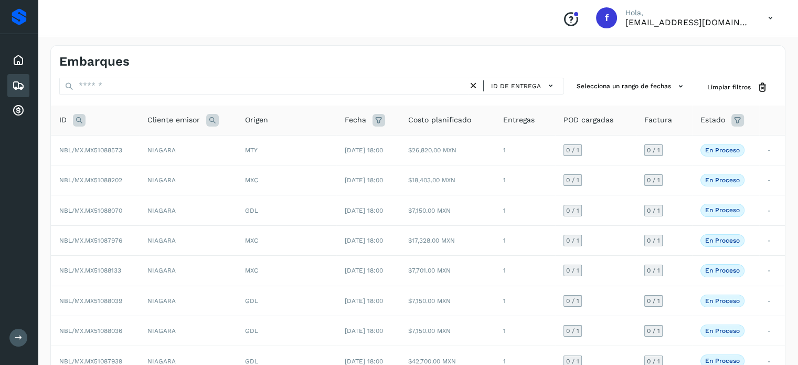
click at [78, 123] on icon at bounding box center [79, 120] width 13 height 13
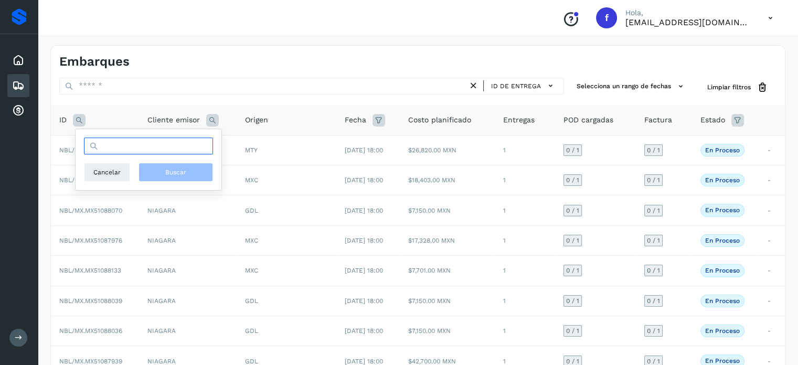
click at [115, 140] on input "text" at bounding box center [148, 145] width 129 height 17
paste input "**********"
type input "**********"
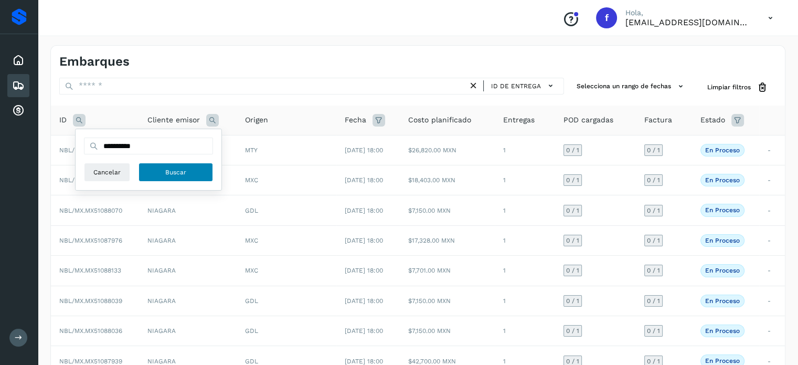
click at [162, 167] on button "Buscar" at bounding box center [175, 172] width 74 height 19
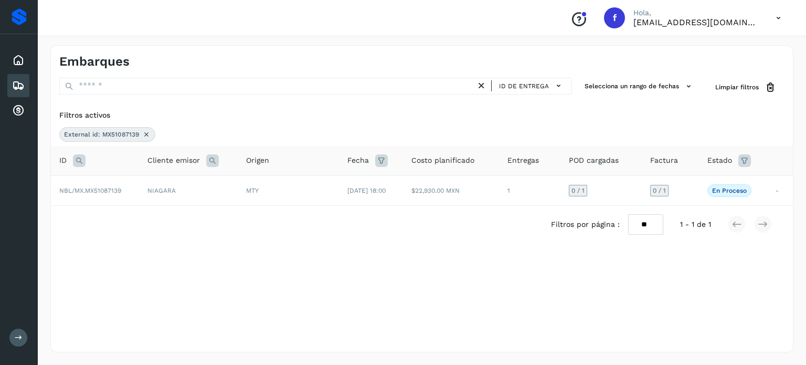
click at [147, 137] on icon at bounding box center [146, 134] width 8 height 8
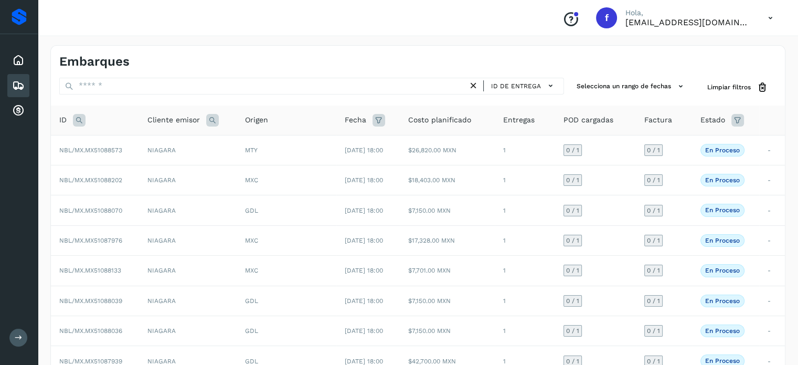
click at [81, 119] on icon at bounding box center [79, 120] width 13 height 13
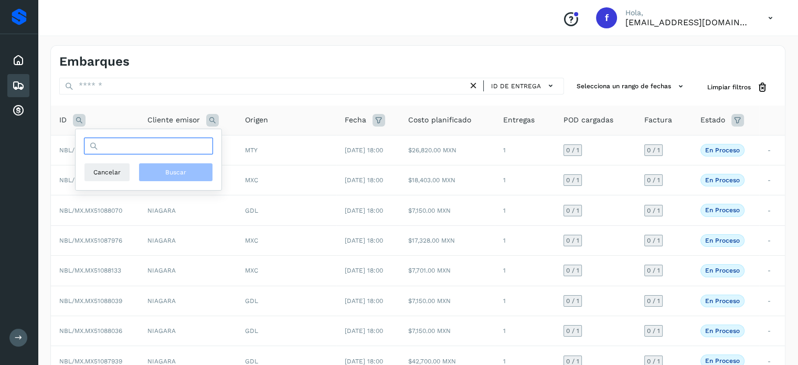
click at [159, 151] on input "text" at bounding box center [148, 145] width 129 height 17
paste input "**********"
type input "**********"
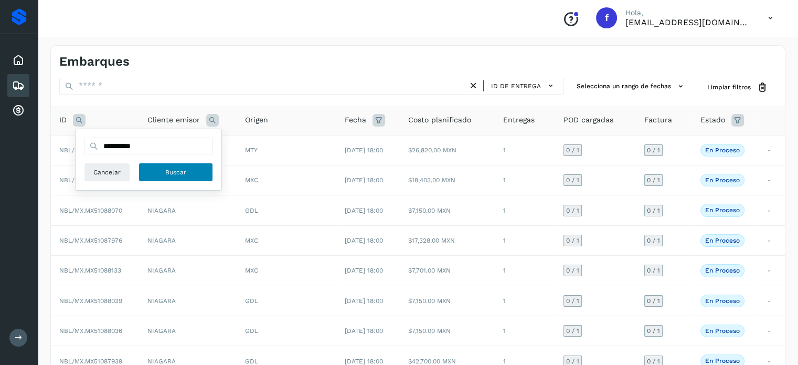
click at [159, 170] on button "Buscar" at bounding box center [175, 172] width 74 height 19
